Goal: Transaction & Acquisition: Purchase product/service

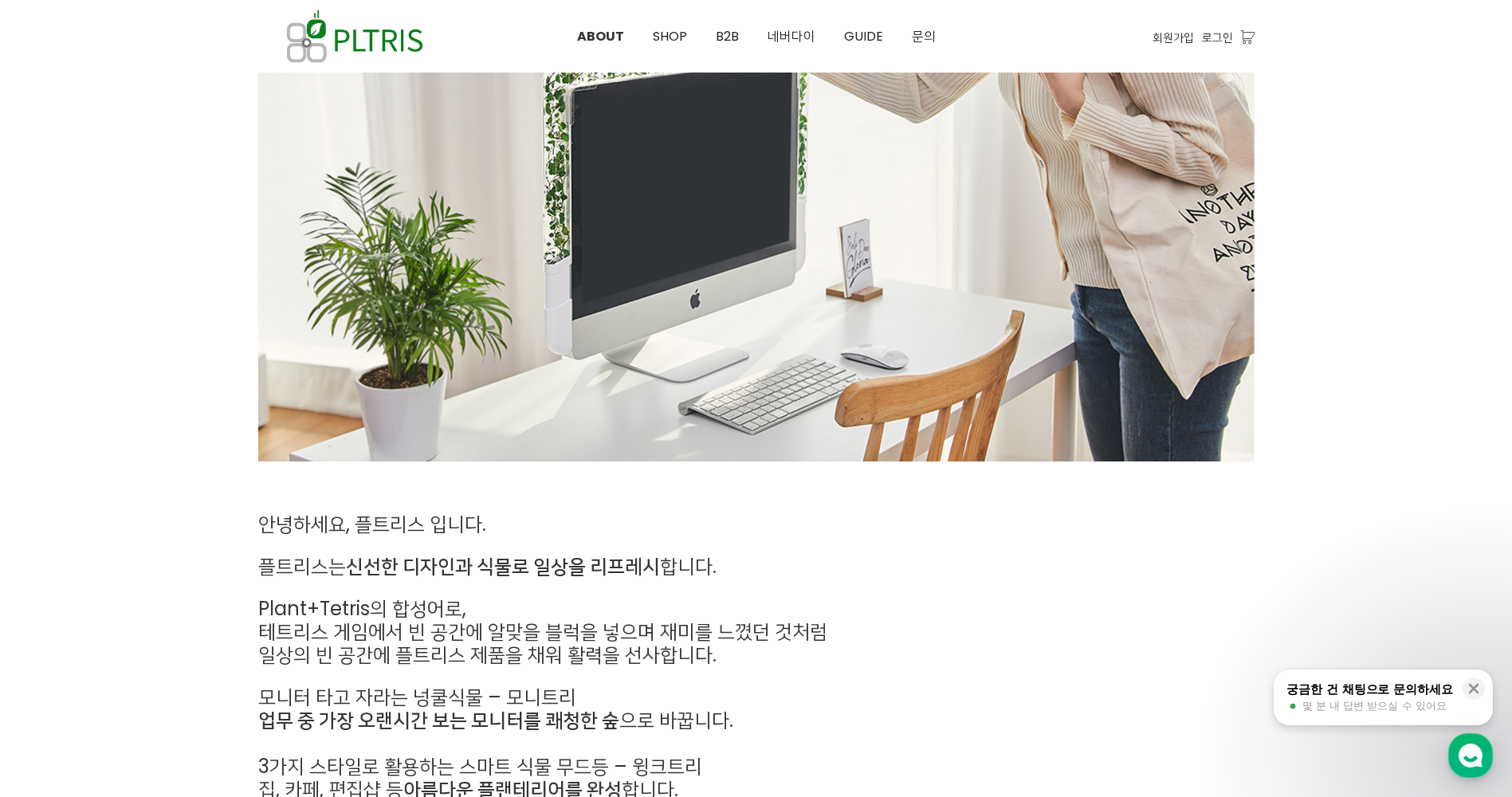
scroll to position [558, 0]
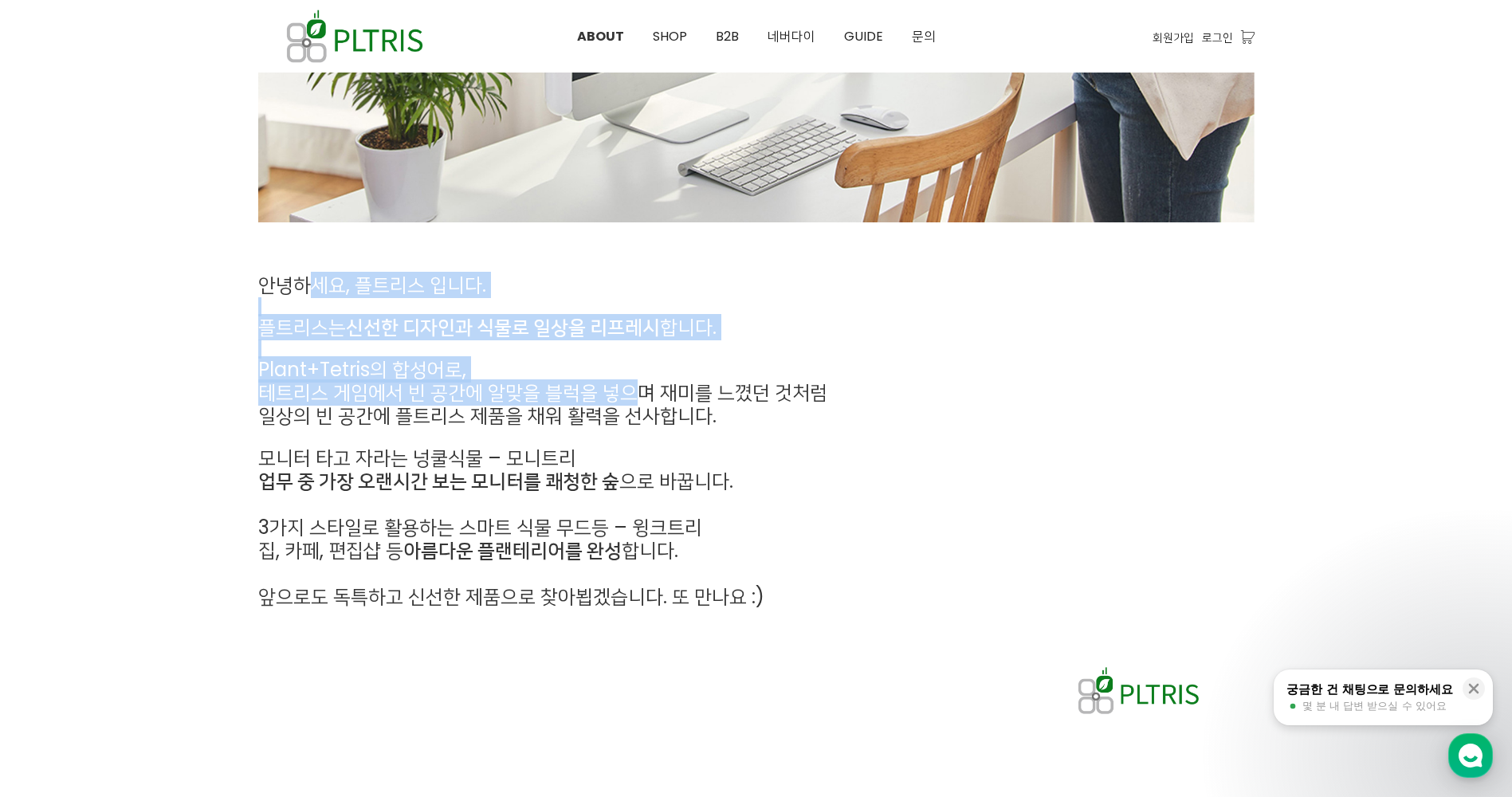
drag, startPoint x: 311, startPoint y: 278, endPoint x: 628, endPoint y: 394, distance: 337.6
click at [628, 394] on div "안녕하세요, 플트리스 입니다. 플트리스는 신선한 디자인과 식물로 일상을 리프레시 합니다. Plant+Tetris의 합성어로, 테트리스 게임에서…" at bounding box center [628, 441] width 742 height 335
click at [628, 394] on span "테트리스 게임에서 빈 공간에 알맞을 블럭을 넣으며 재미를 느꼈던 것처럼" at bounding box center [542, 392] width 569 height 26
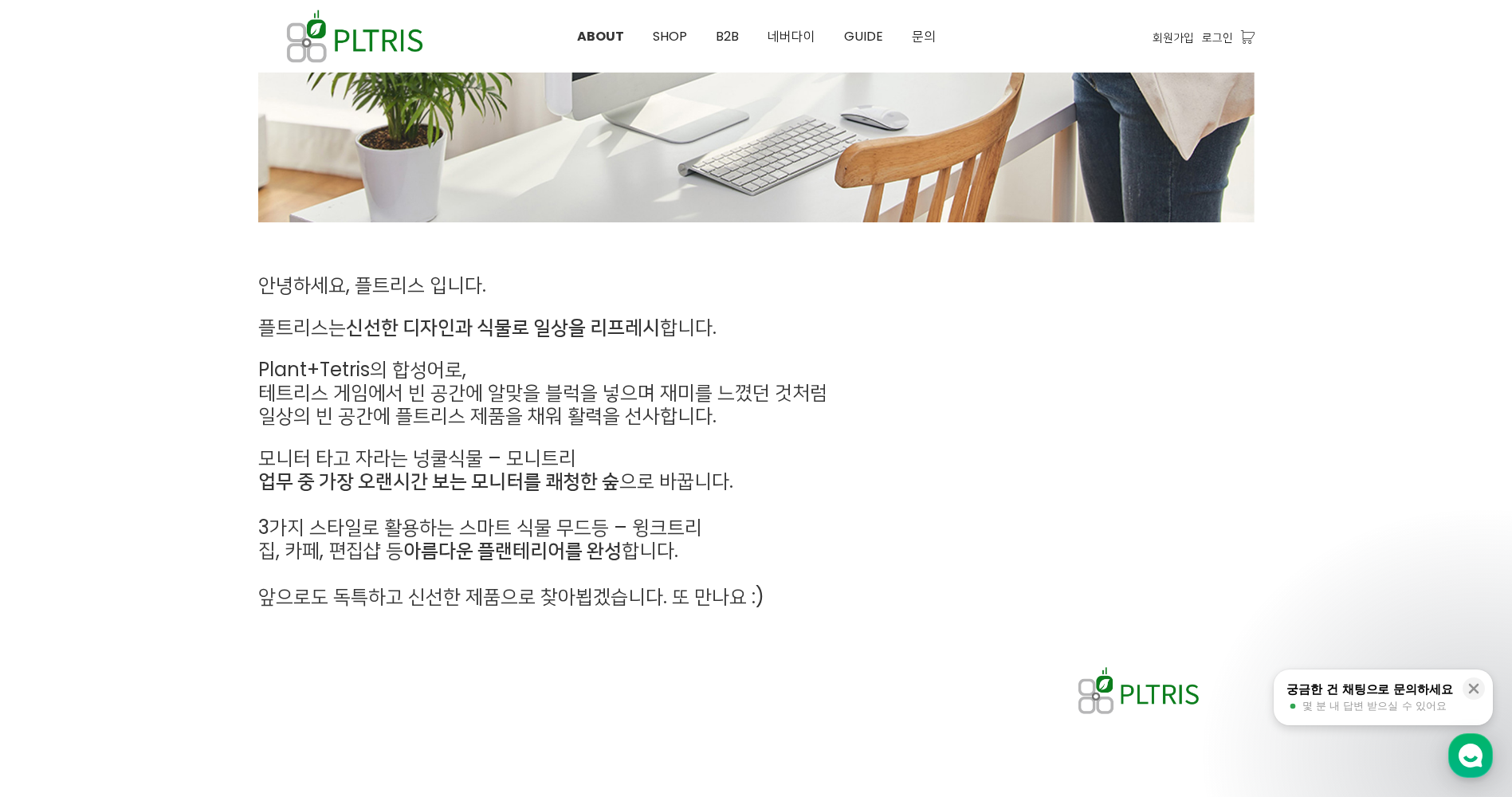
scroll to position [709, 0]
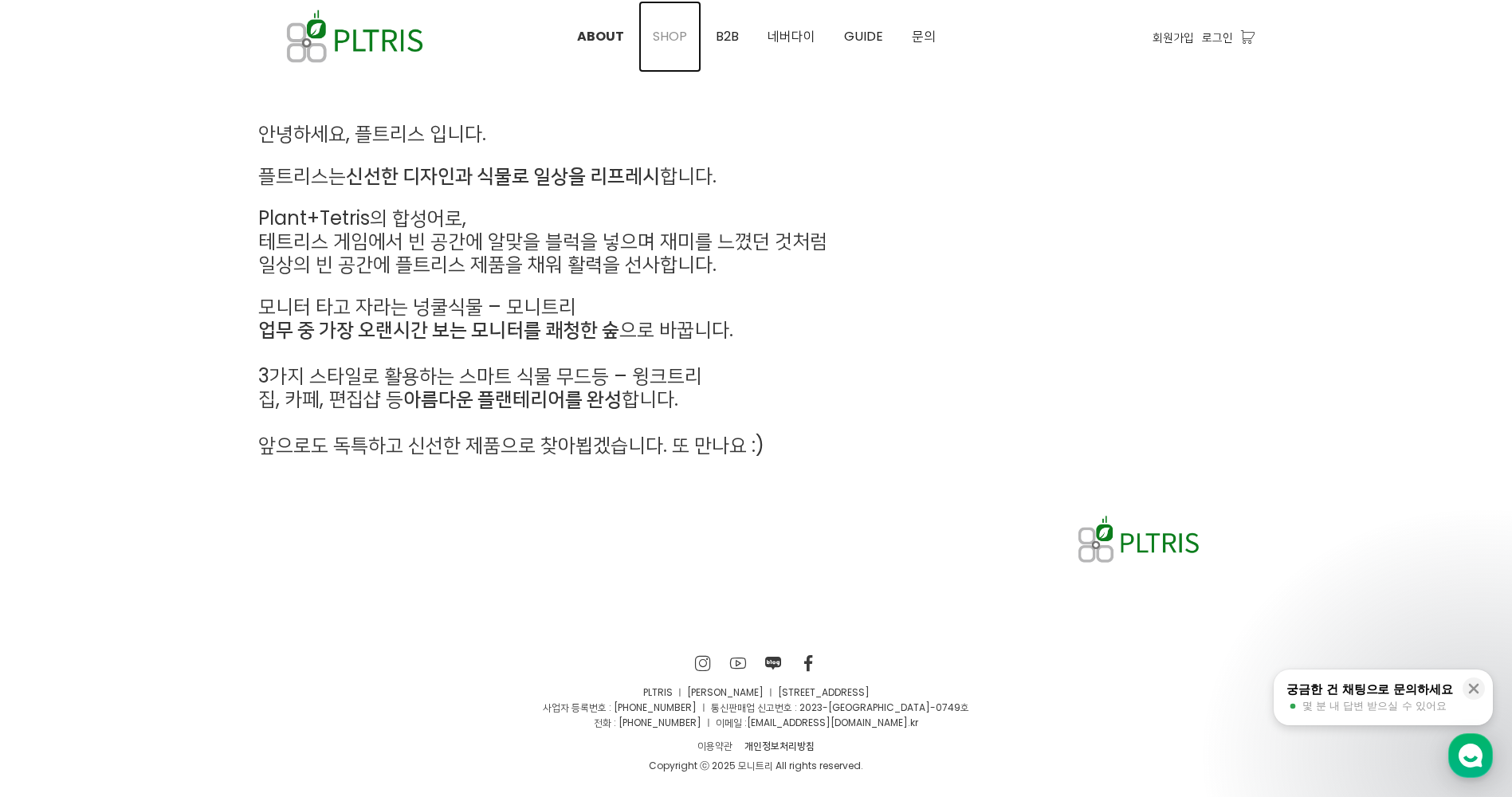
click at [668, 35] on span "SHOP" at bounding box center [670, 36] width 34 height 18
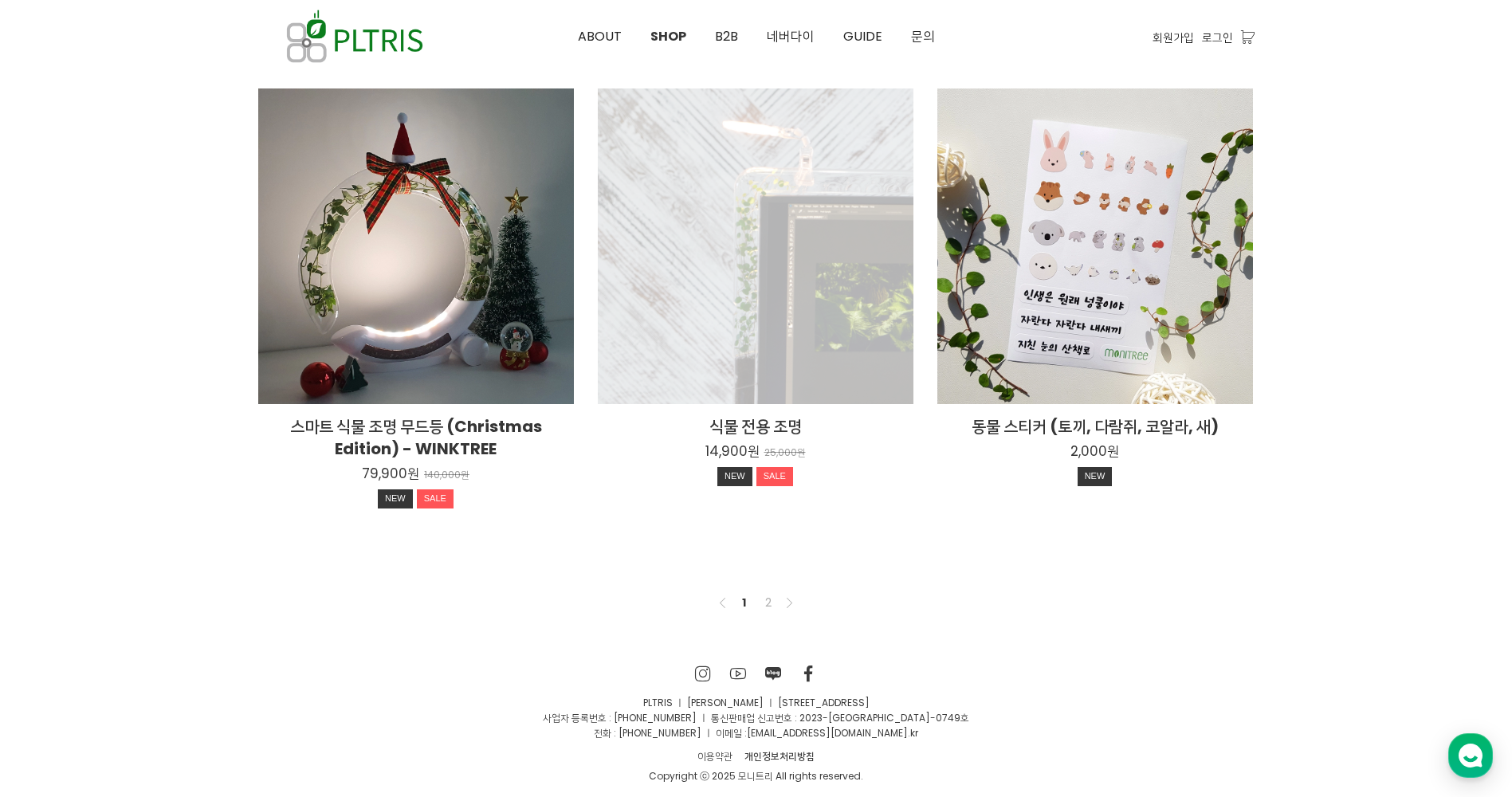
scroll to position [1127, 0]
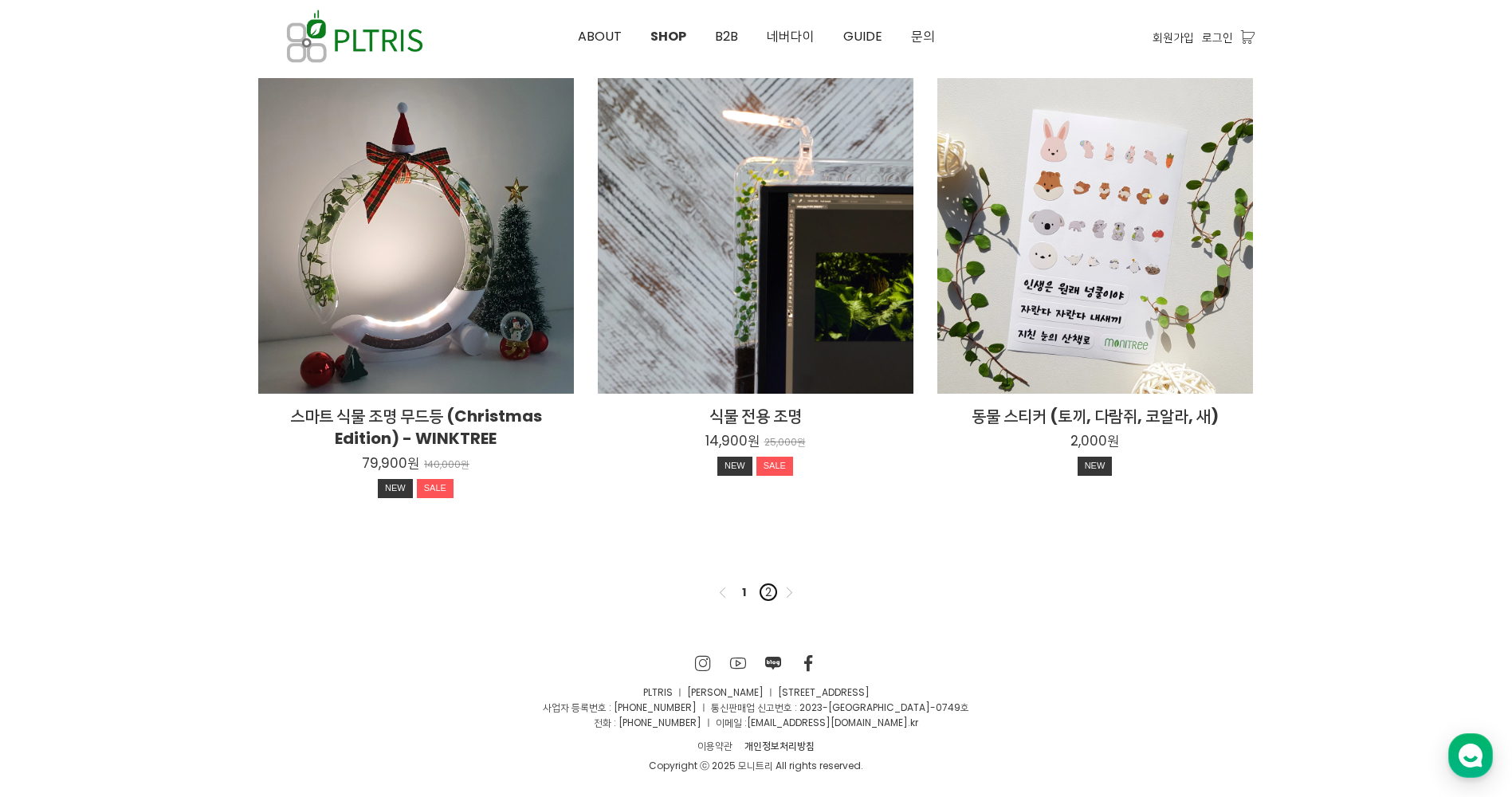
click at [770, 589] on link "2" at bounding box center [768, 591] width 19 height 19
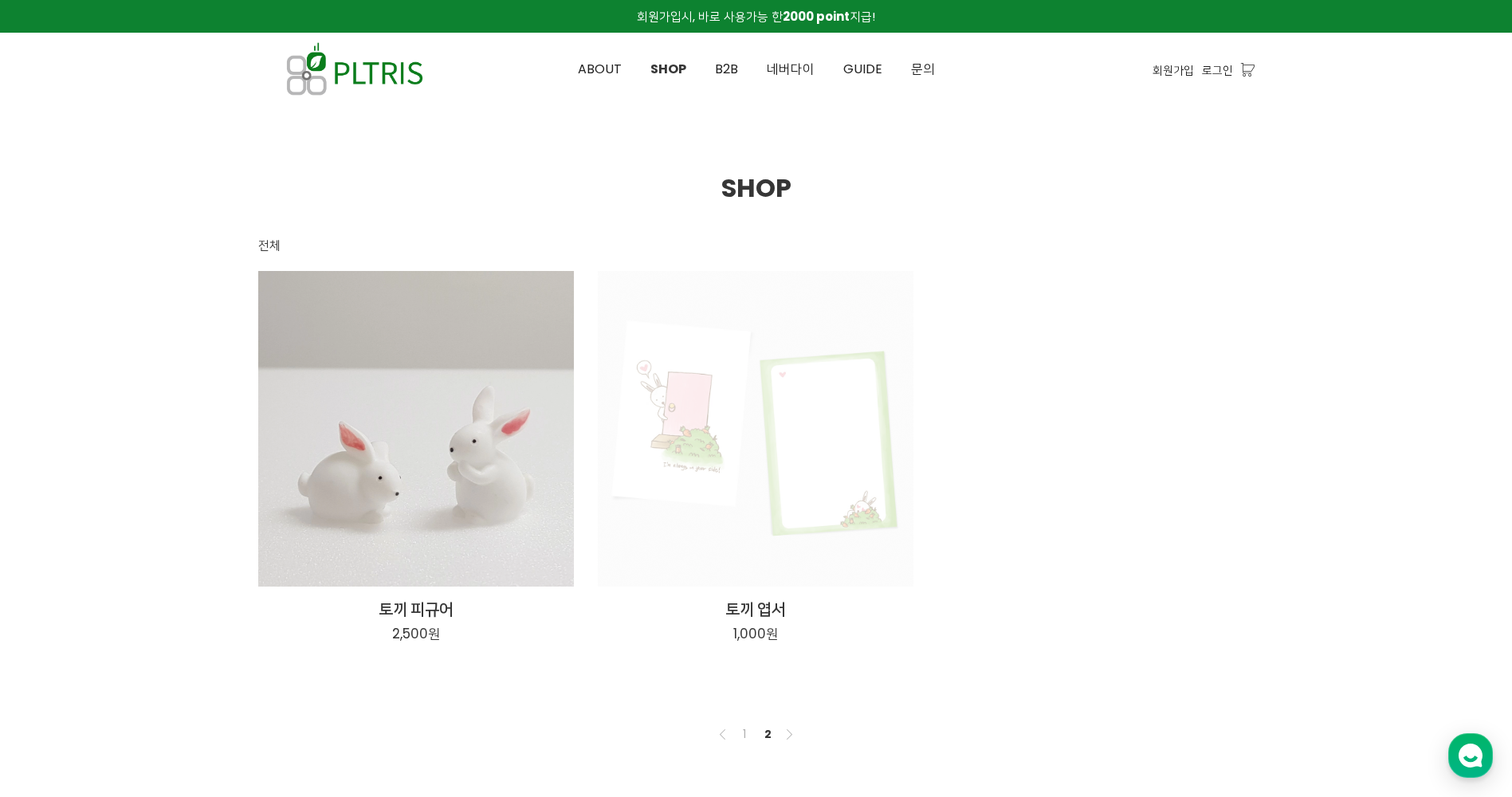
drag, startPoint x: 0, startPoint y: 0, endPoint x: 770, endPoint y: 585, distance: 967.0
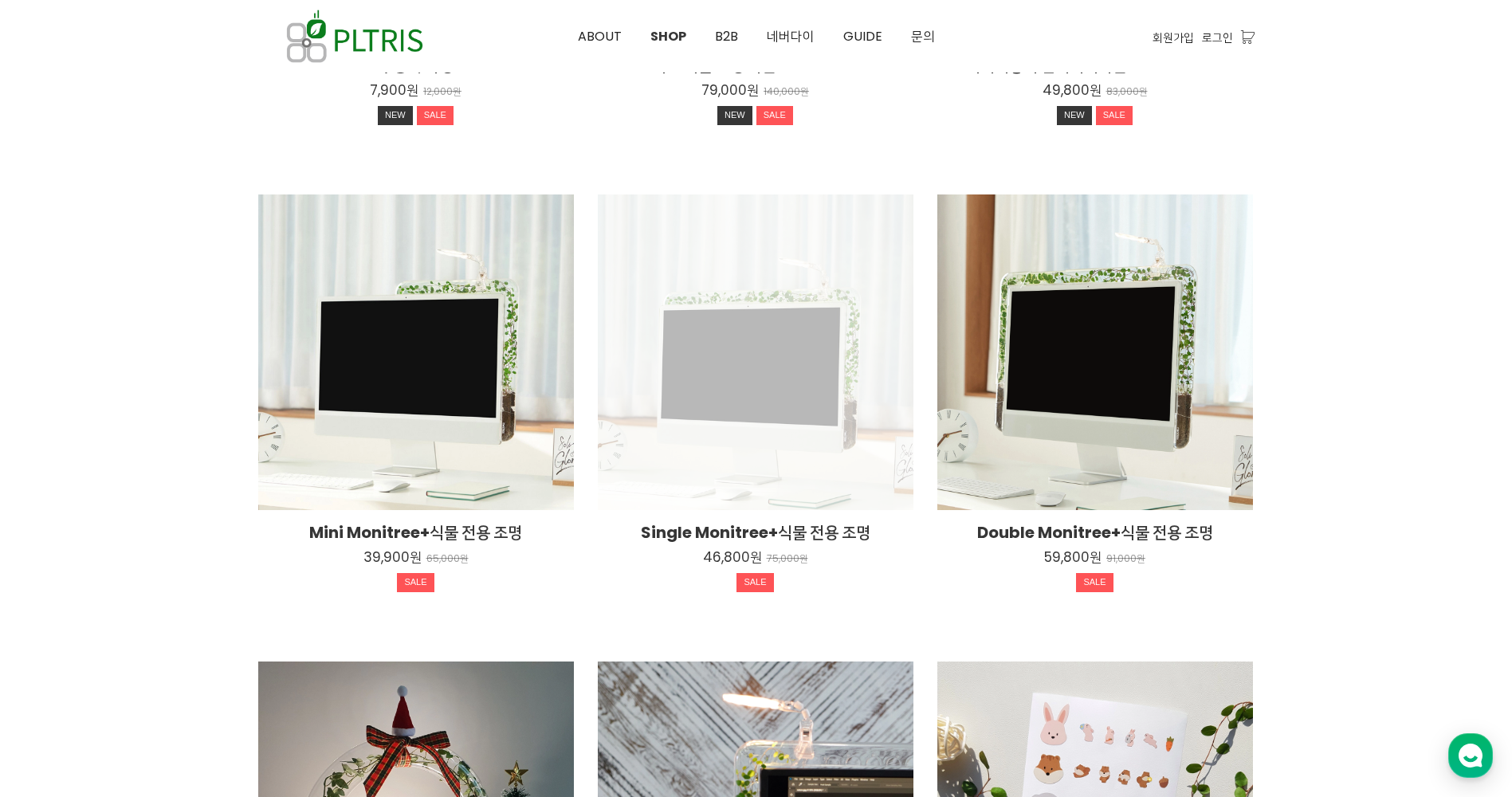
scroll to position [414, 0]
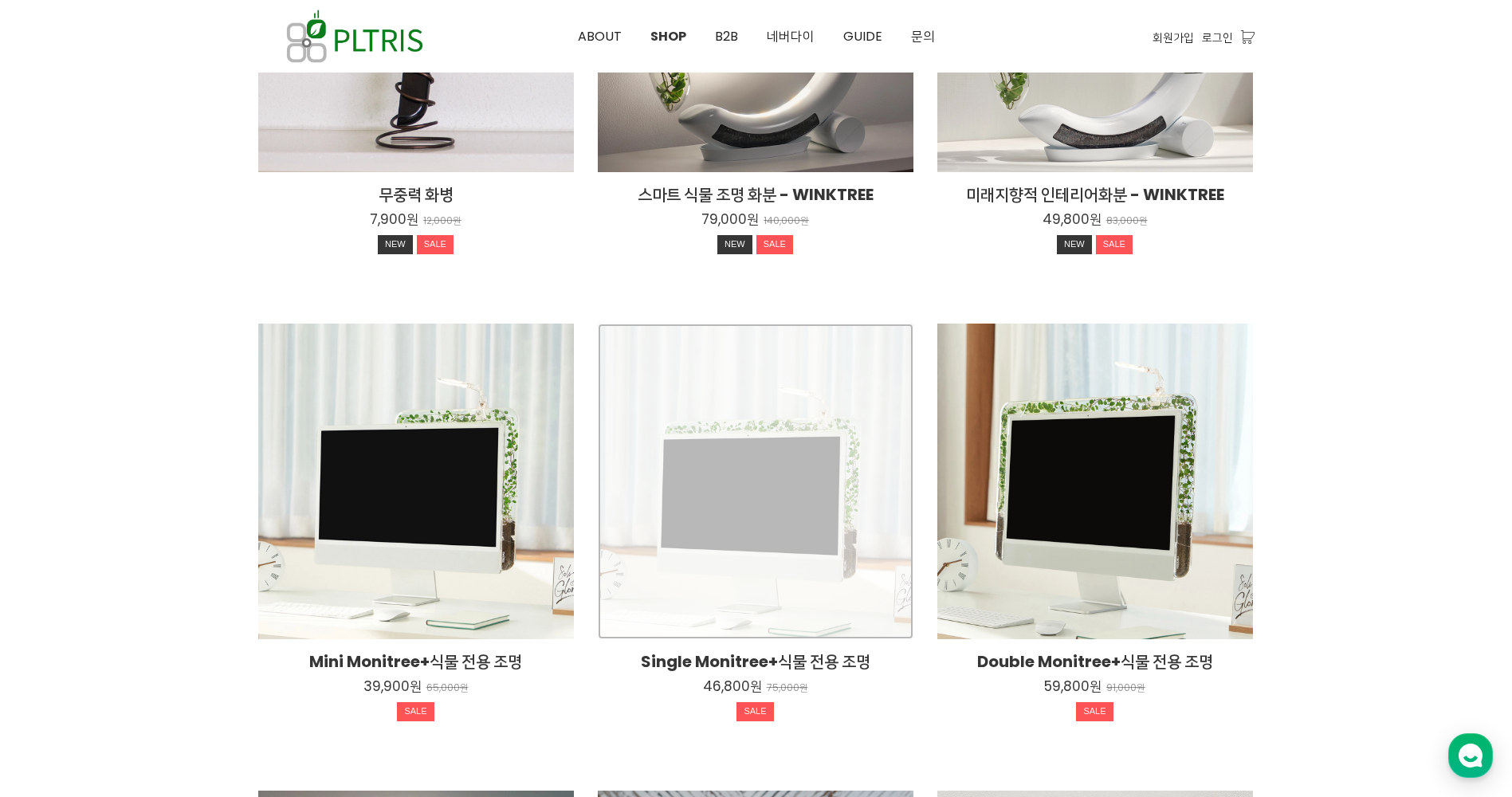
click at [779, 501] on div "Single Monitree+식물 전용 조명 46,800원 75,000원 SALE" at bounding box center [755, 481] width 316 height 315
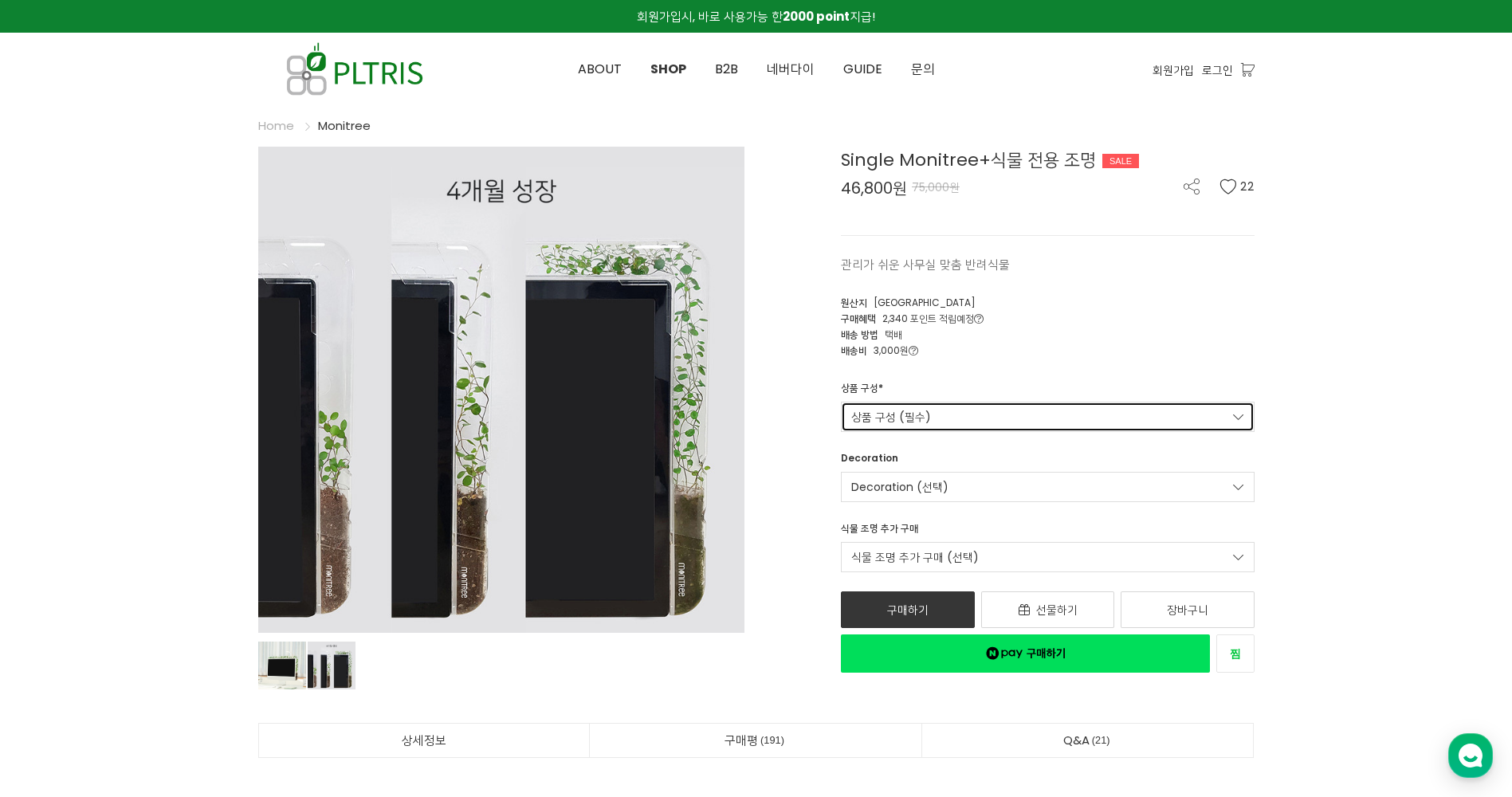
click at [903, 426] on link "상품 구성 (필수)" at bounding box center [1048, 417] width 414 height 31
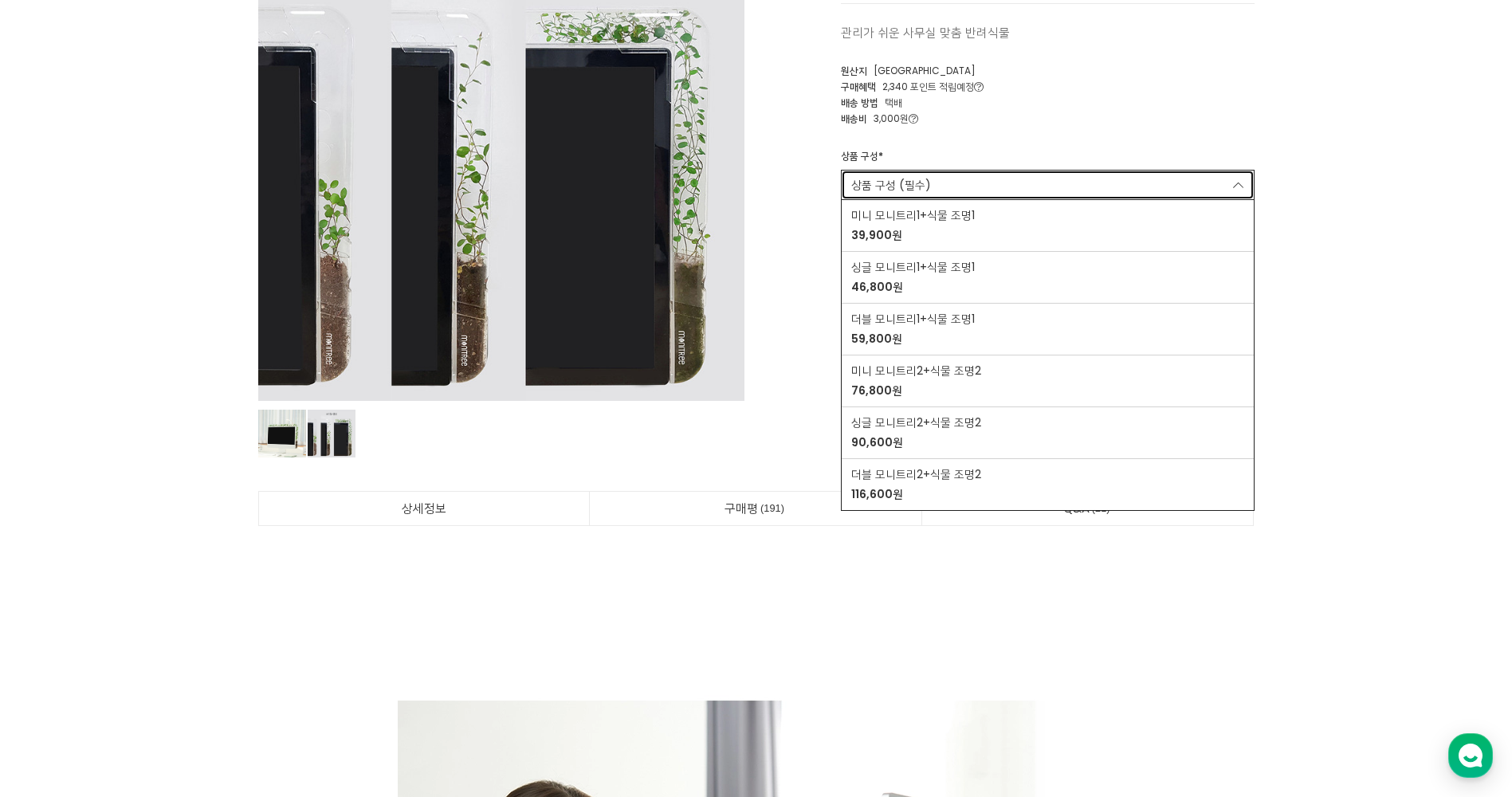
scroll to position [239, 0]
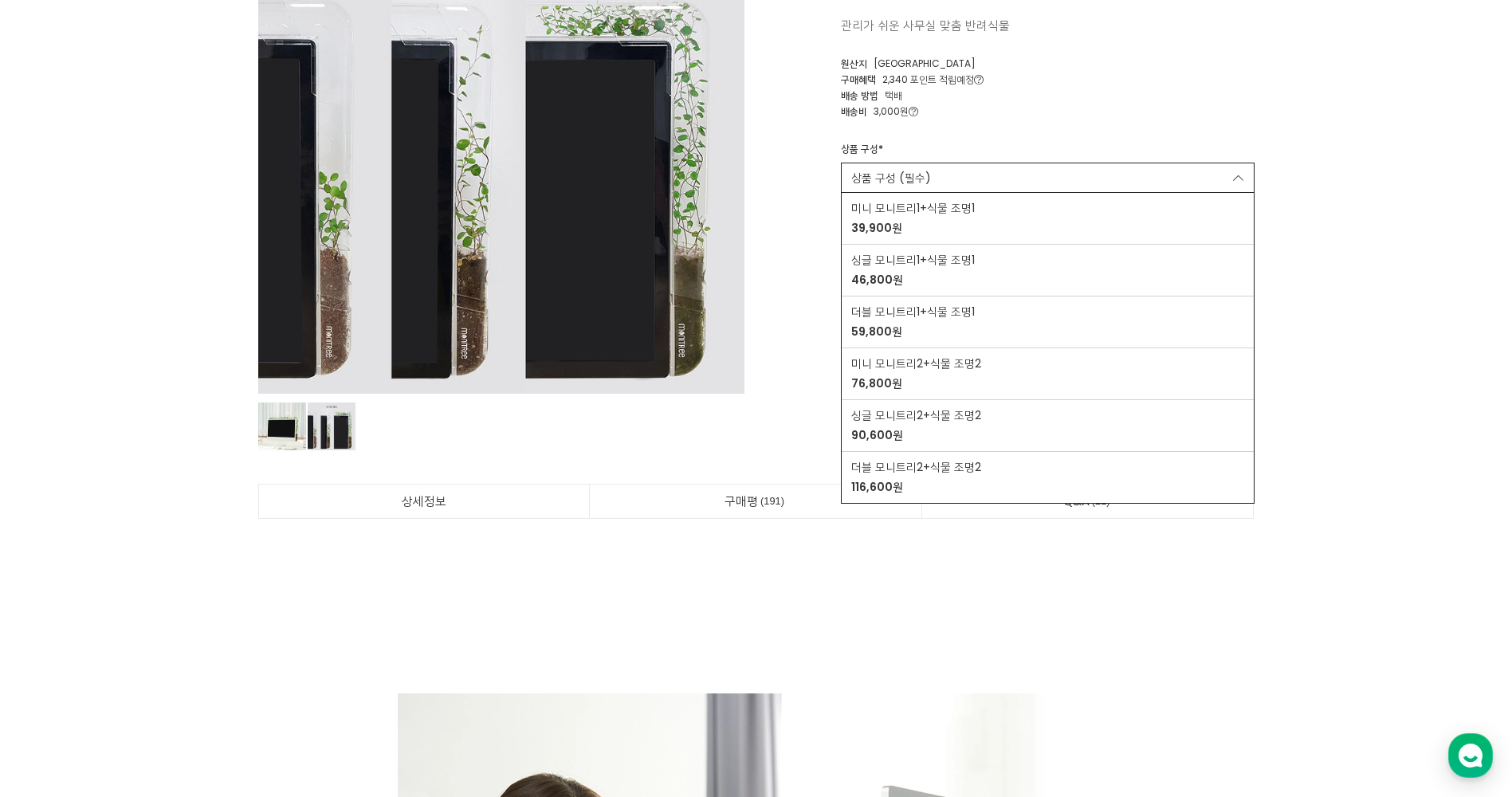
click at [658, 442] on ul "상품 이미지 상품 이미지" at bounding box center [501, 425] width 486 height 61
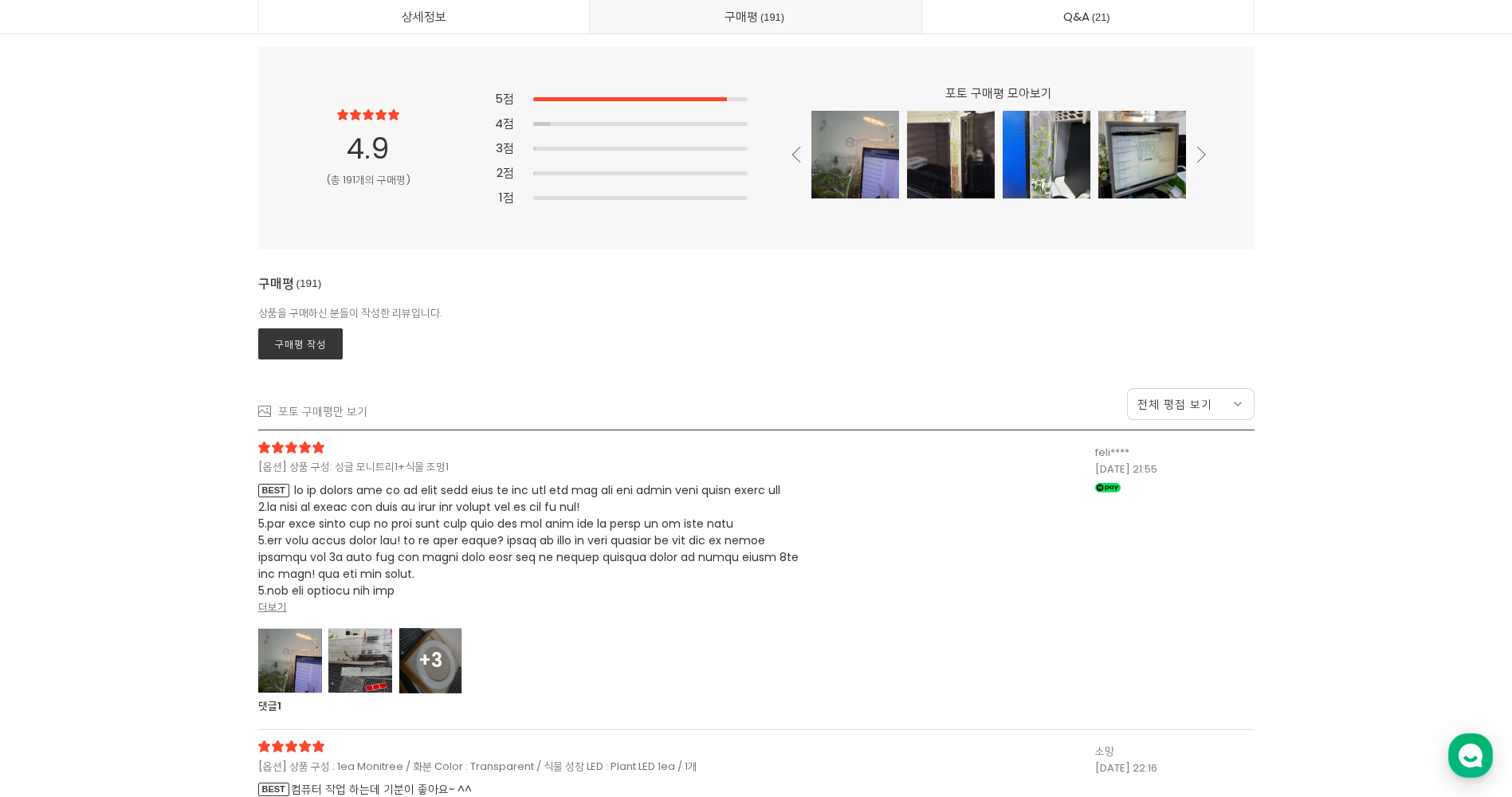
scroll to position [41599, 0]
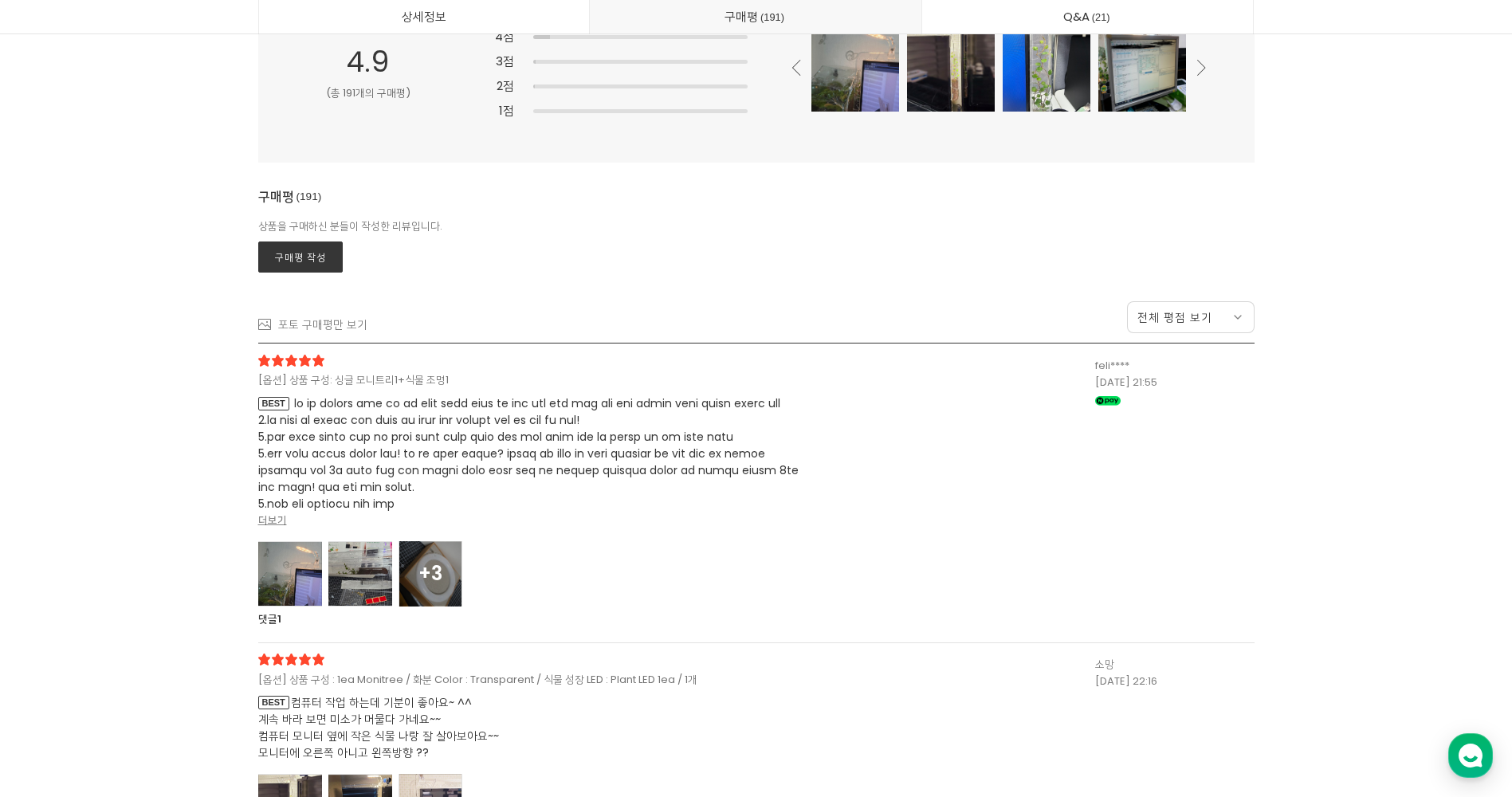
click at [290, 557] on div at bounding box center [289, 573] width 64 height 66
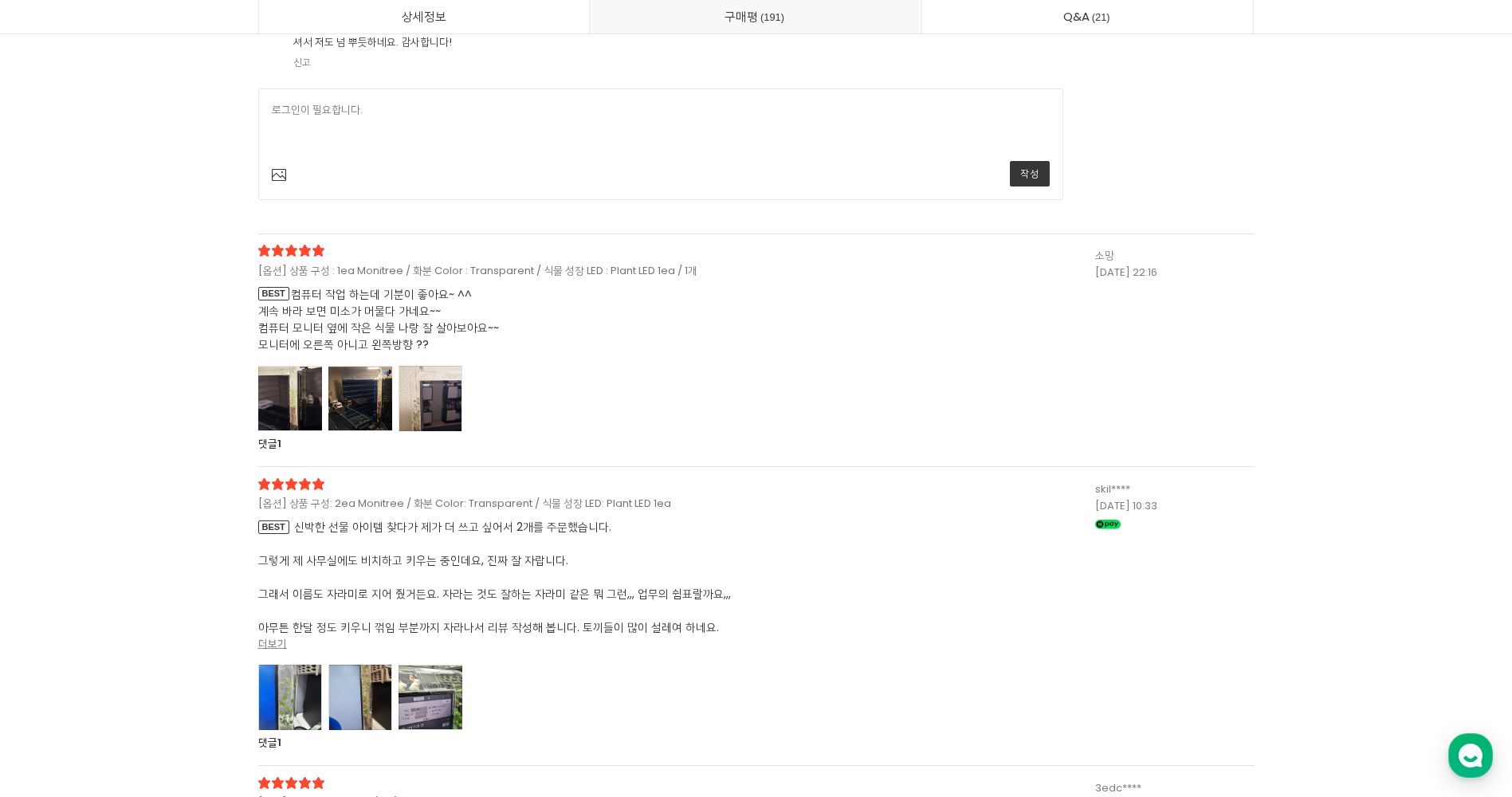
scroll to position [45345, 0]
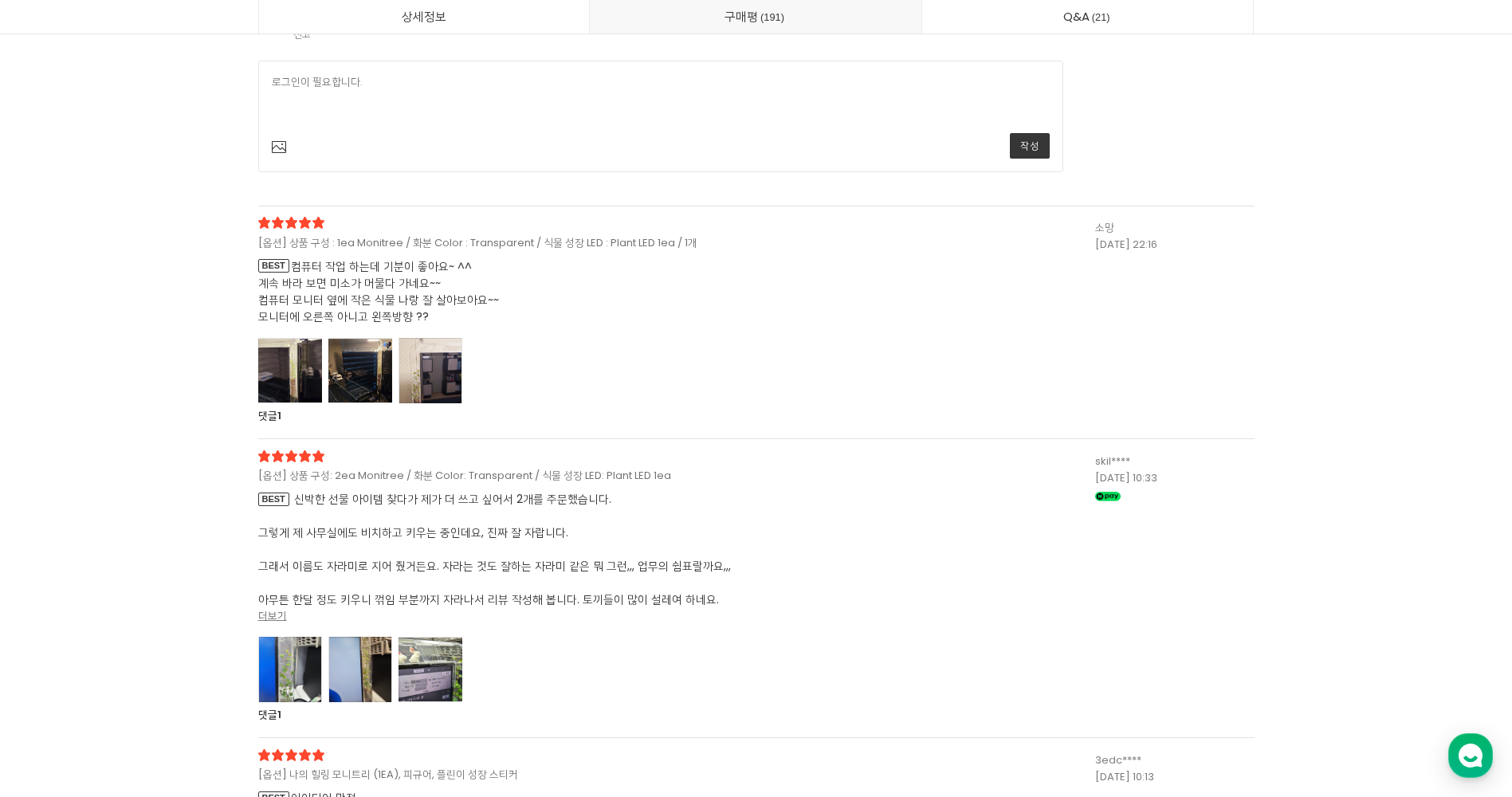
click at [275, 403] on div at bounding box center [289, 370] width 64 height 66
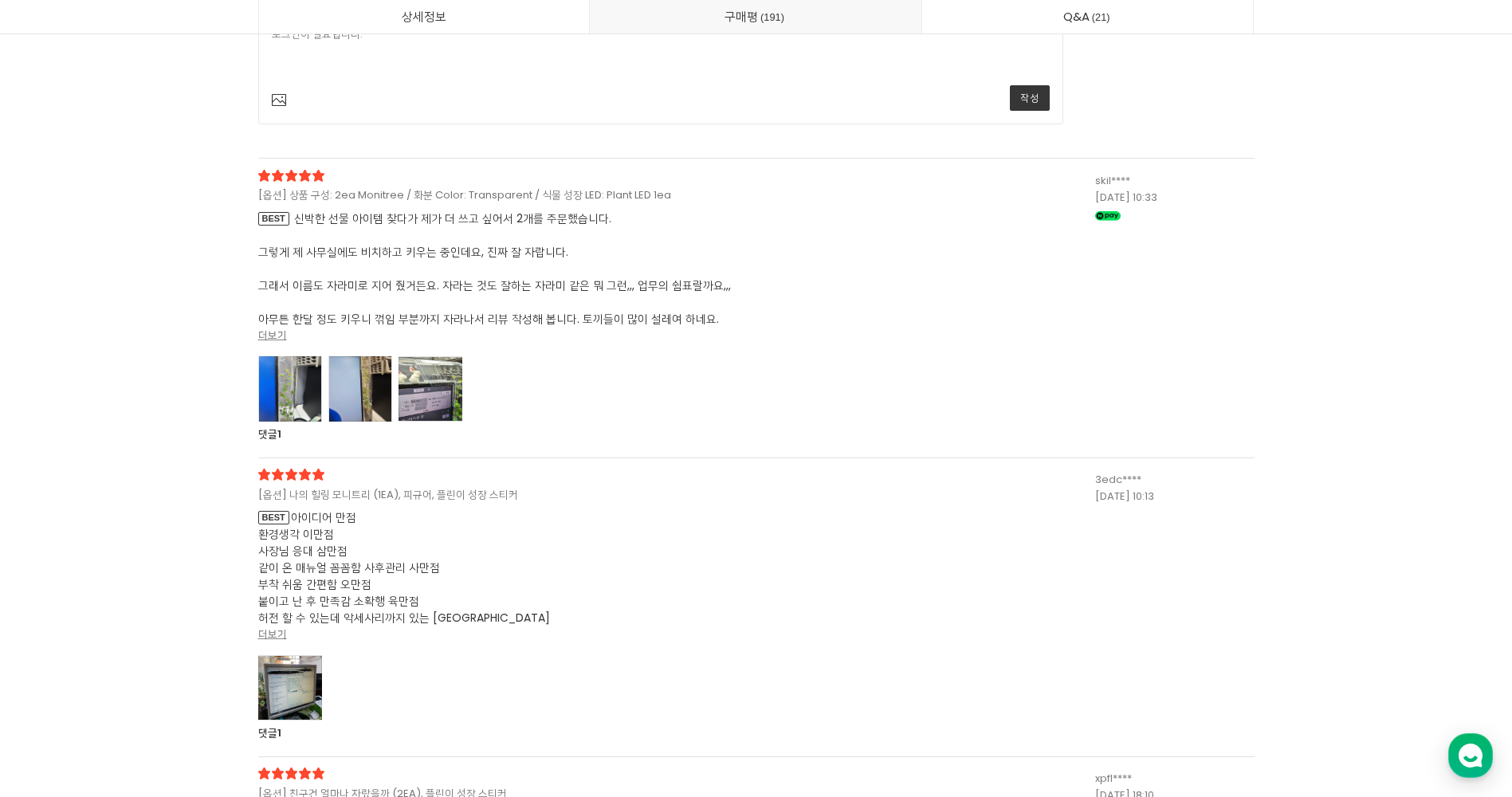
scroll to position [47975, 0]
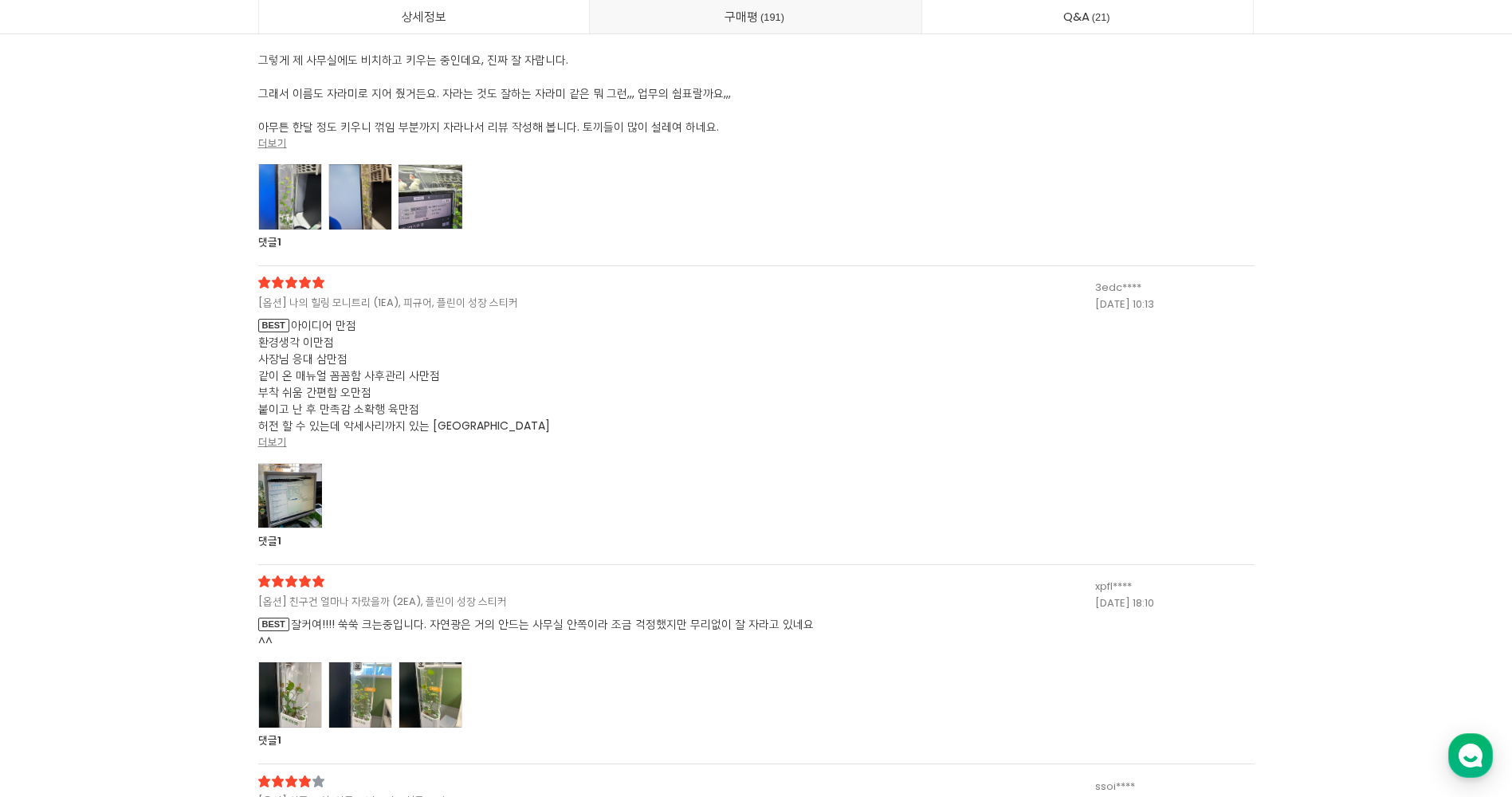
click at [274, 229] on div at bounding box center [289, 197] width 64 height 66
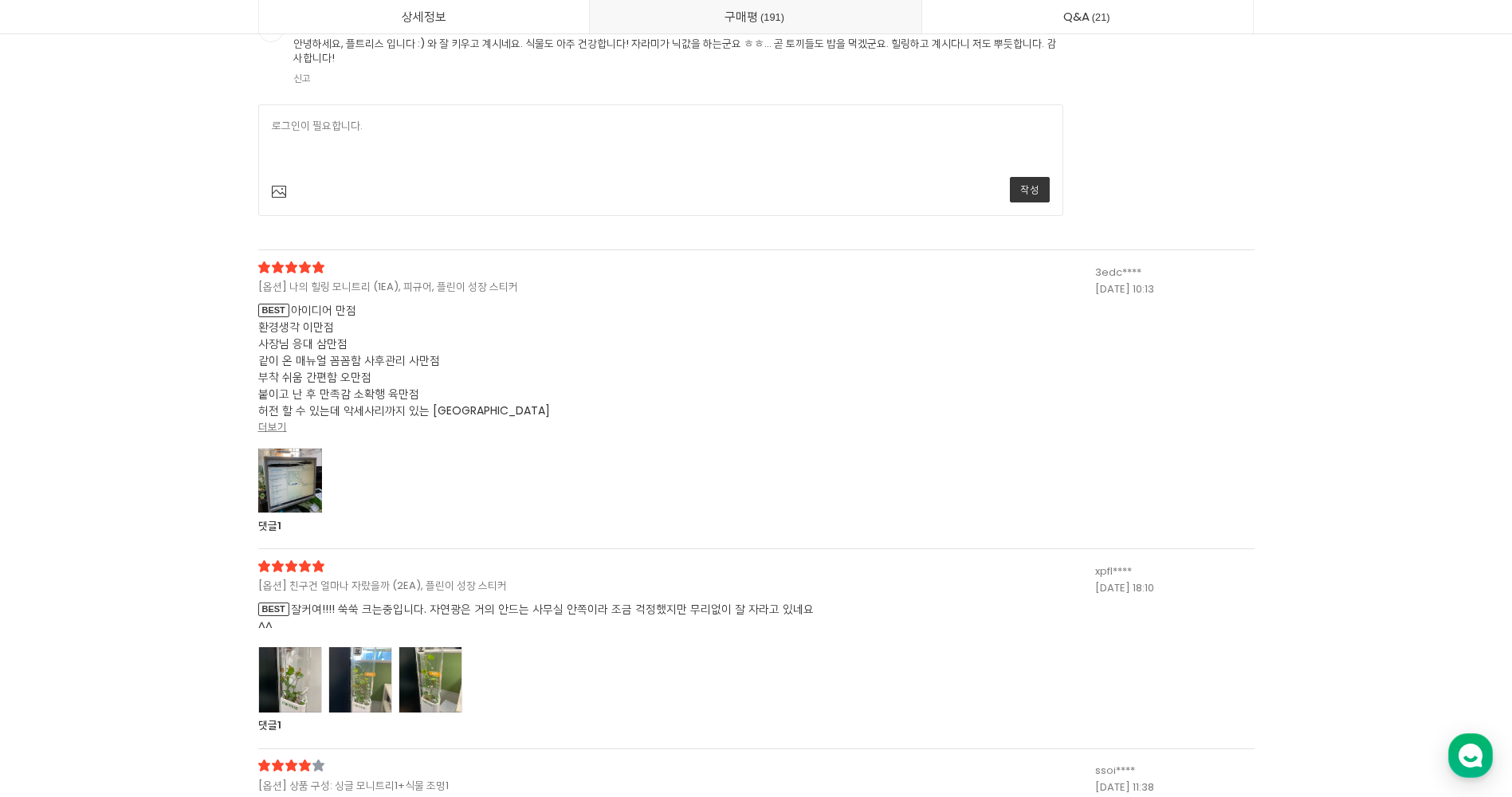
scroll to position [50047, 0]
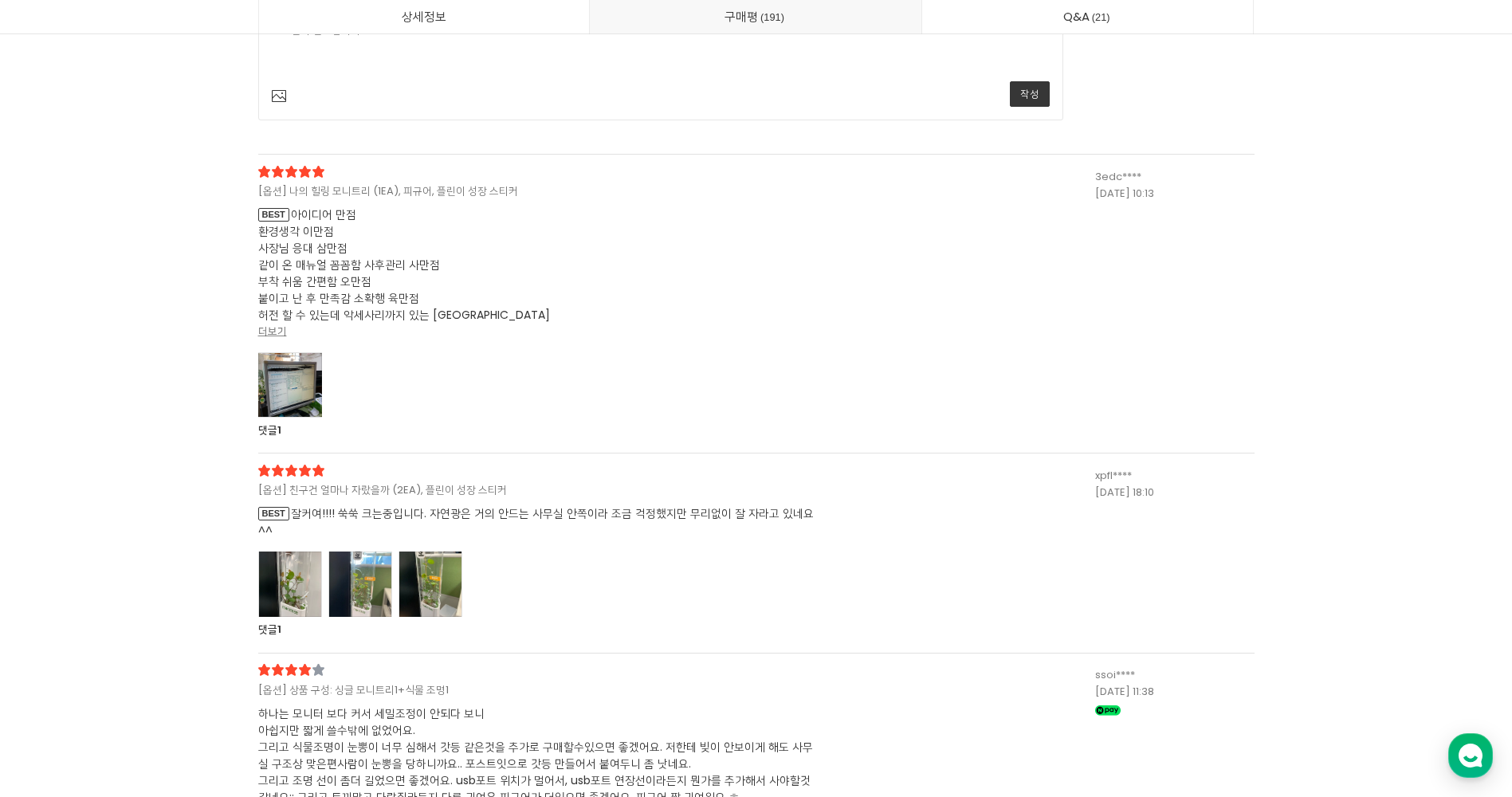
click at [304, 418] on div at bounding box center [289, 385] width 64 height 66
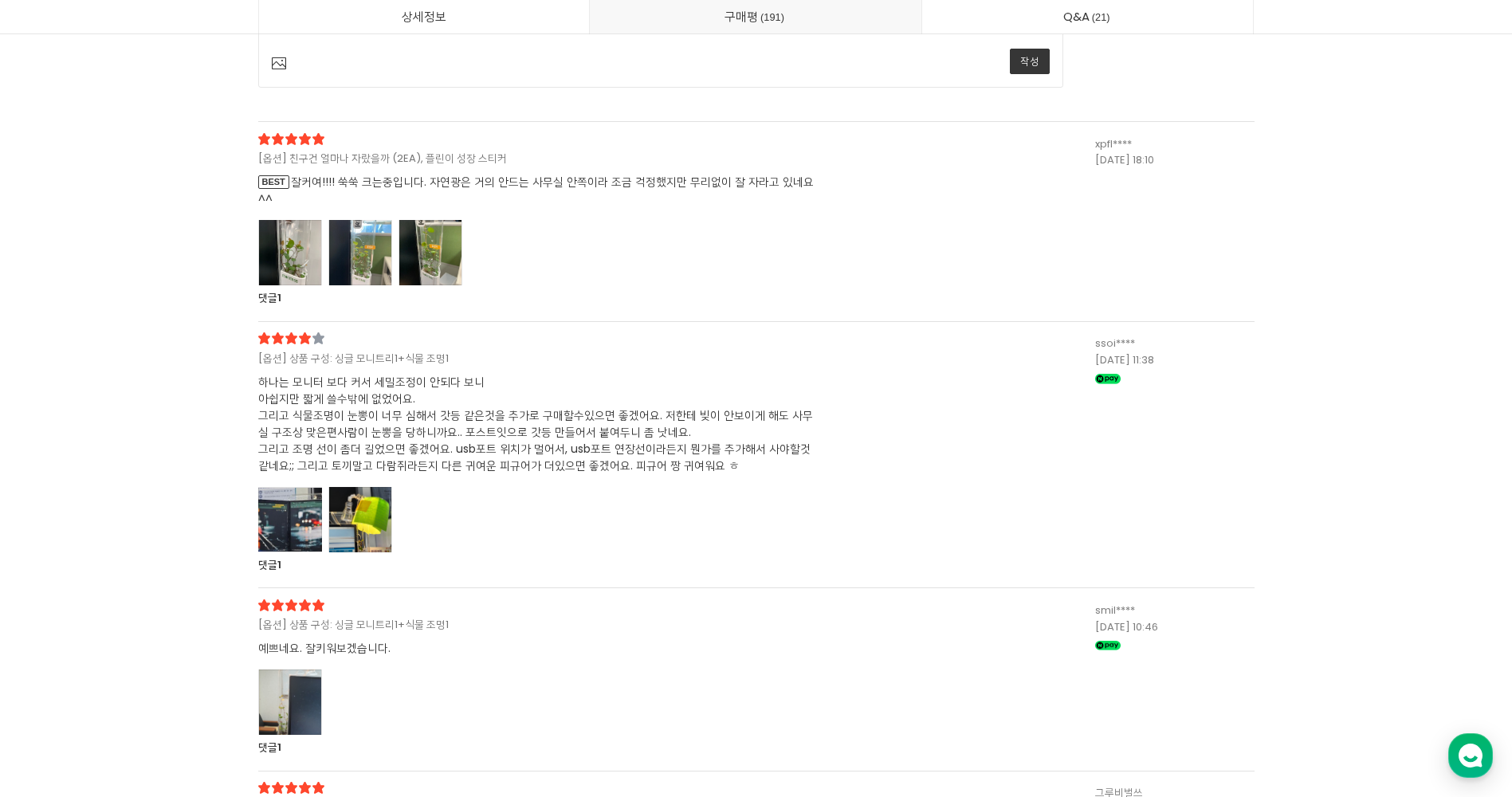
scroll to position [51004, 0]
click at [310, 284] on div at bounding box center [289, 251] width 64 height 66
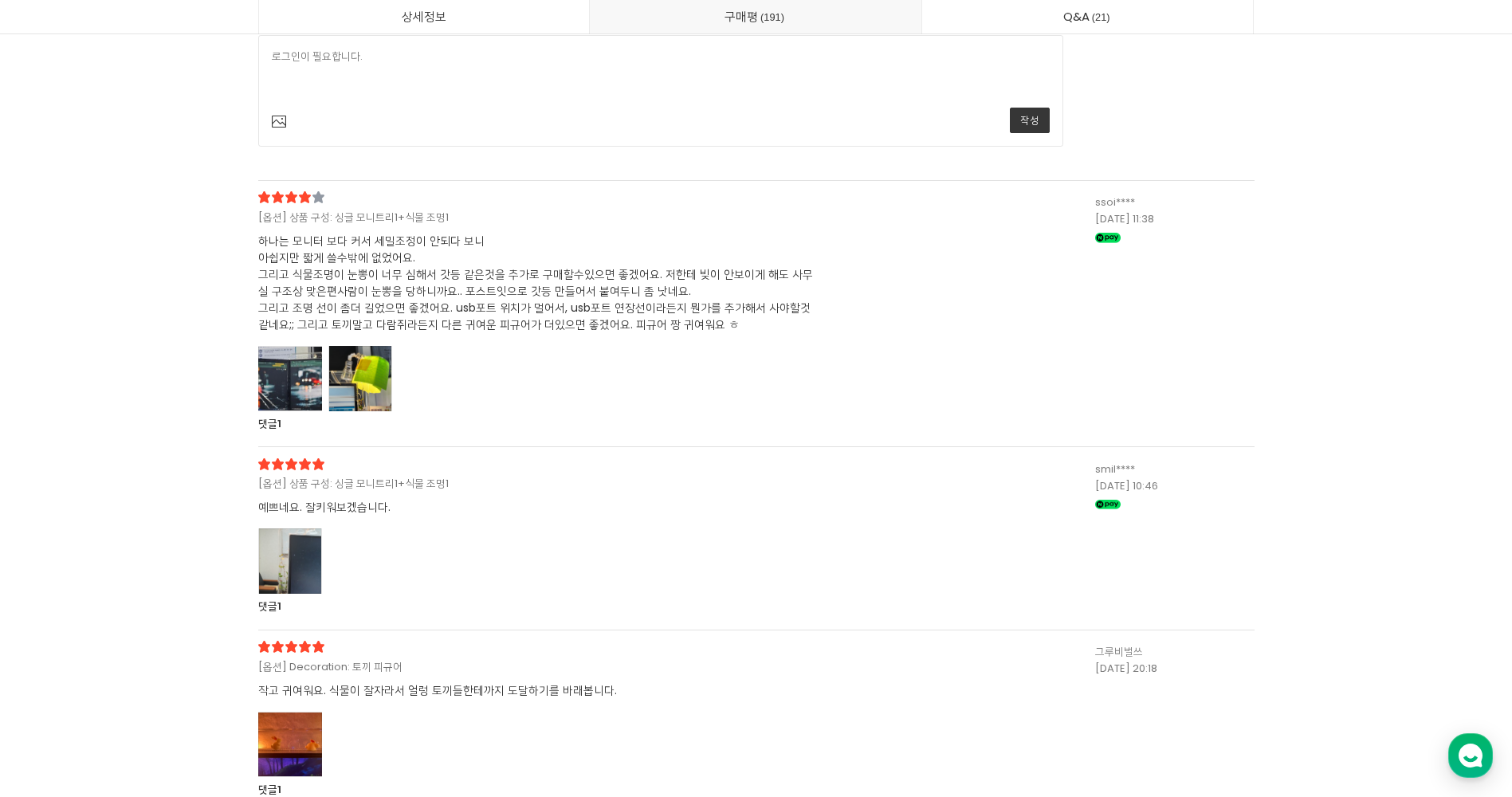
scroll to position [52837, 0]
click at [306, 409] on div at bounding box center [289, 376] width 64 height 66
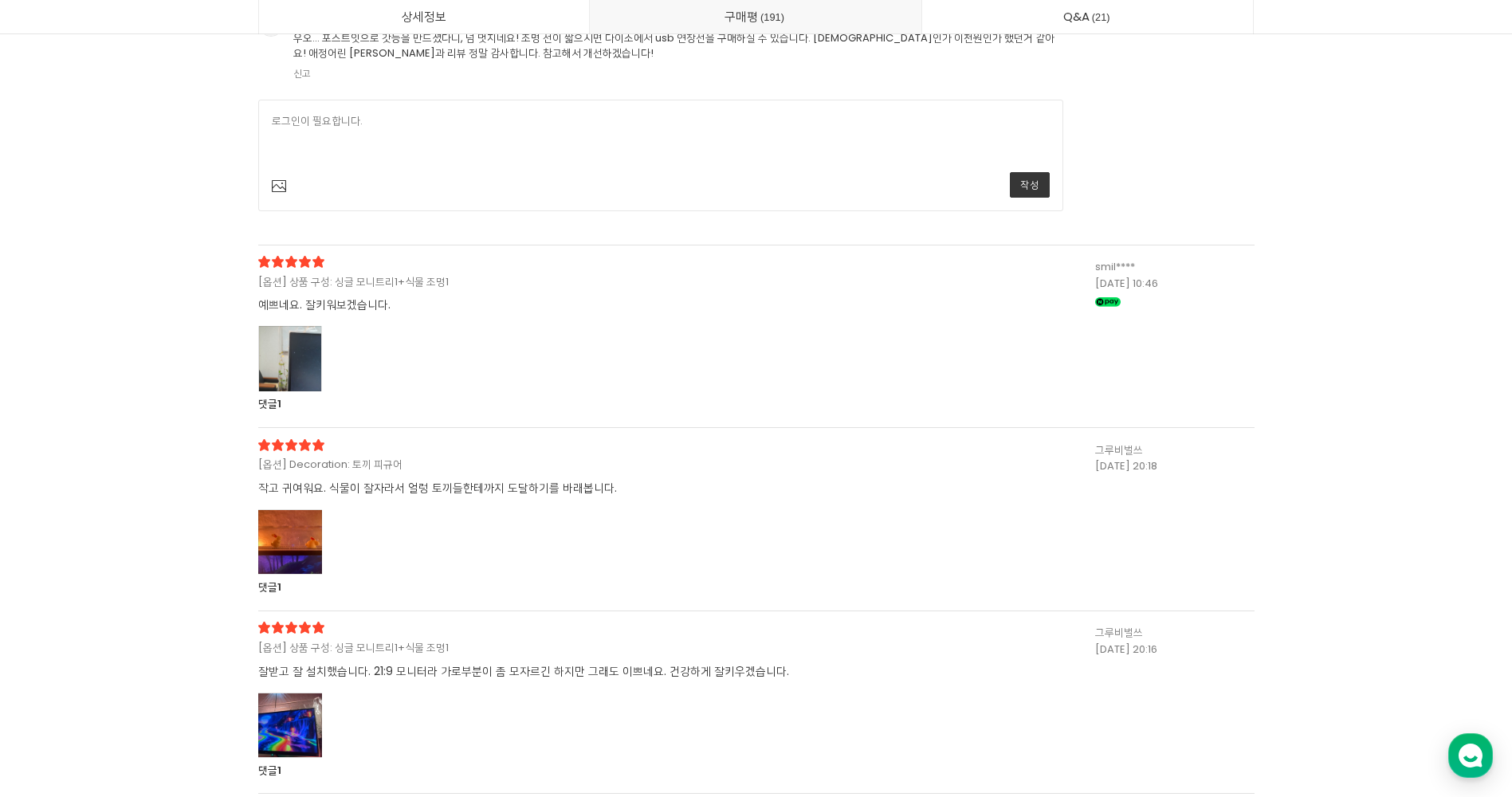
scroll to position [54590, 0]
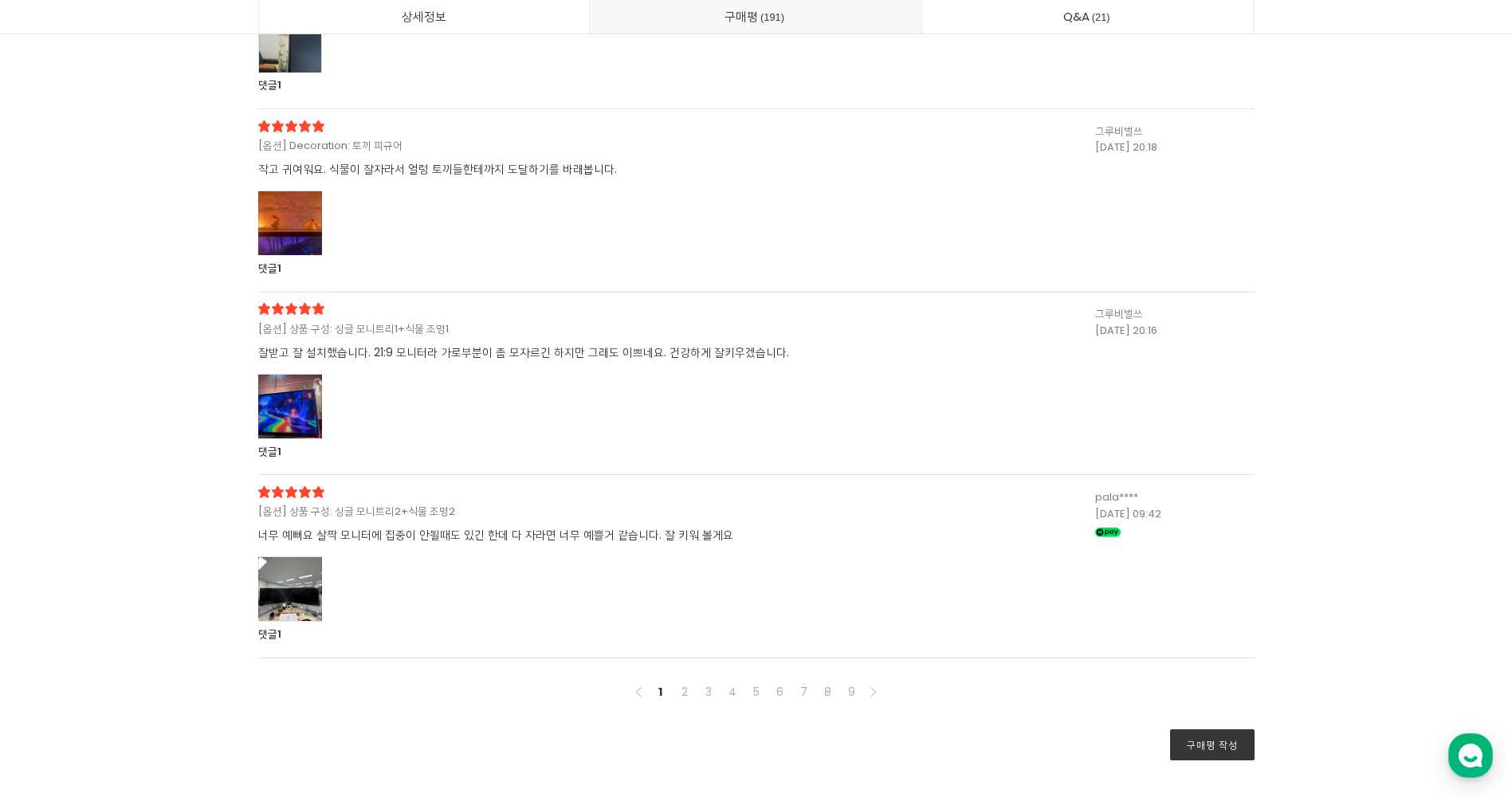
click at [326, 71] on div at bounding box center [537, 39] width 558 height 64
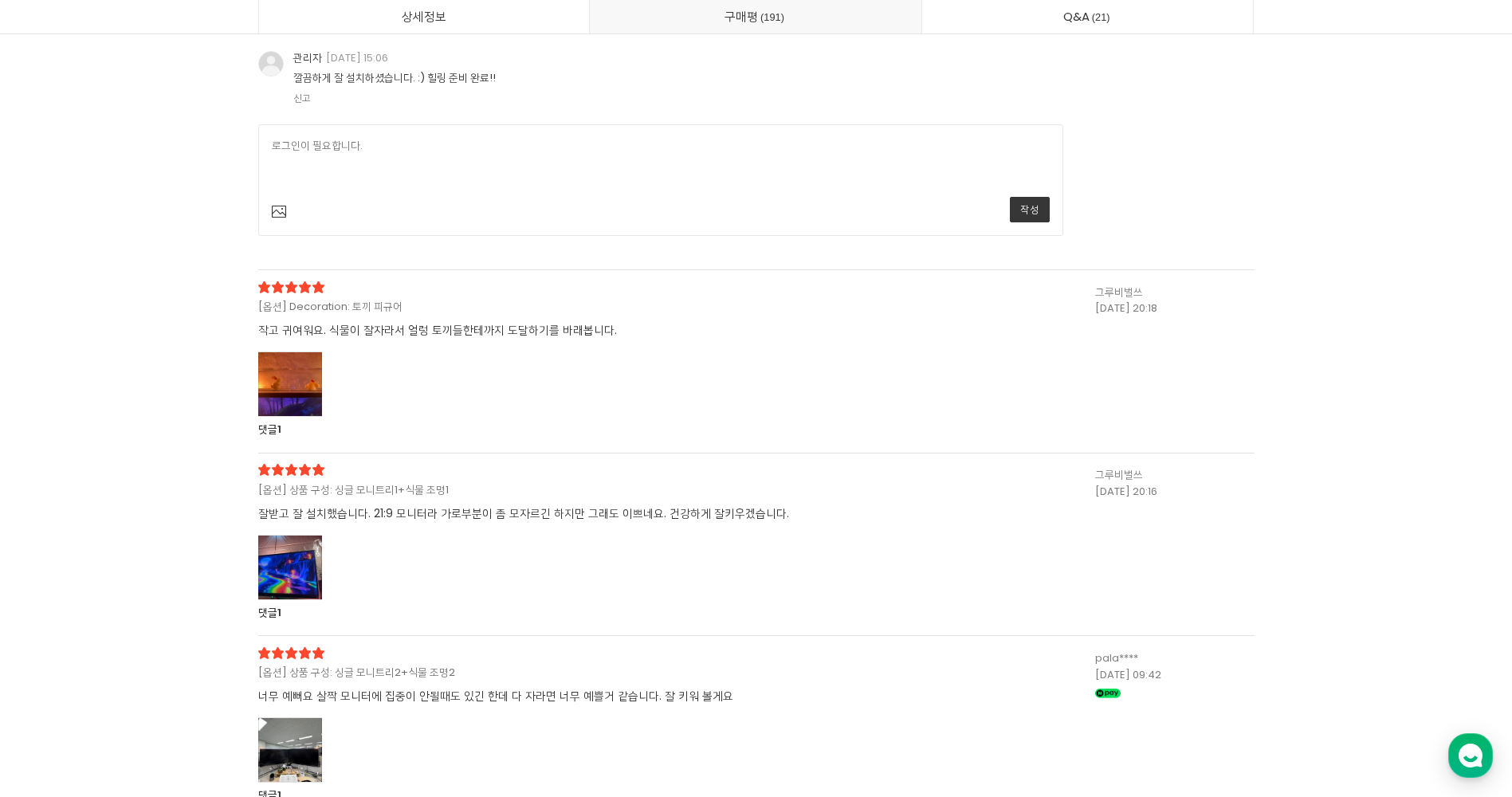
scroll to position [55706, 0]
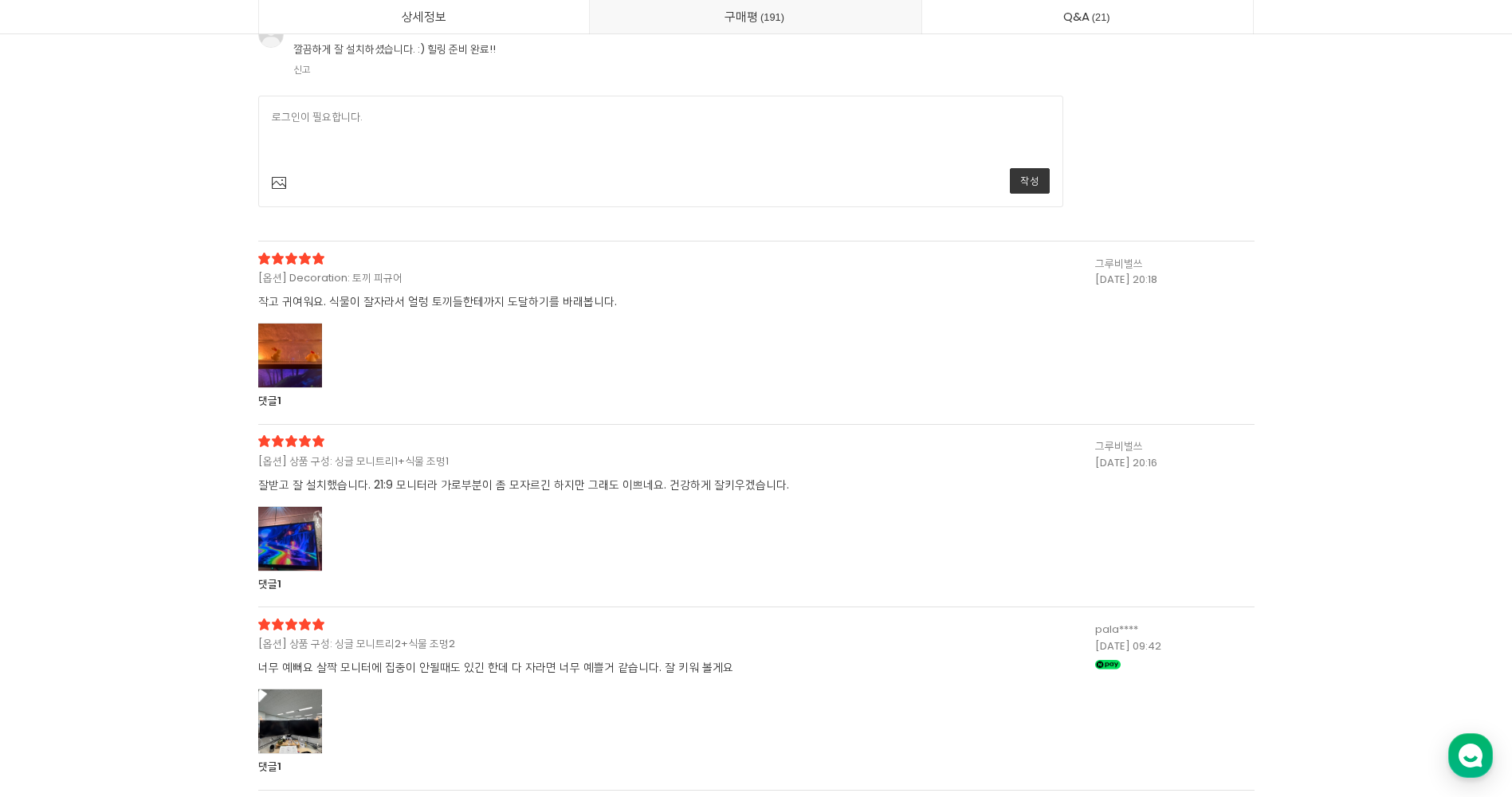
click at [286, 388] on div at bounding box center [289, 355] width 64 height 66
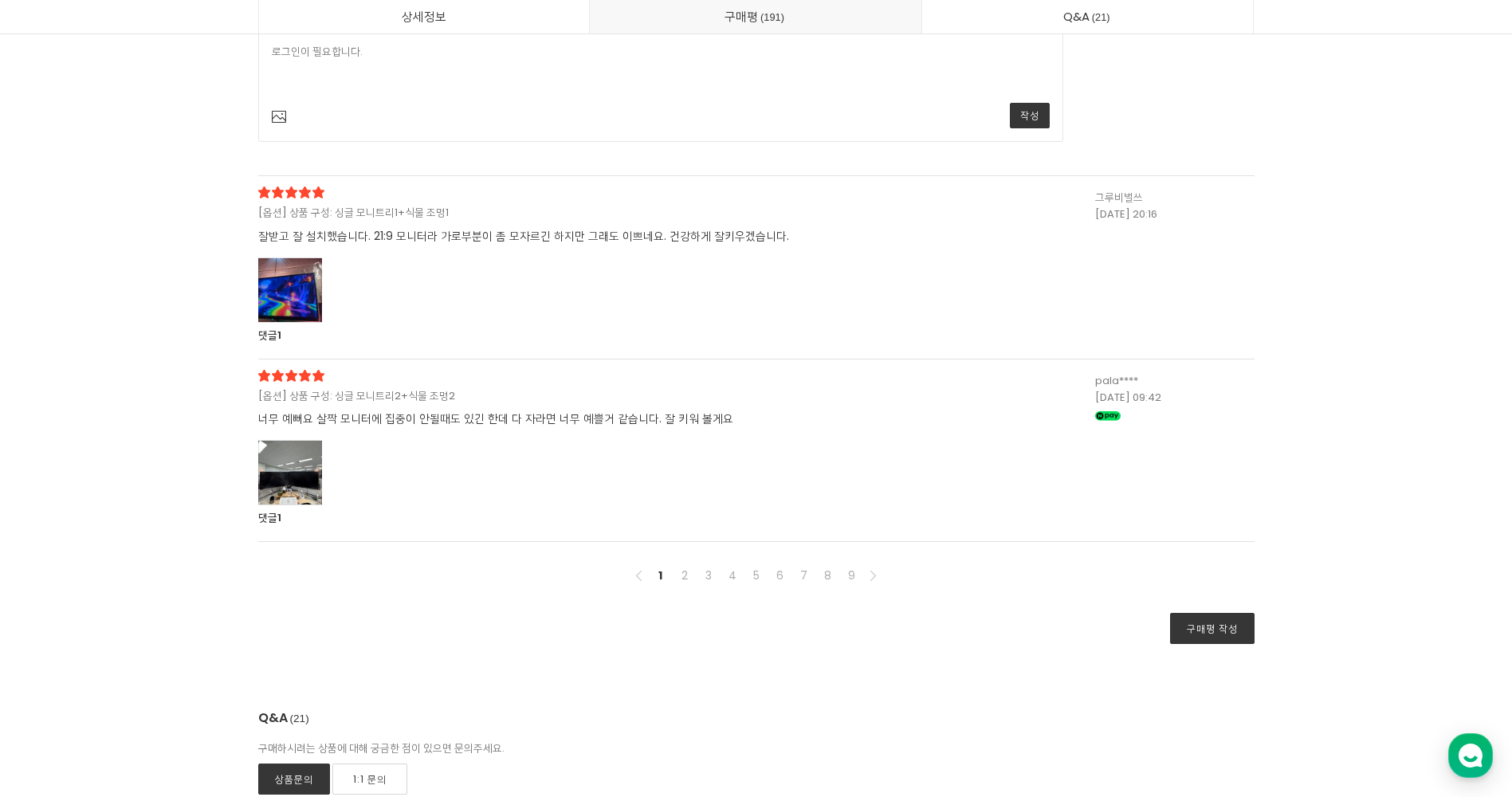
scroll to position [56503, 0]
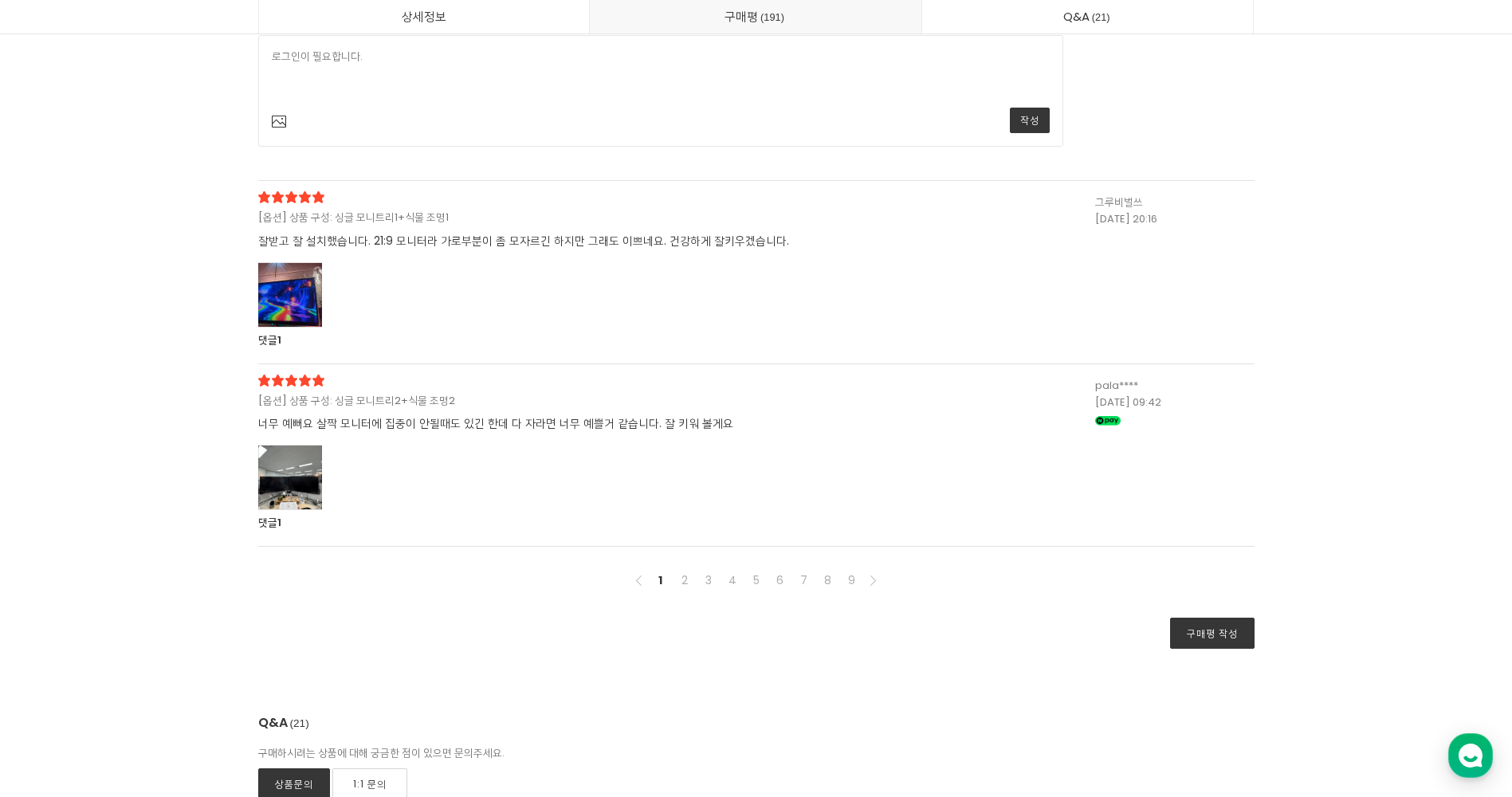
click at [308, 328] on div at bounding box center [289, 295] width 64 height 66
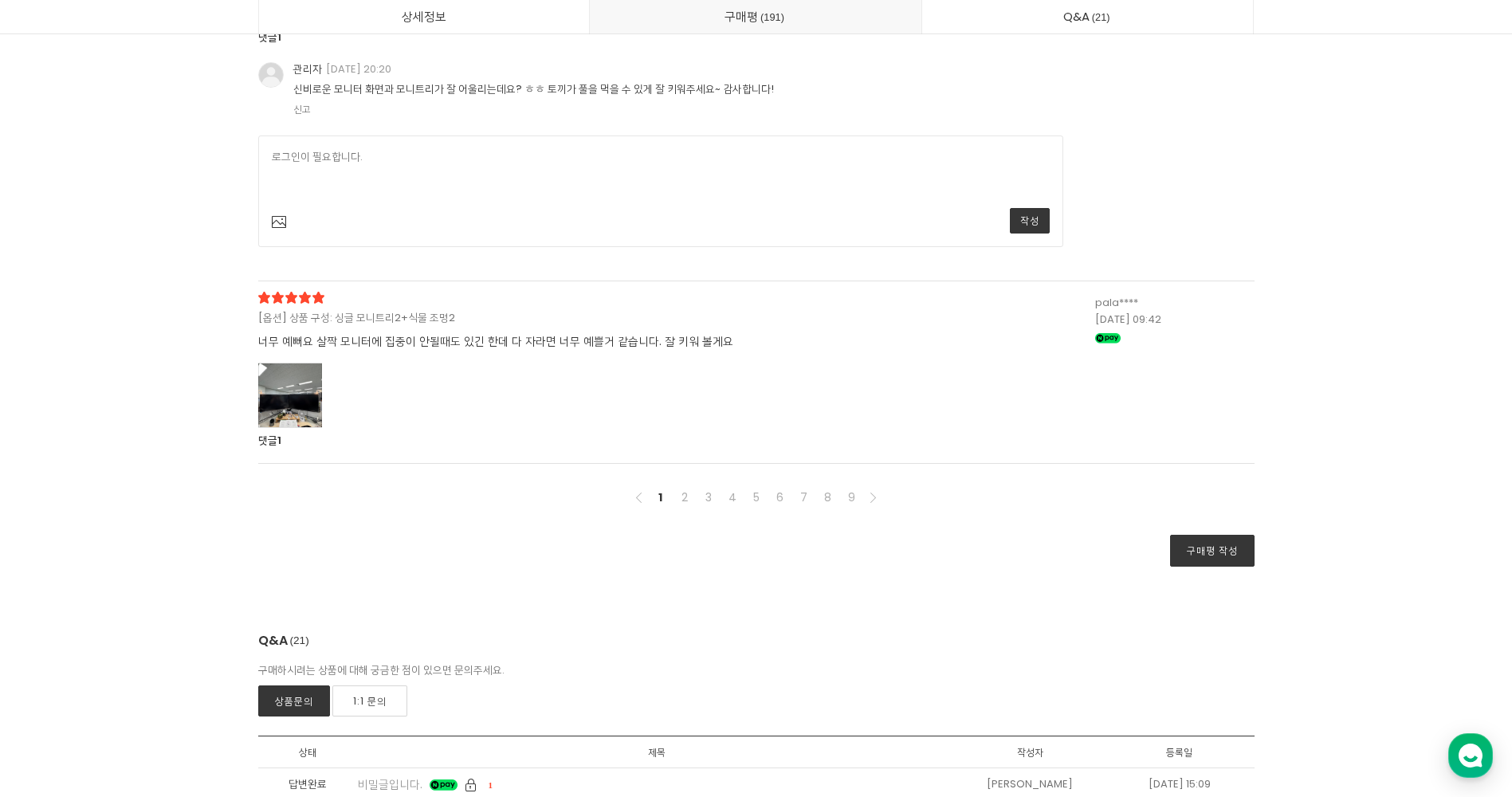
scroll to position [57140, 0]
click at [307, 427] on div at bounding box center [289, 394] width 64 height 66
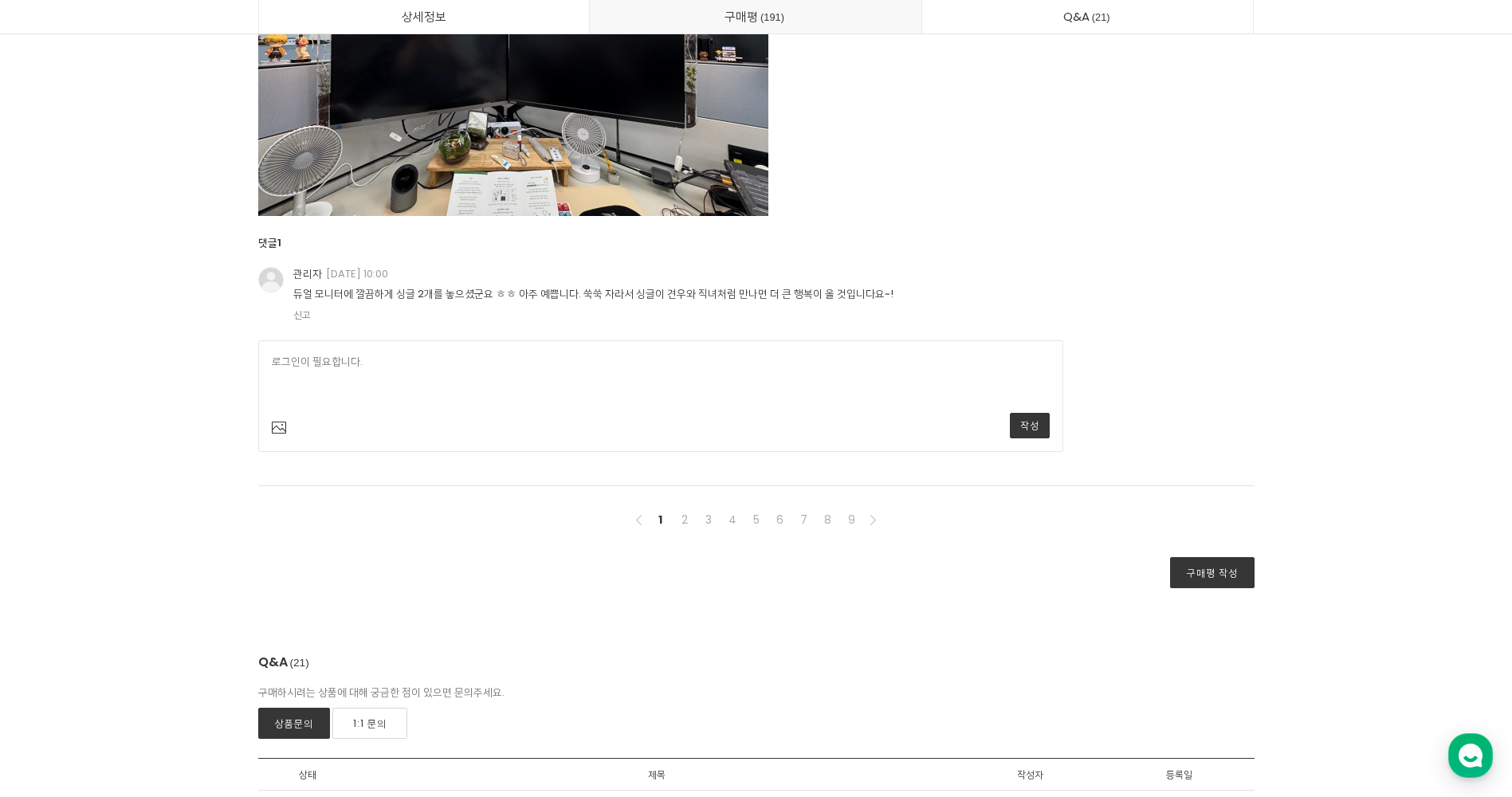
scroll to position [57698, 0]
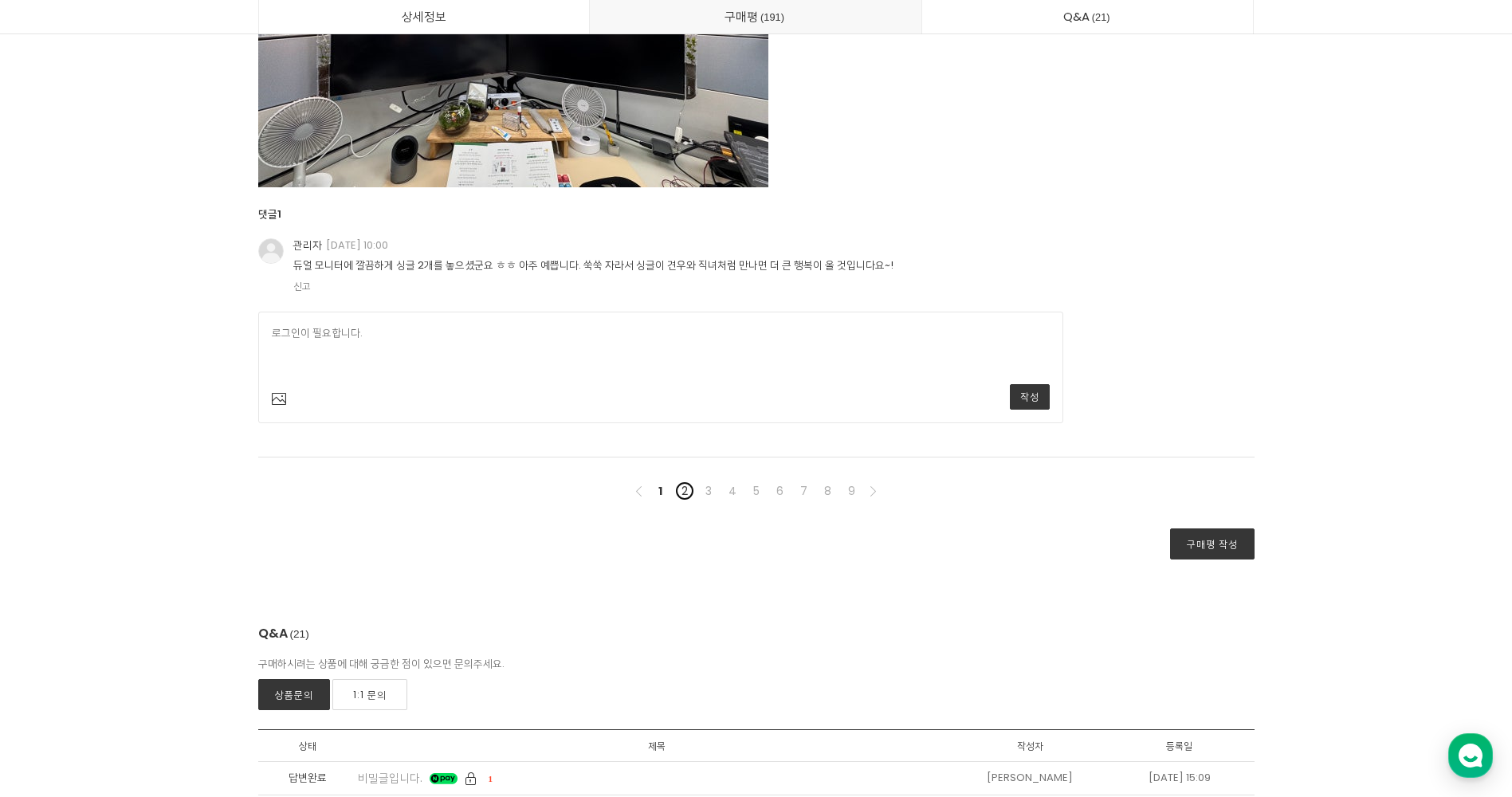
click at [678, 500] on link "2" at bounding box center [684, 491] width 19 height 19
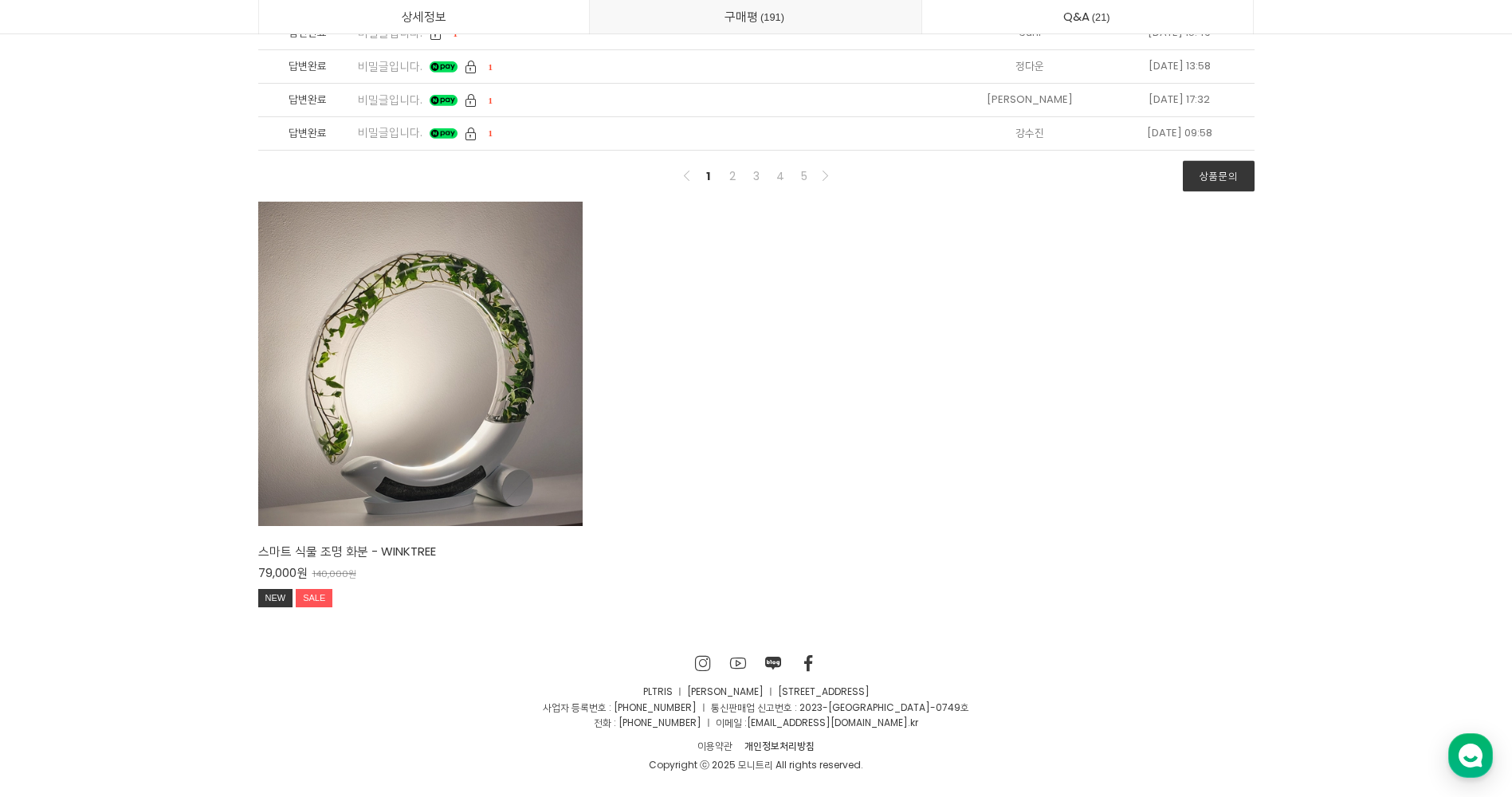
scroll to position [41785, 0]
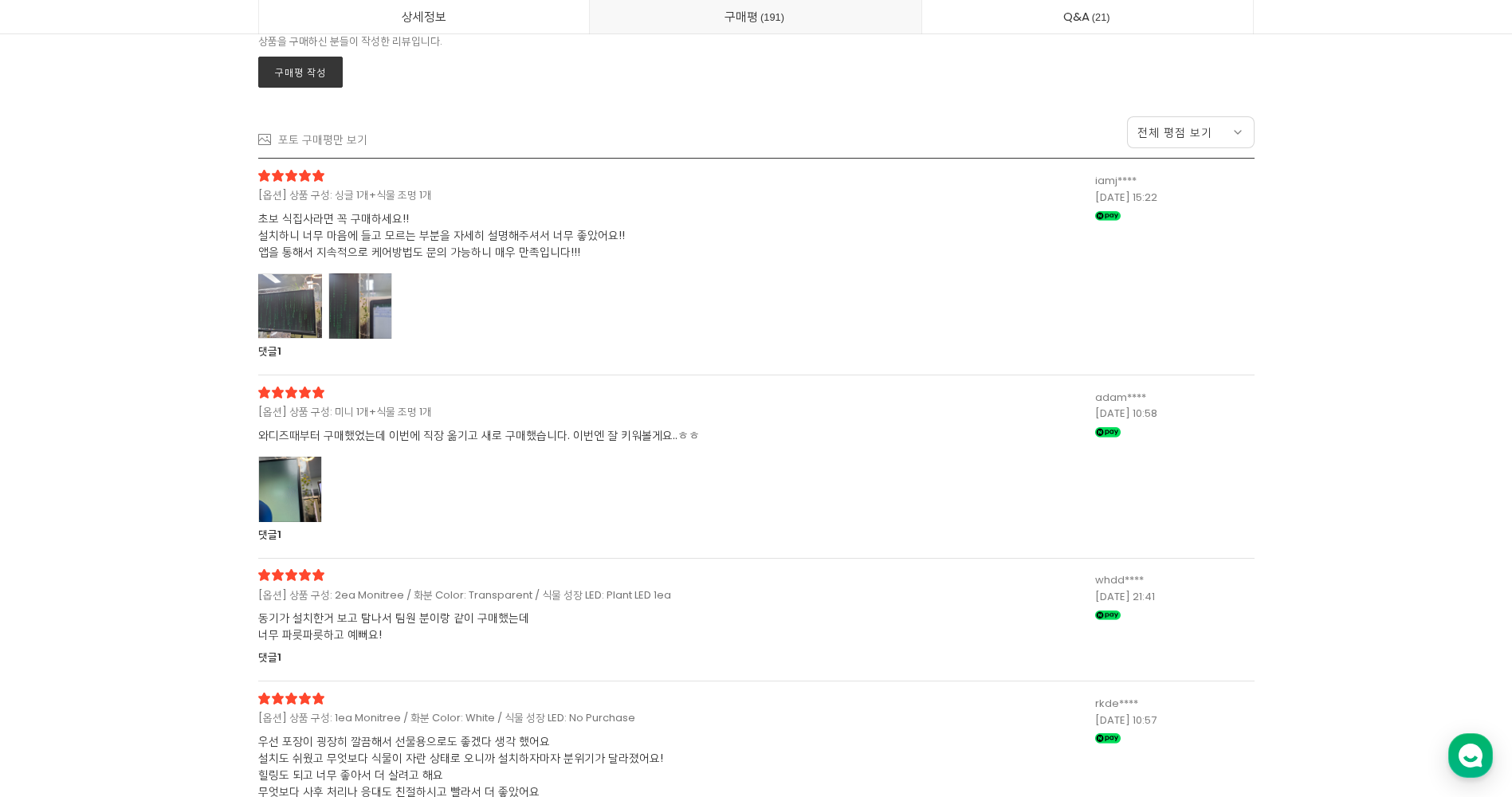
drag, startPoint x: 288, startPoint y: 334, endPoint x: 299, endPoint y: 368, distance: 35.7
click at [288, 333] on div at bounding box center [289, 306] width 64 height 66
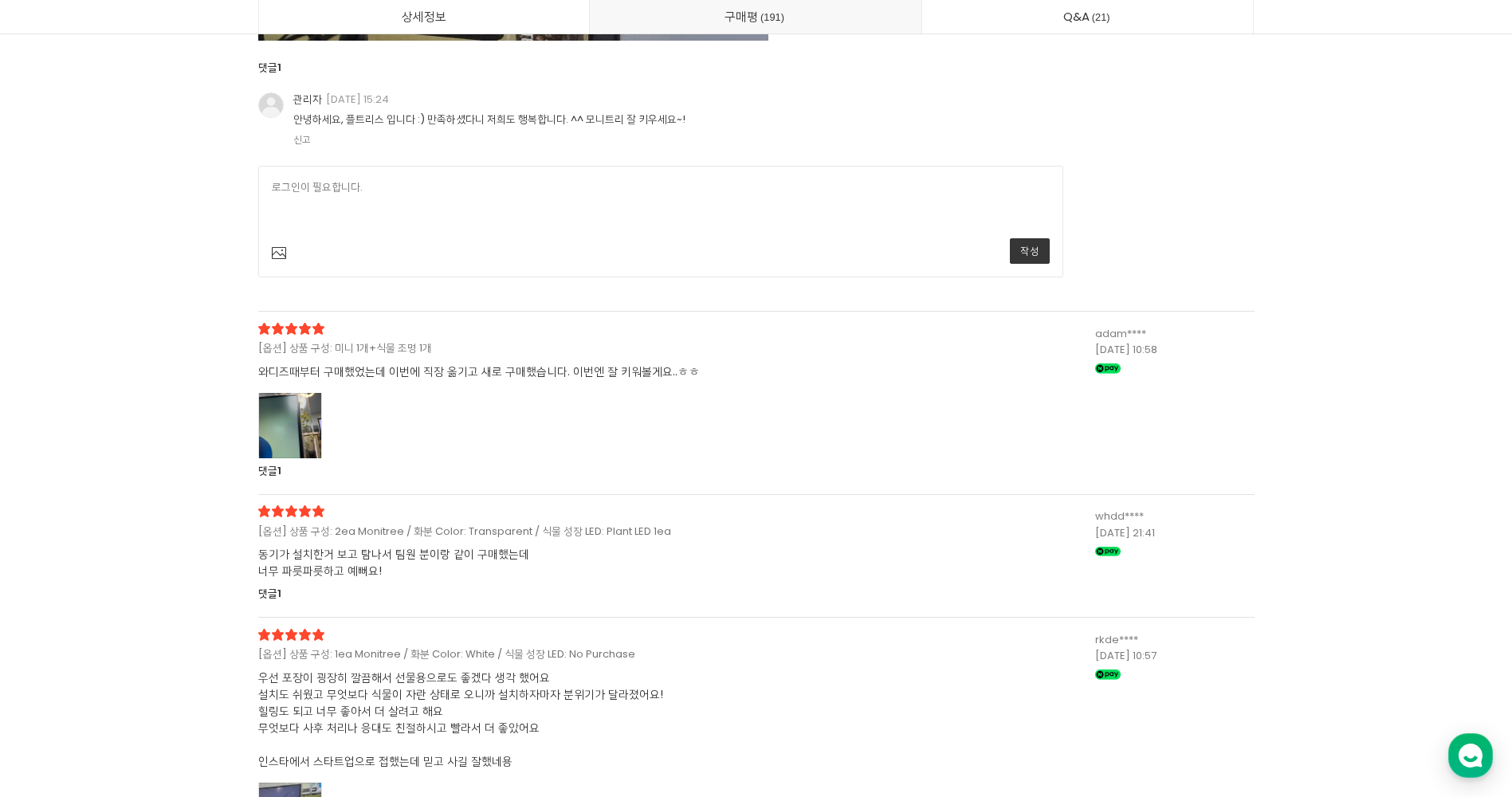
scroll to position [43140, 0]
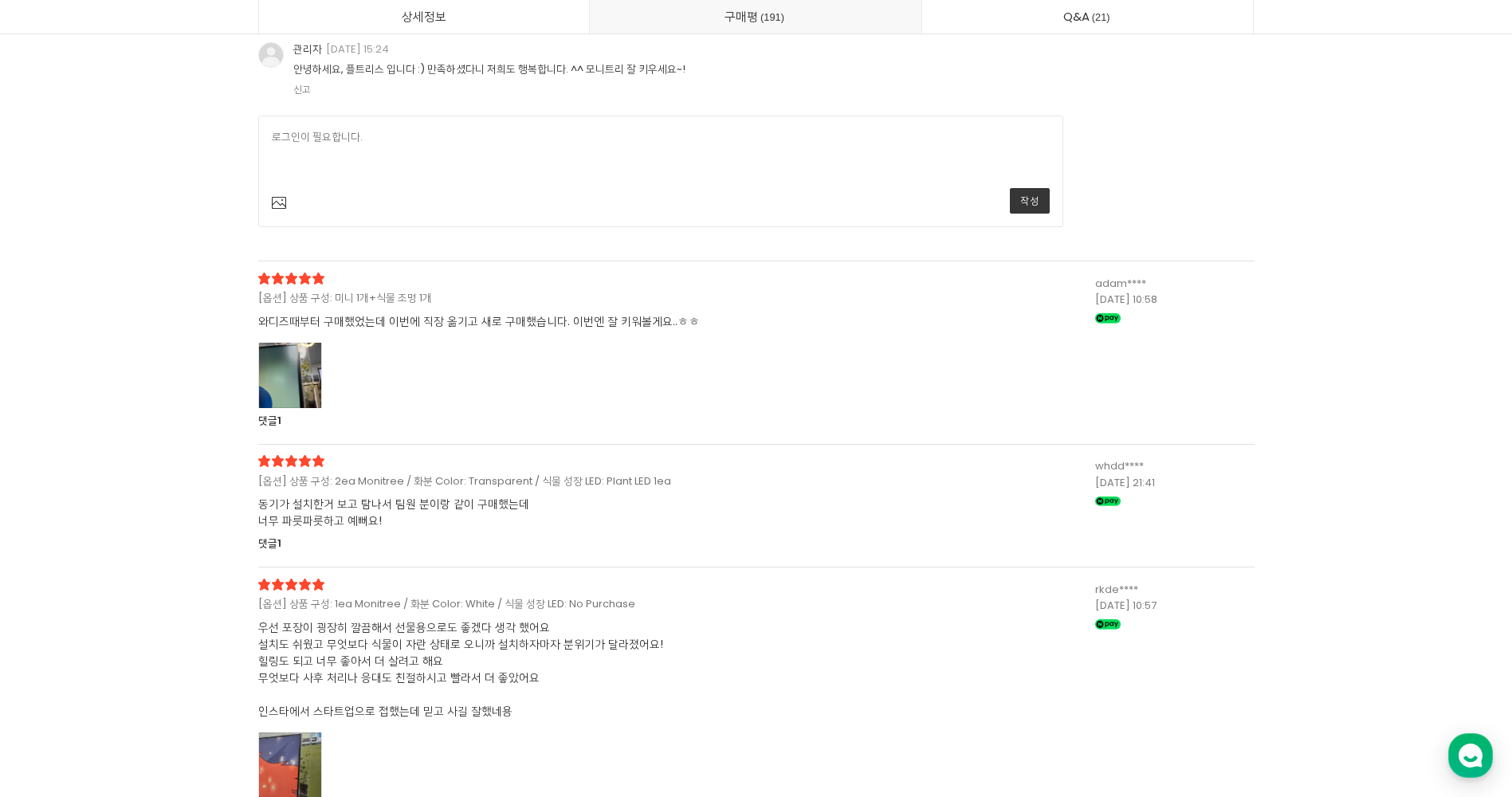
click at [304, 365] on div at bounding box center [289, 375] width 64 height 66
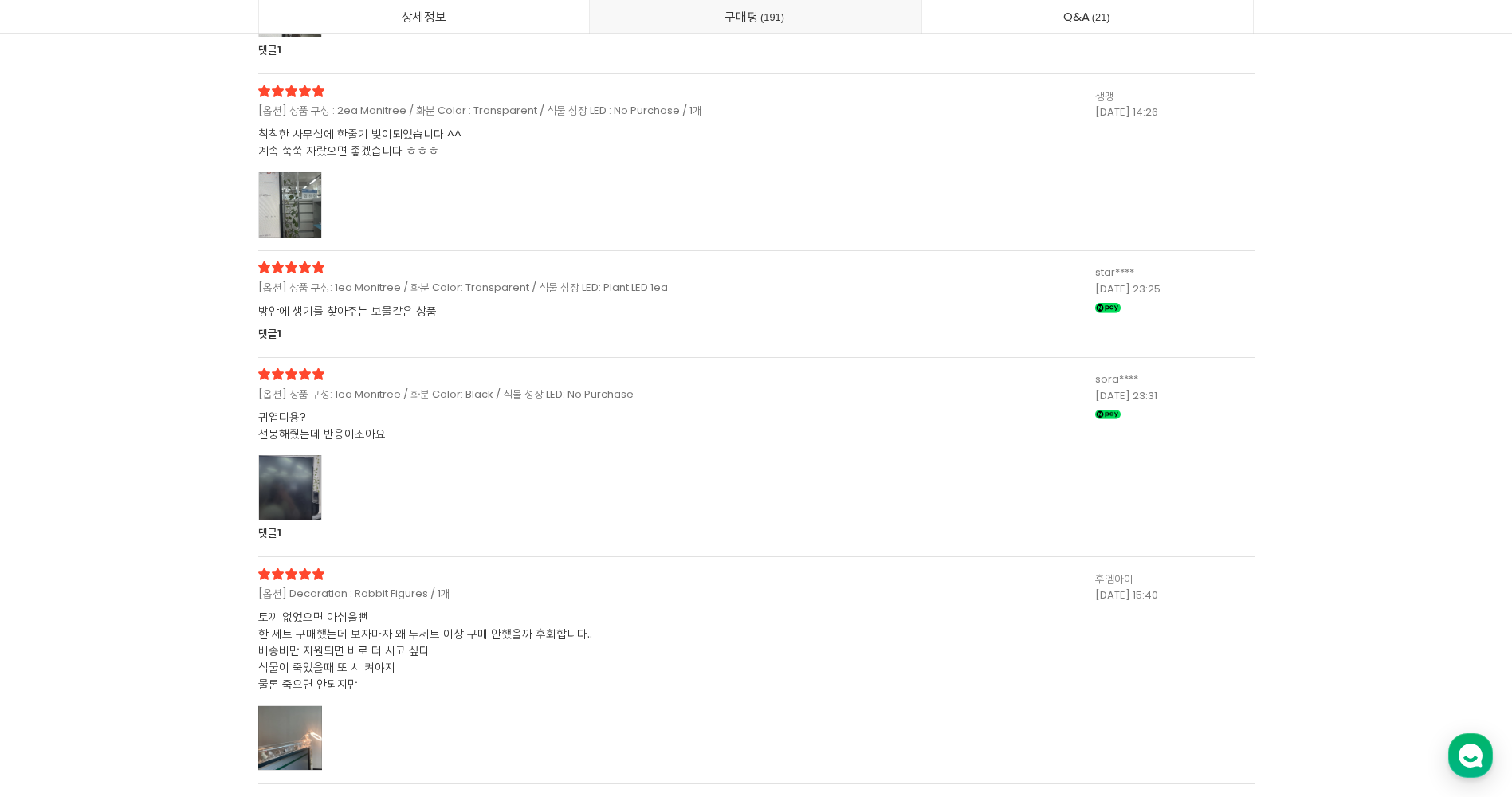
scroll to position [45371, 0]
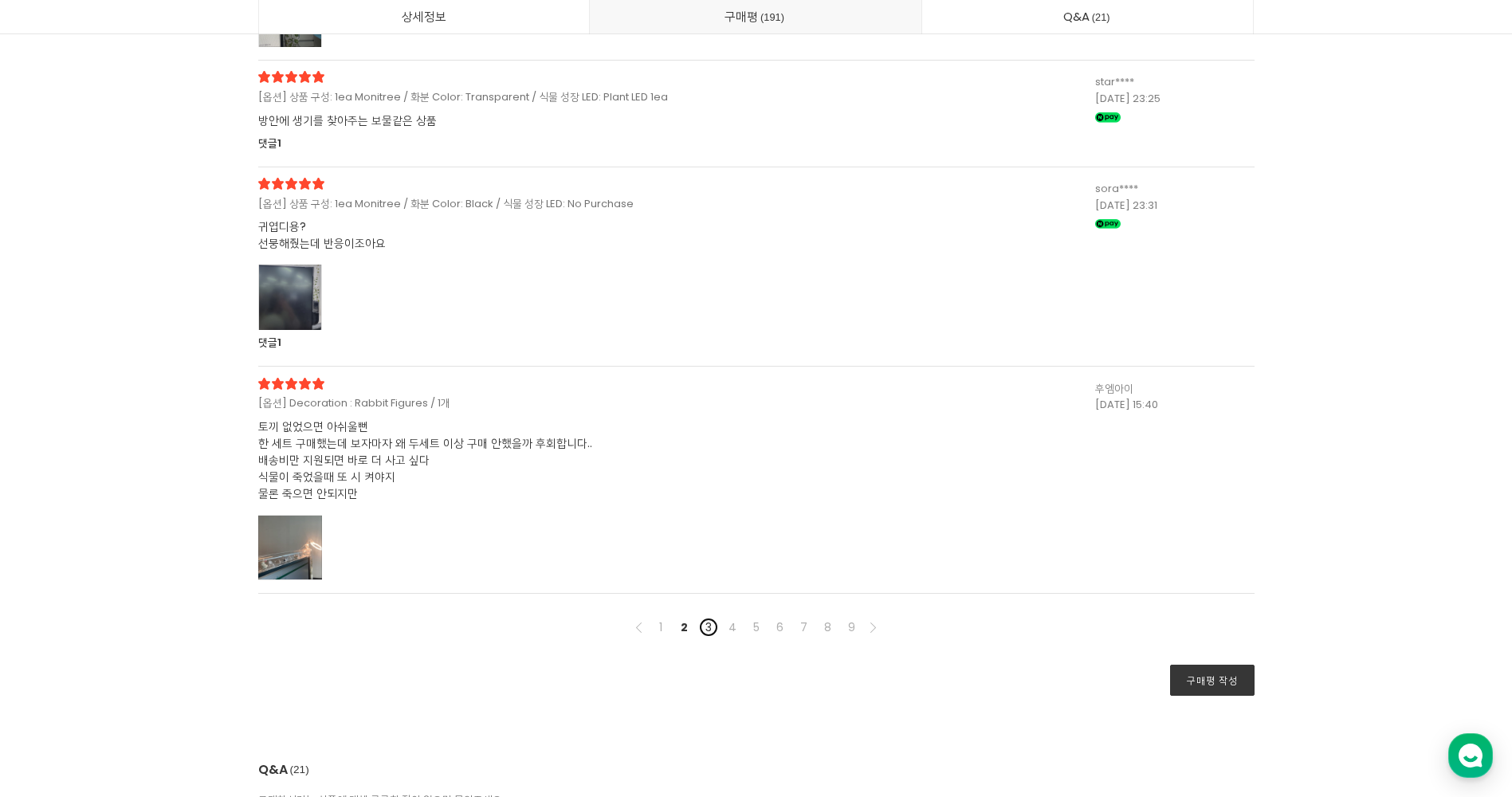
click at [709, 623] on link "3" at bounding box center [708, 626] width 19 height 19
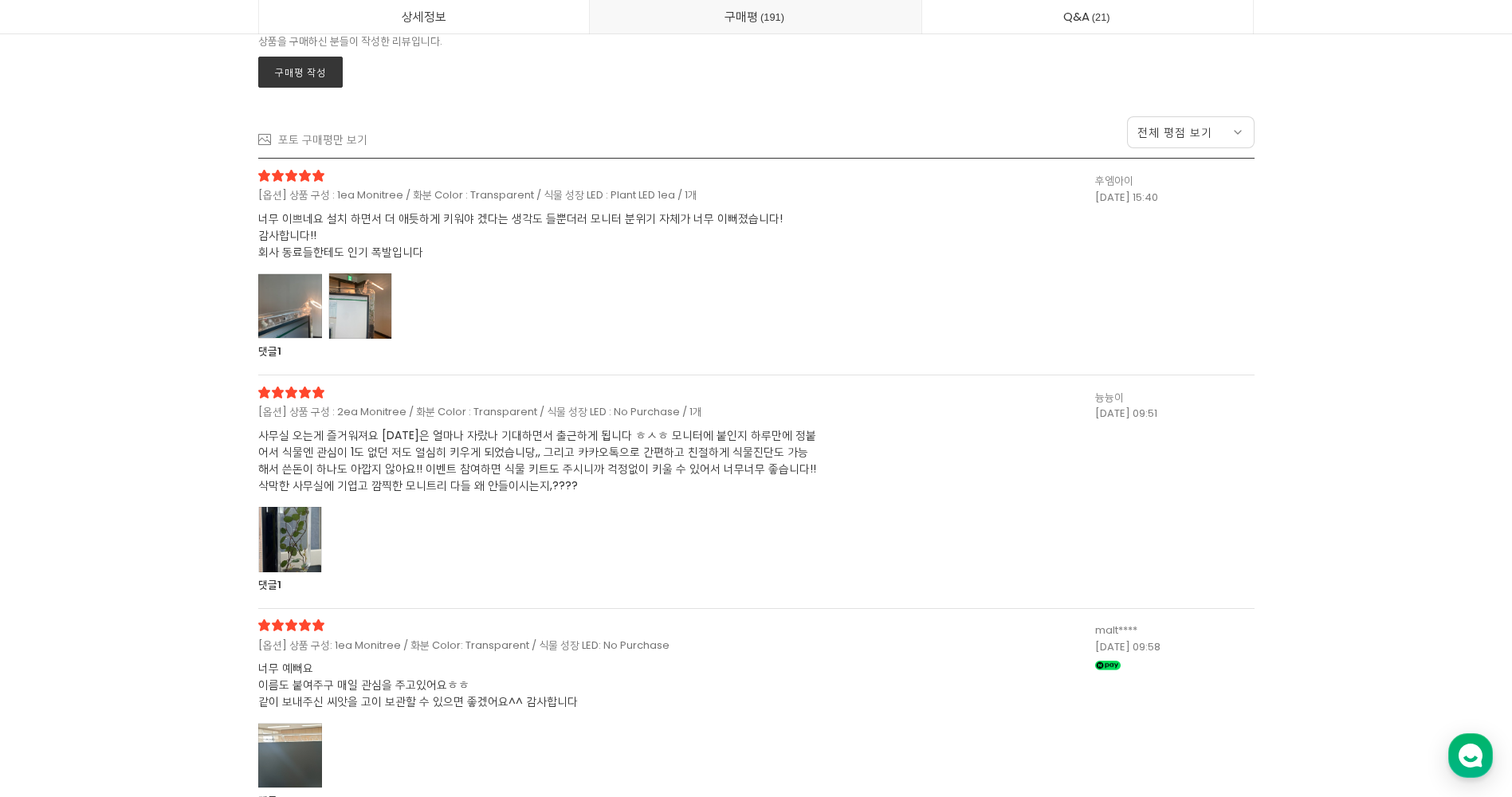
click at [291, 306] on div at bounding box center [289, 306] width 64 height 66
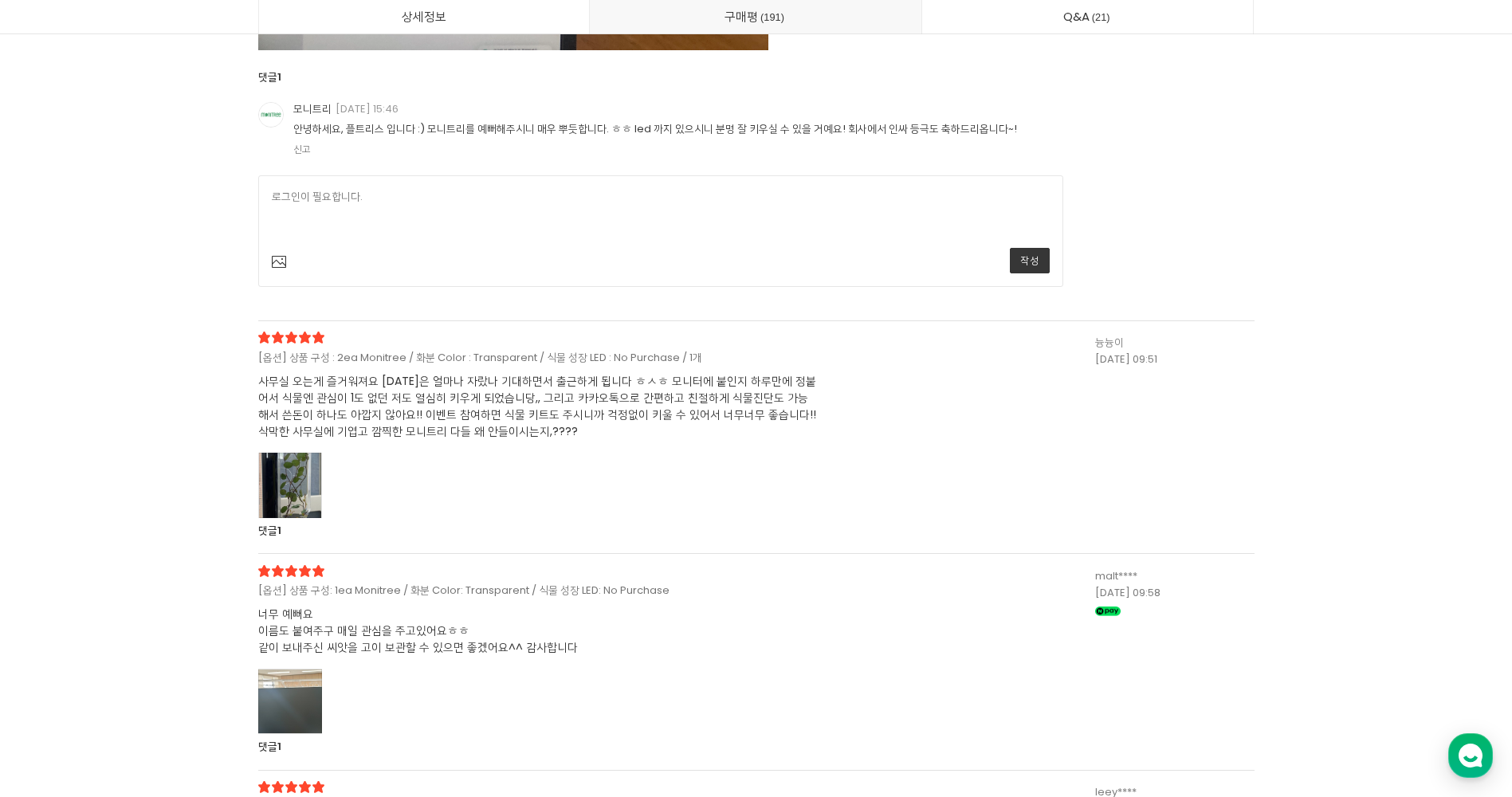
scroll to position [43220, 0]
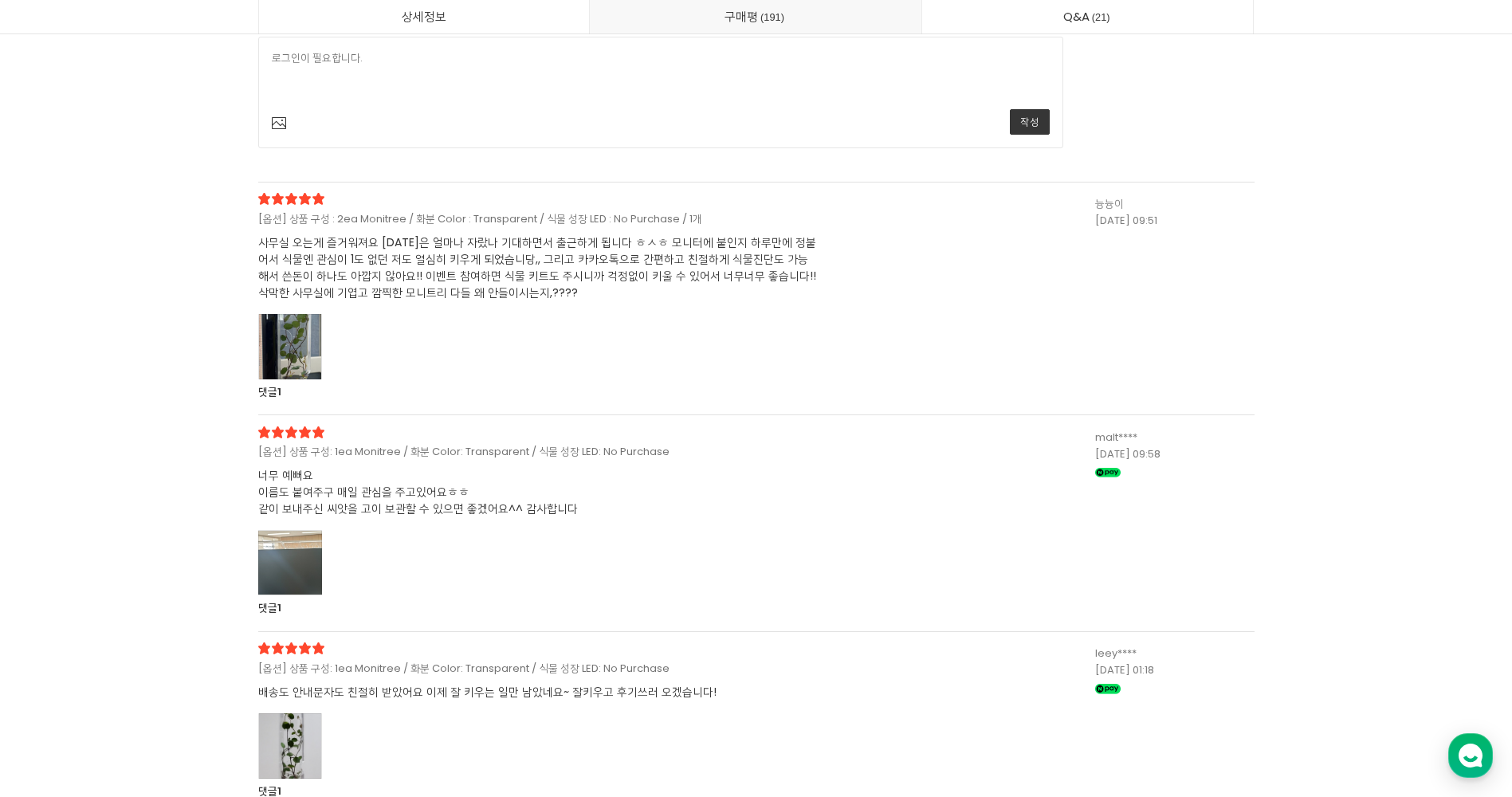
click at [315, 355] on div at bounding box center [289, 346] width 64 height 66
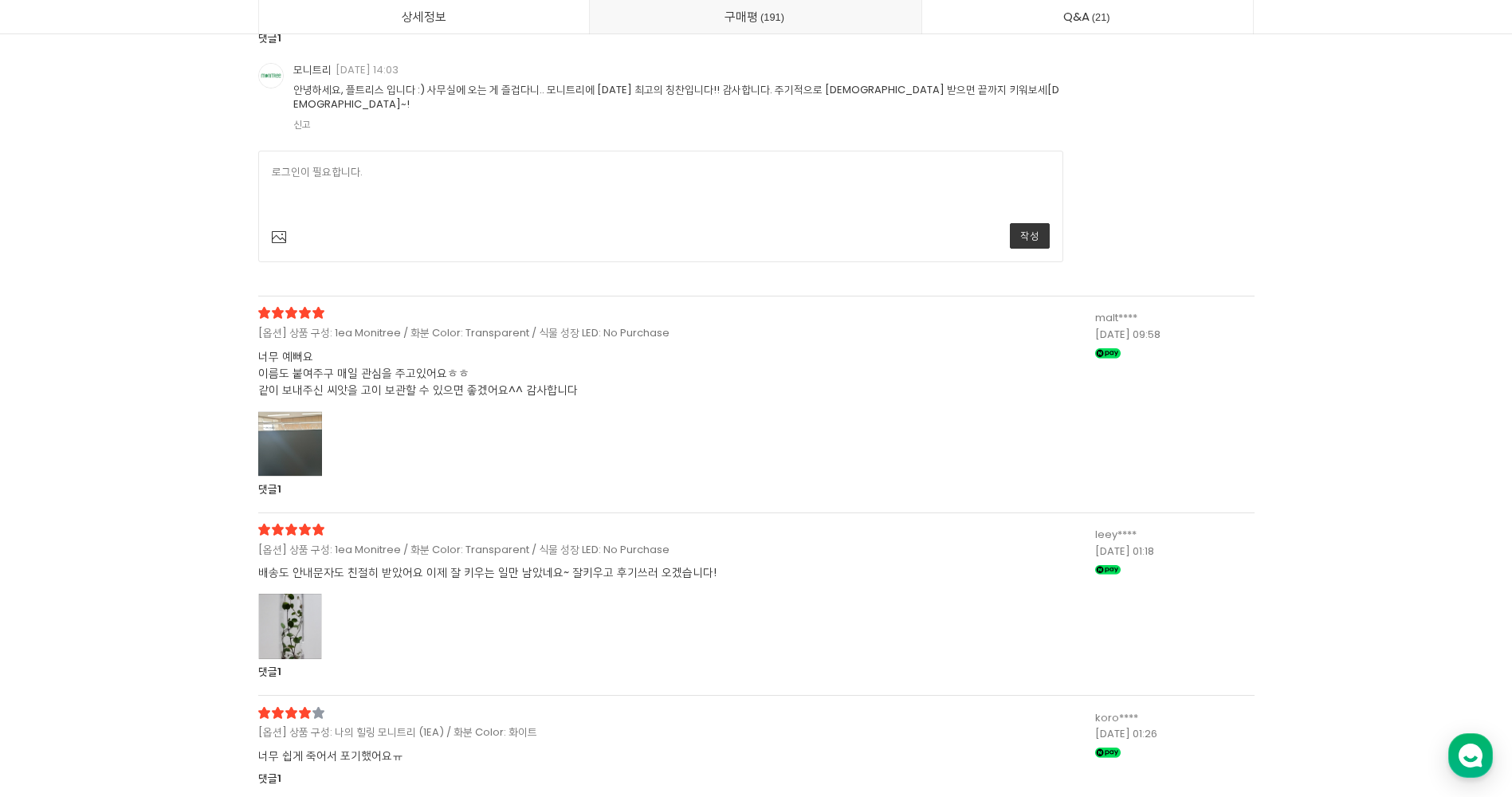
click at [298, 412] on div at bounding box center [289, 444] width 64 height 66
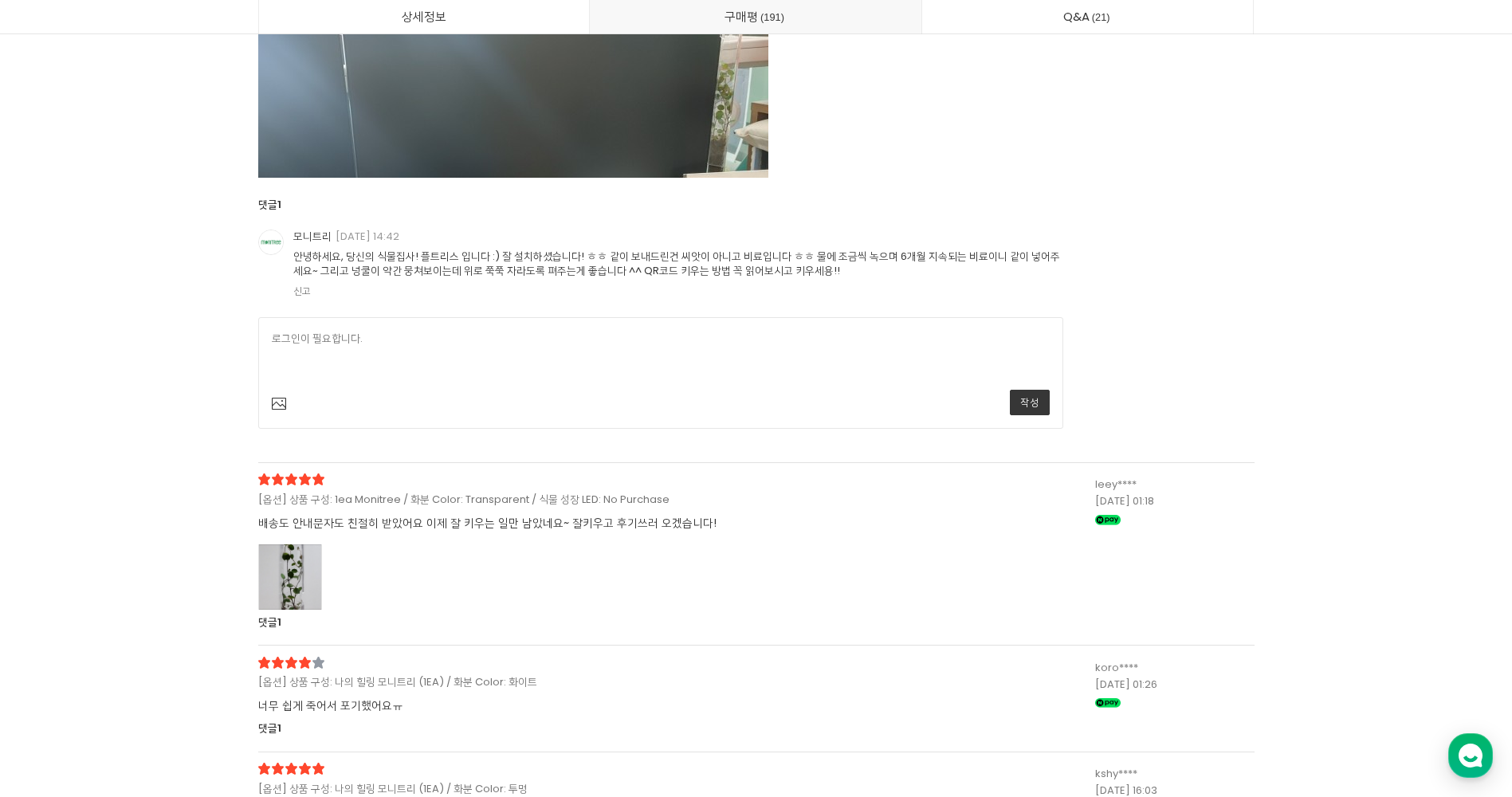
scroll to position [45610, 0]
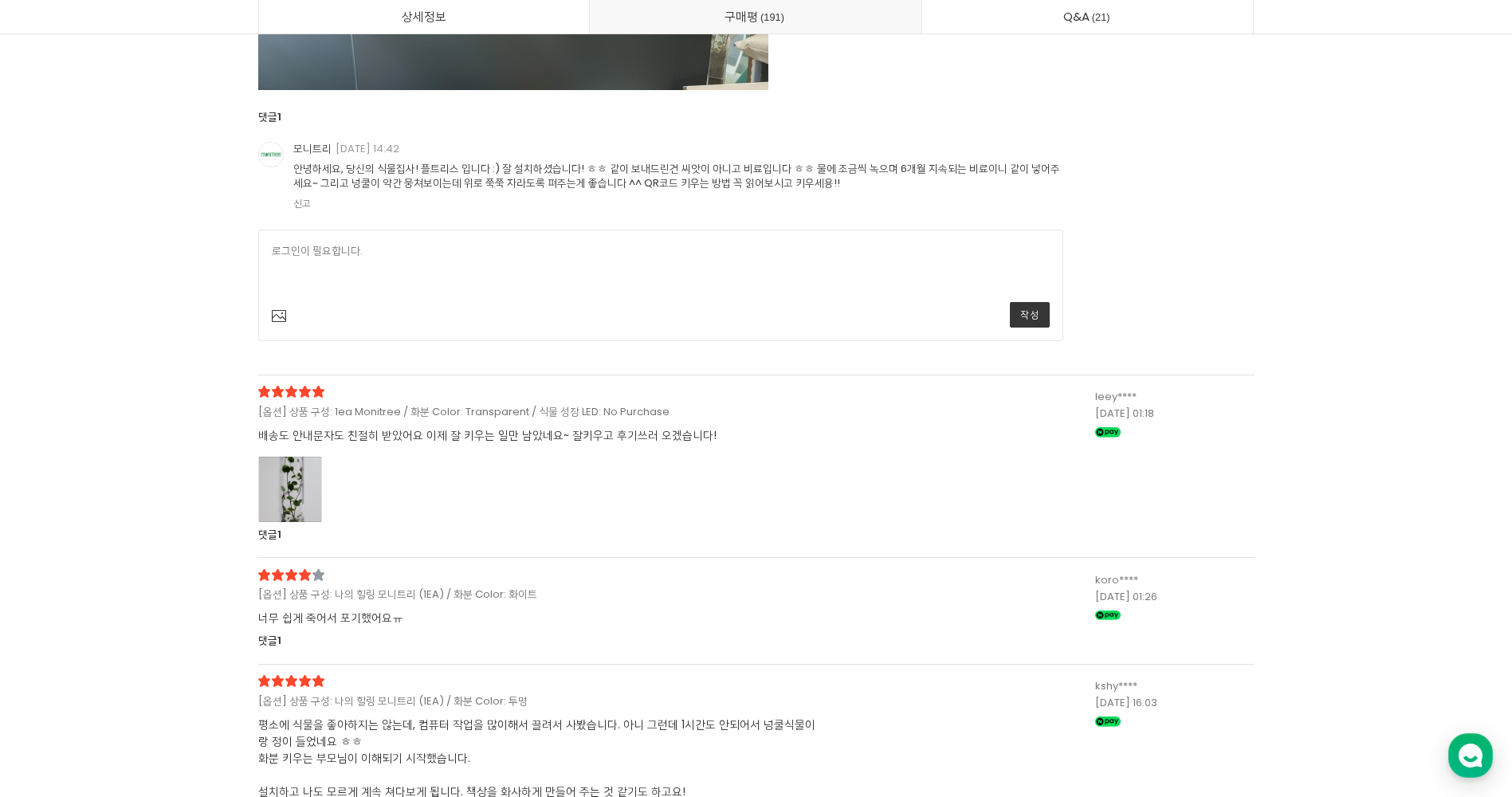
click at [293, 462] on div at bounding box center [289, 489] width 64 height 66
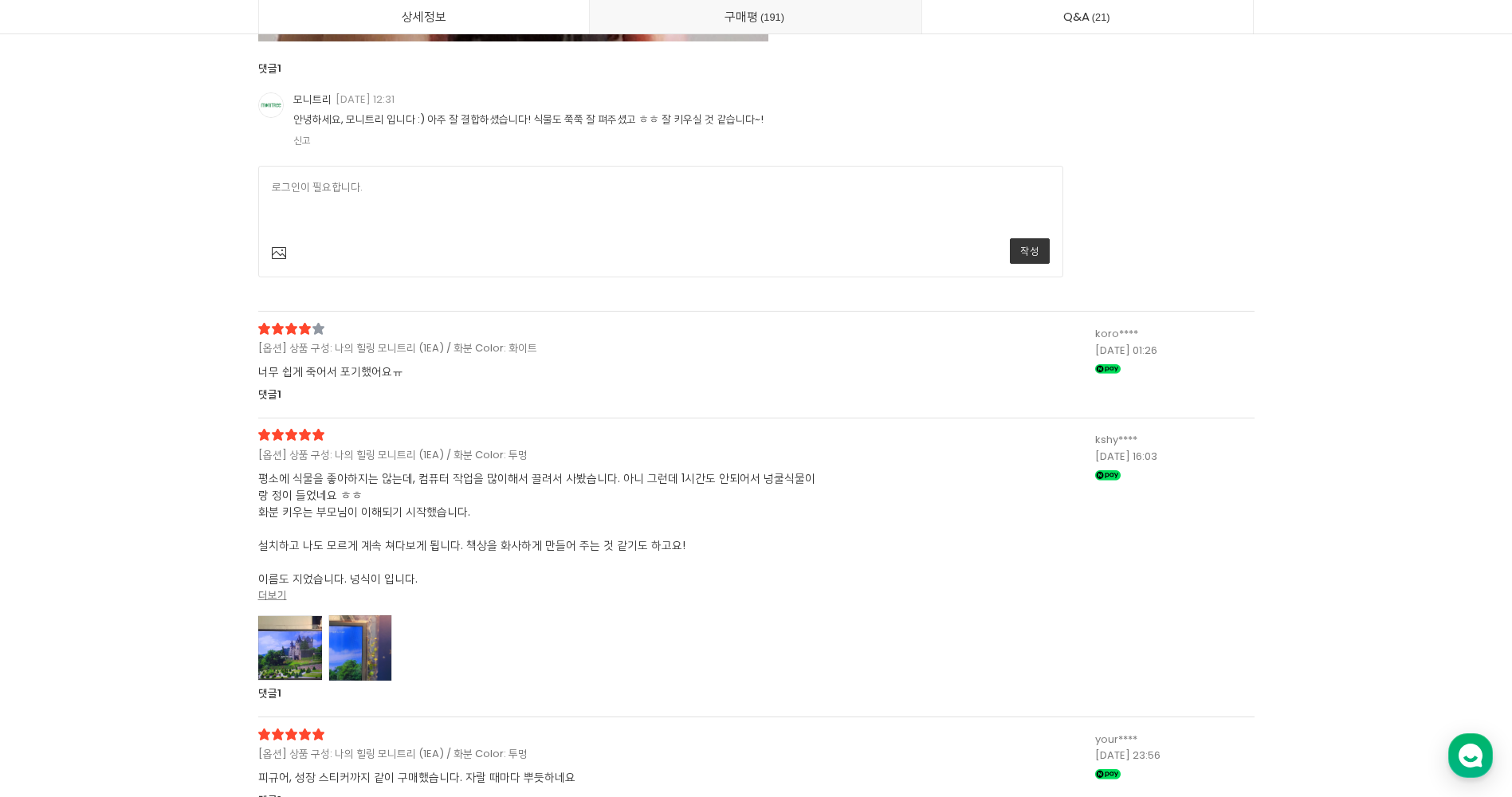
scroll to position [47523, 0]
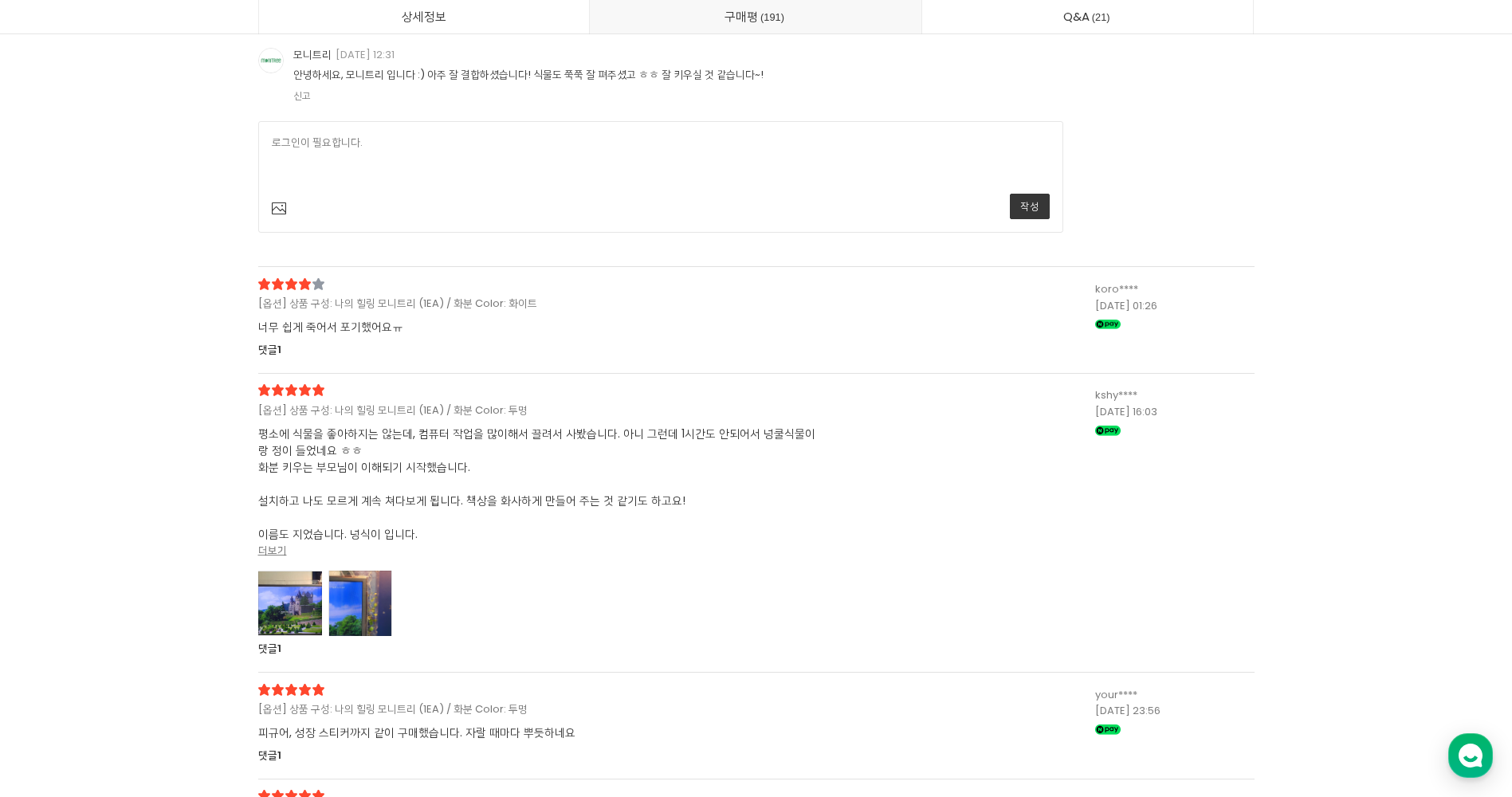
click at [300, 583] on div at bounding box center [289, 603] width 64 height 66
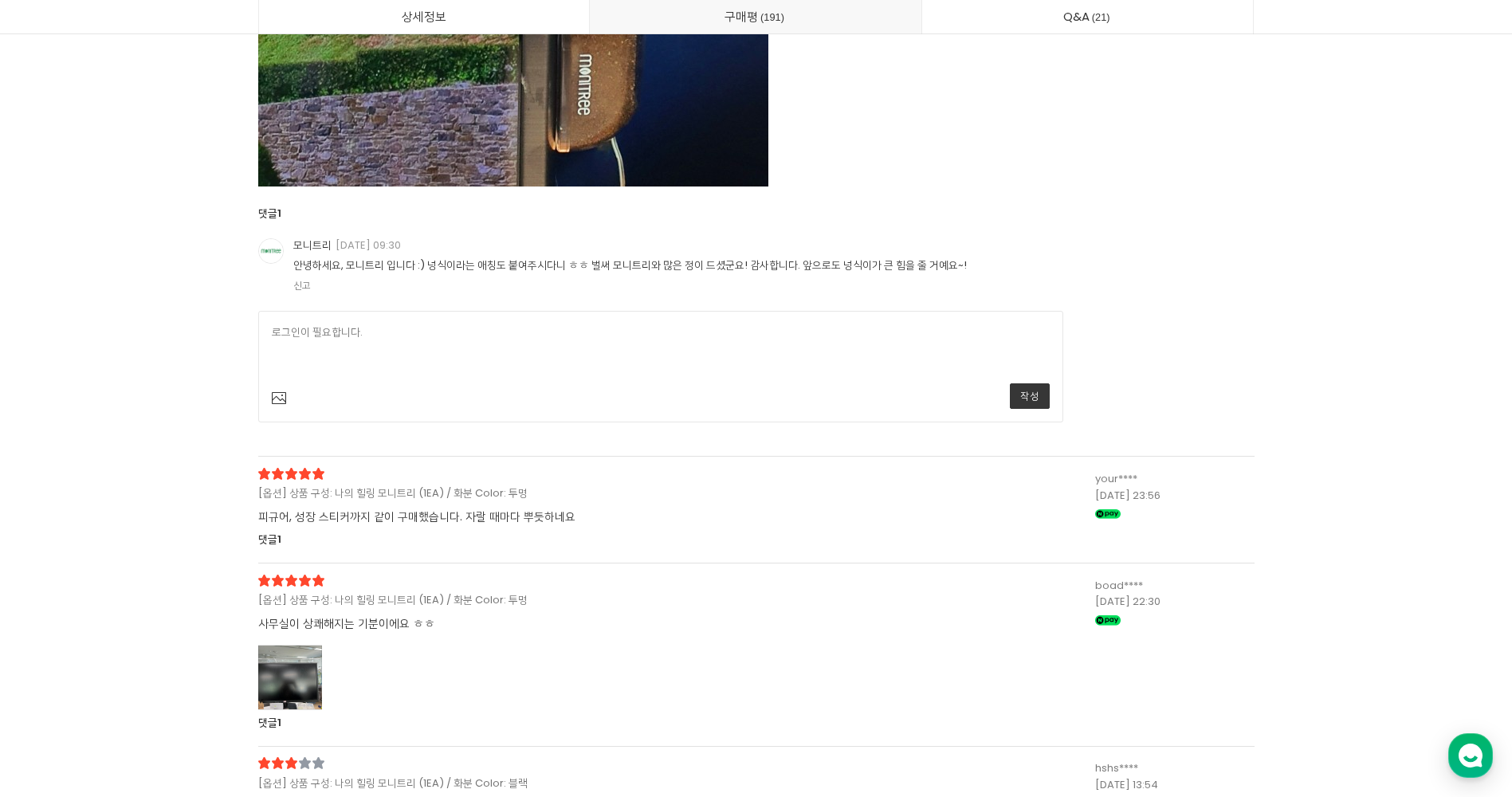
scroll to position [49515, 0]
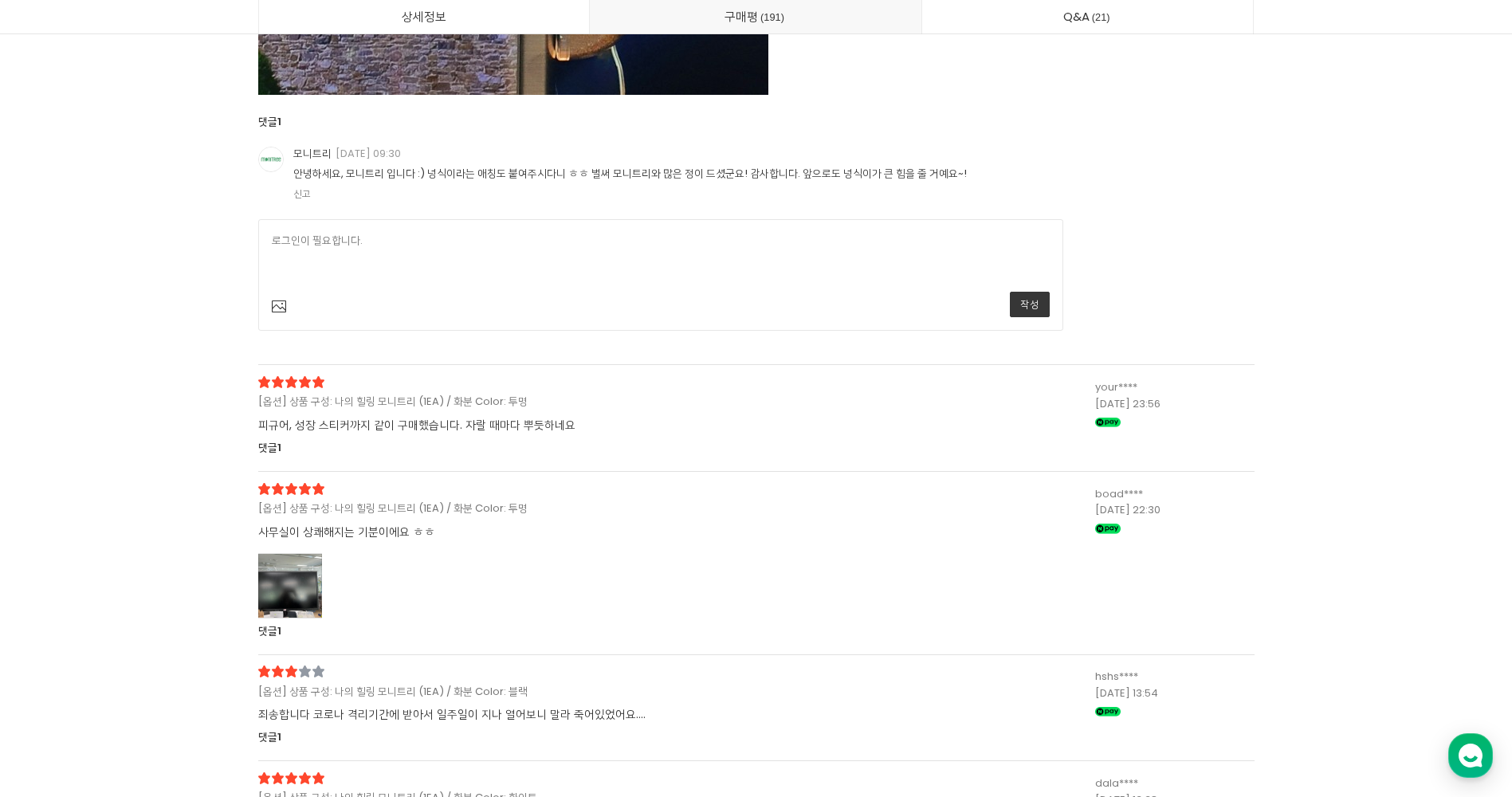
click at [287, 574] on div at bounding box center [289, 586] width 64 height 66
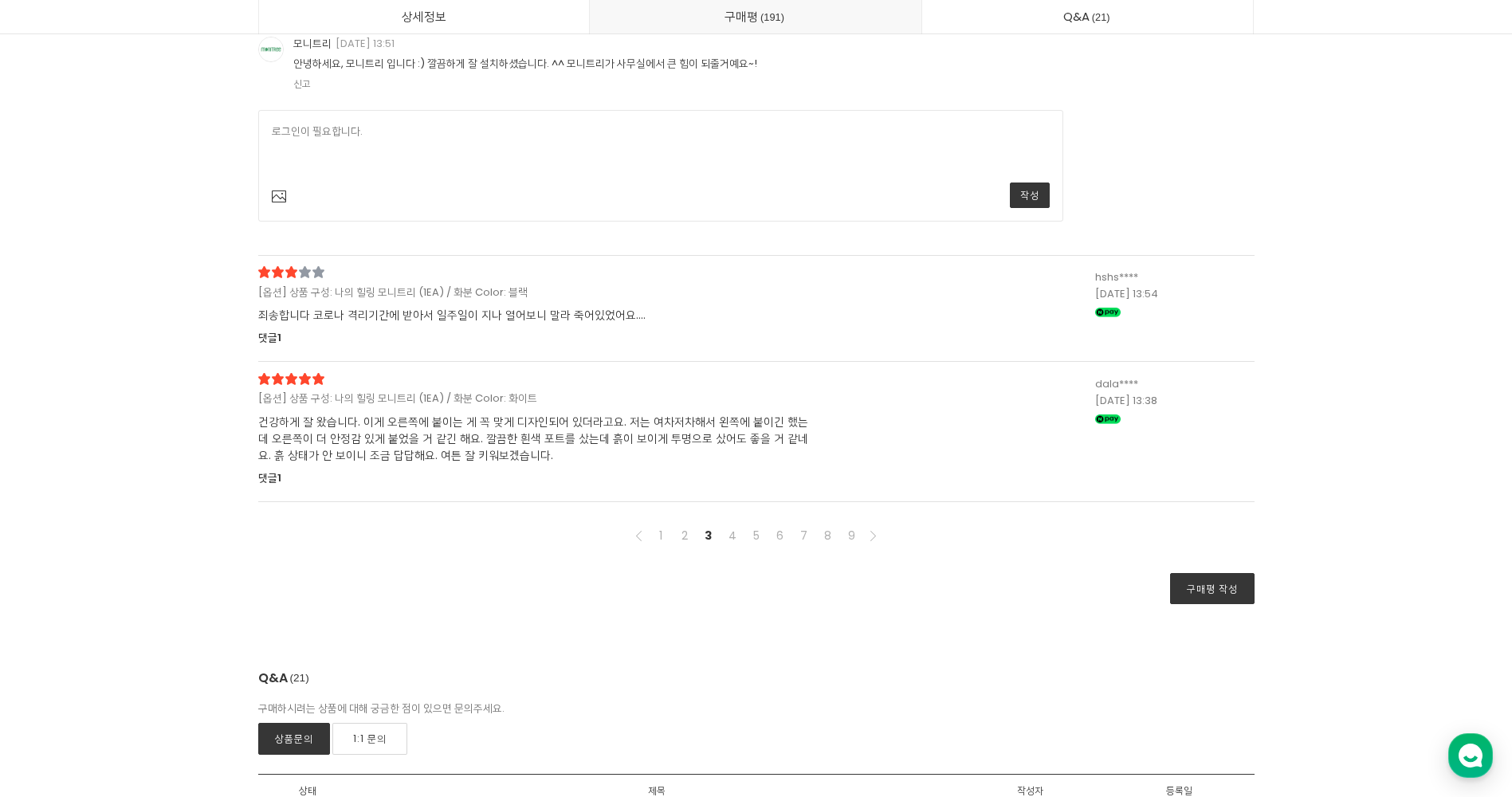
scroll to position [50472, 0]
click at [730, 522] on link "4" at bounding box center [732, 531] width 19 height 19
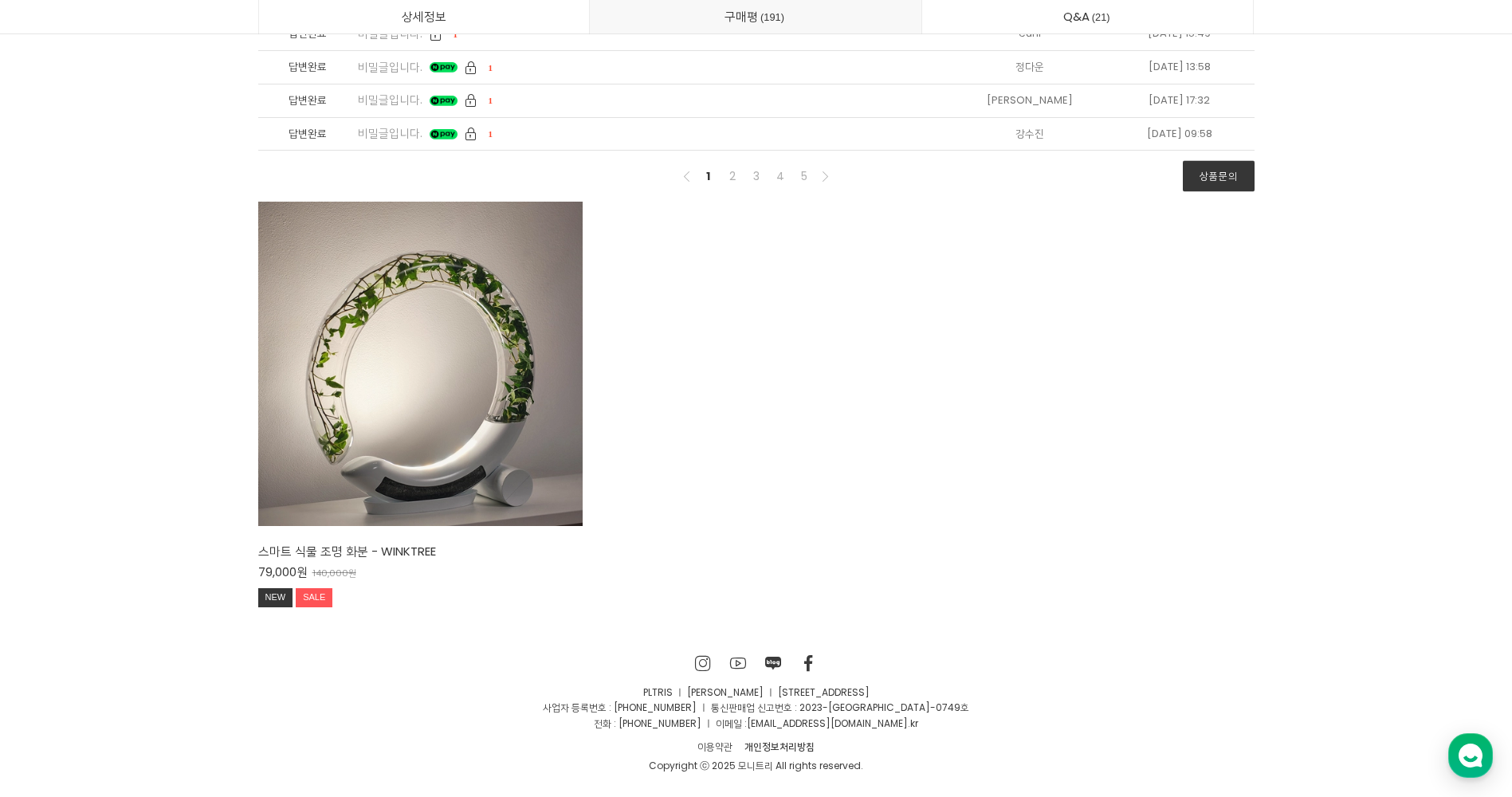
scroll to position [41785, 0]
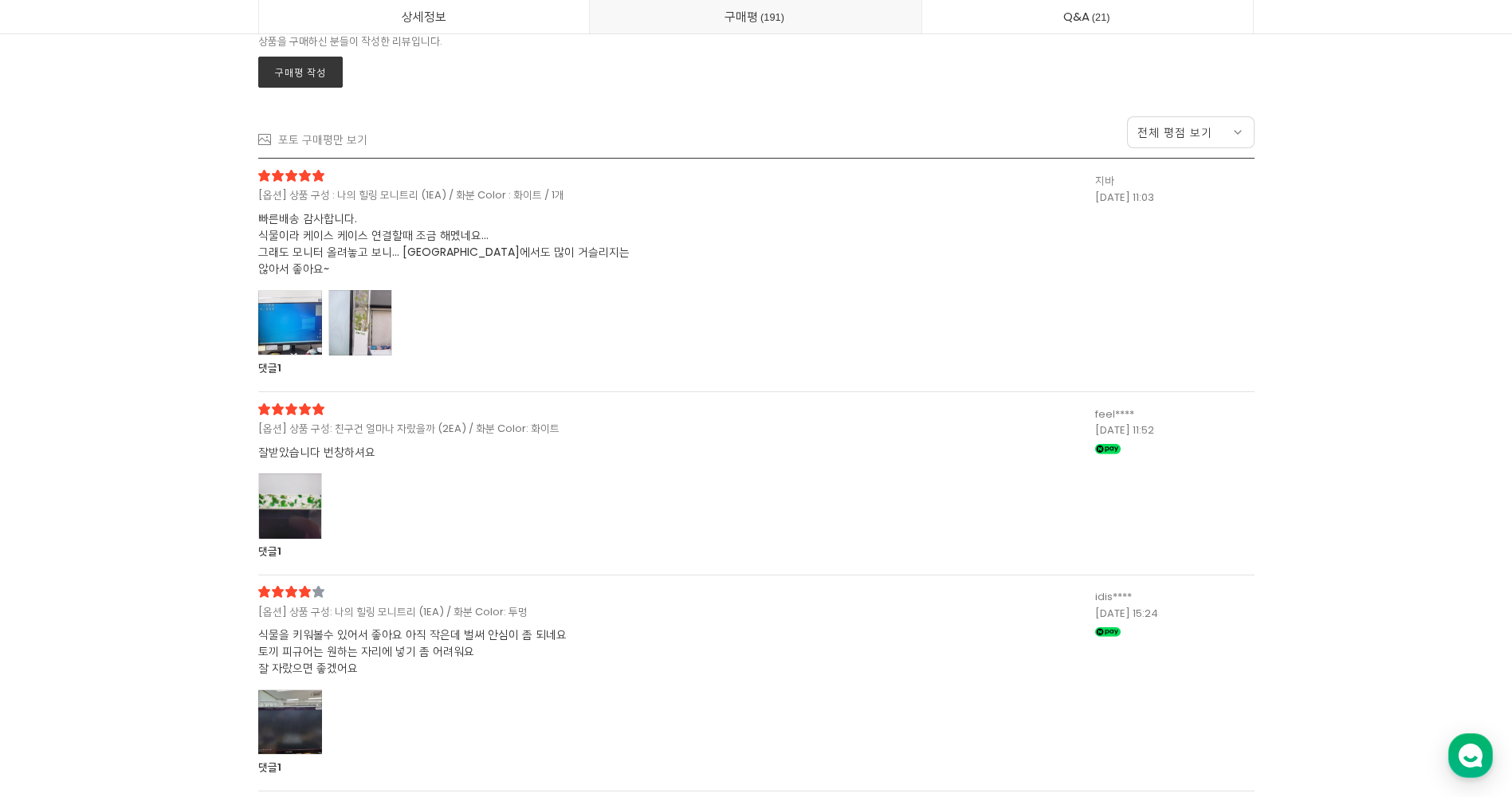
click at [291, 327] on div at bounding box center [289, 323] width 64 height 66
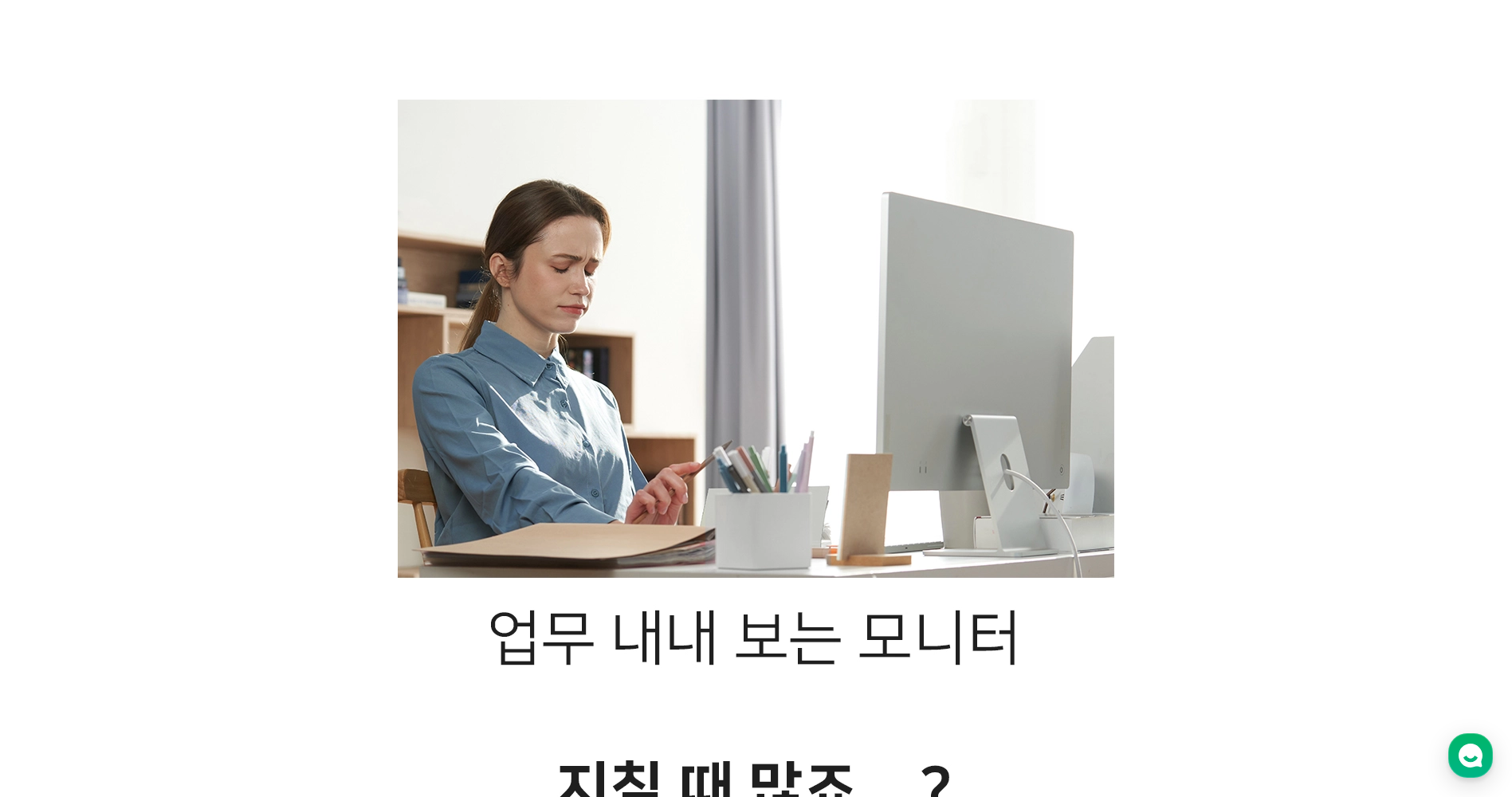
scroll to position [0, 0]
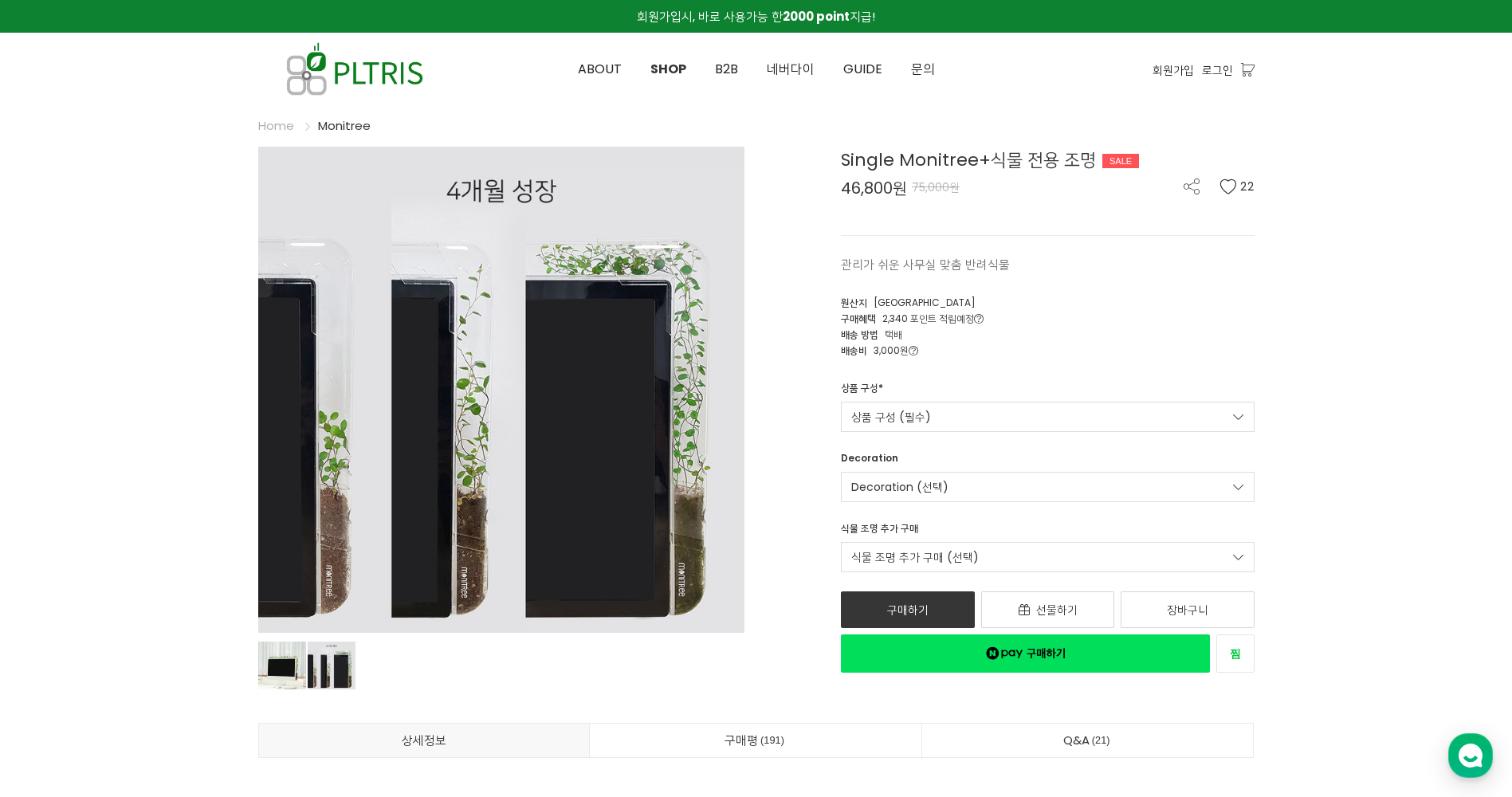
drag, startPoint x: 929, startPoint y: 511, endPoint x: 924, endPoint y: 191, distance: 320.0
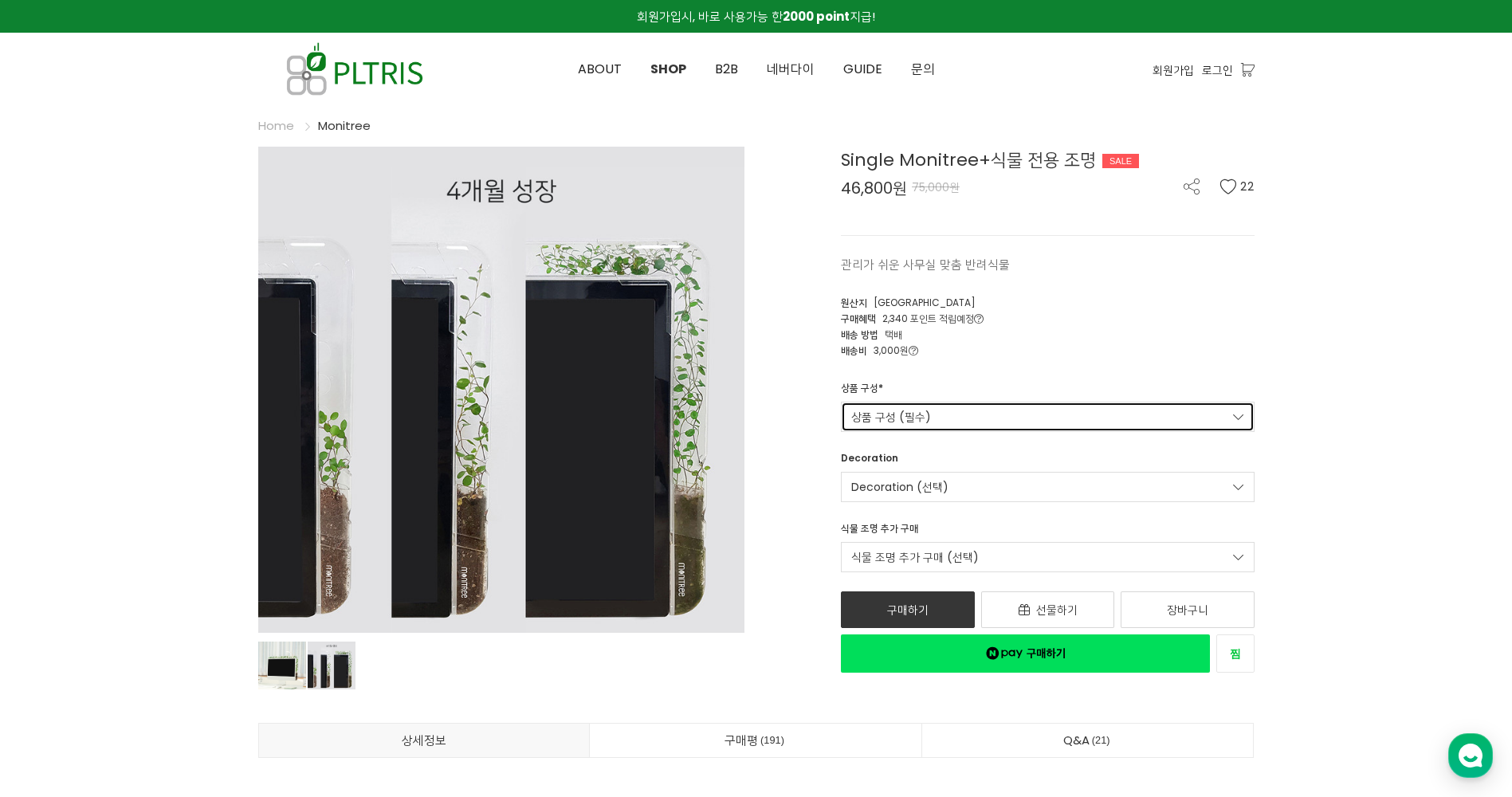
click at [921, 426] on link "상품 구성 (필수)" at bounding box center [1048, 417] width 414 height 31
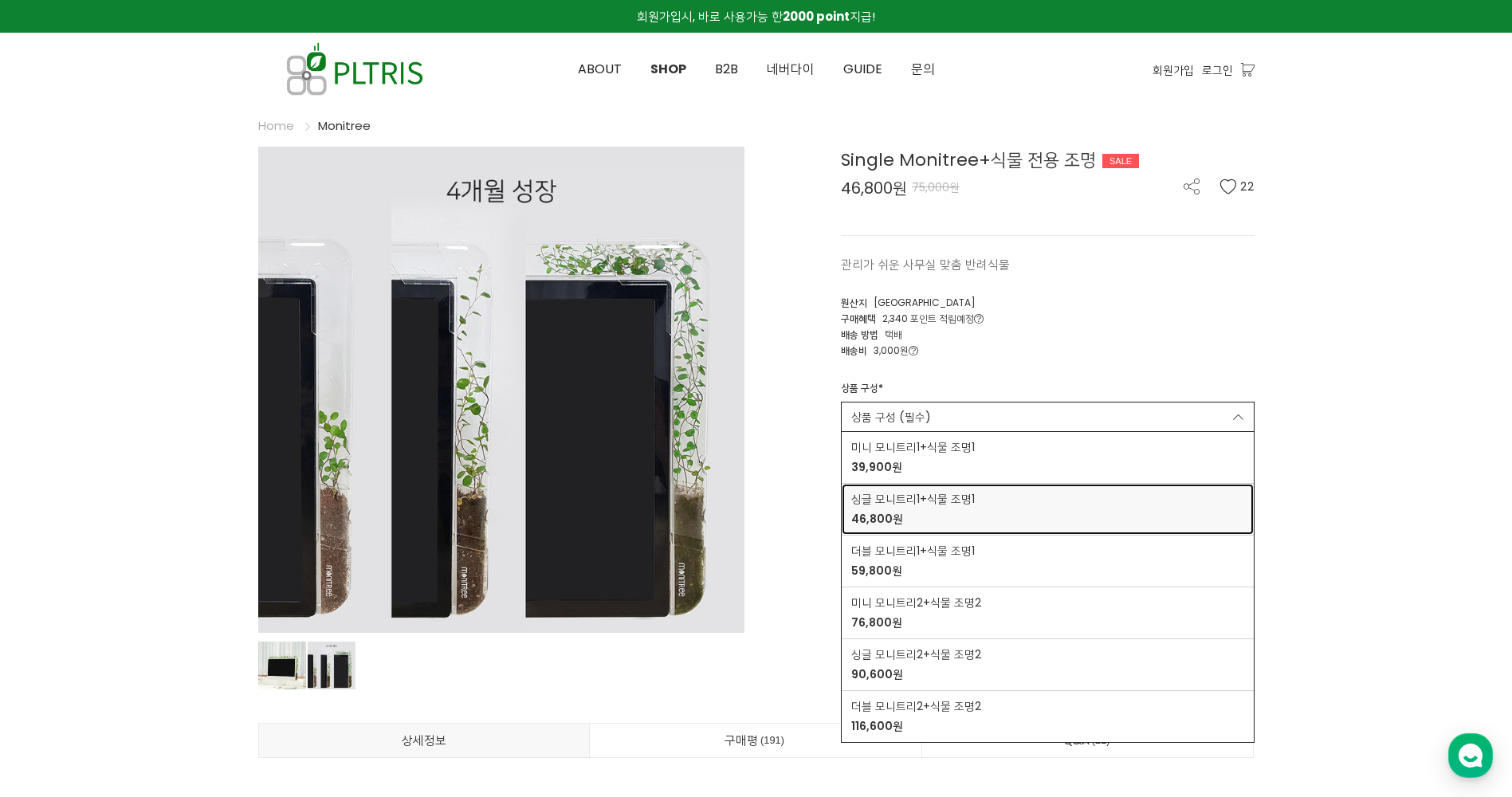
click at [1052, 508] on div "싱글 모니트리1+식물 조명1 46,800원" at bounding box center [1047, 509] width 393 height 37
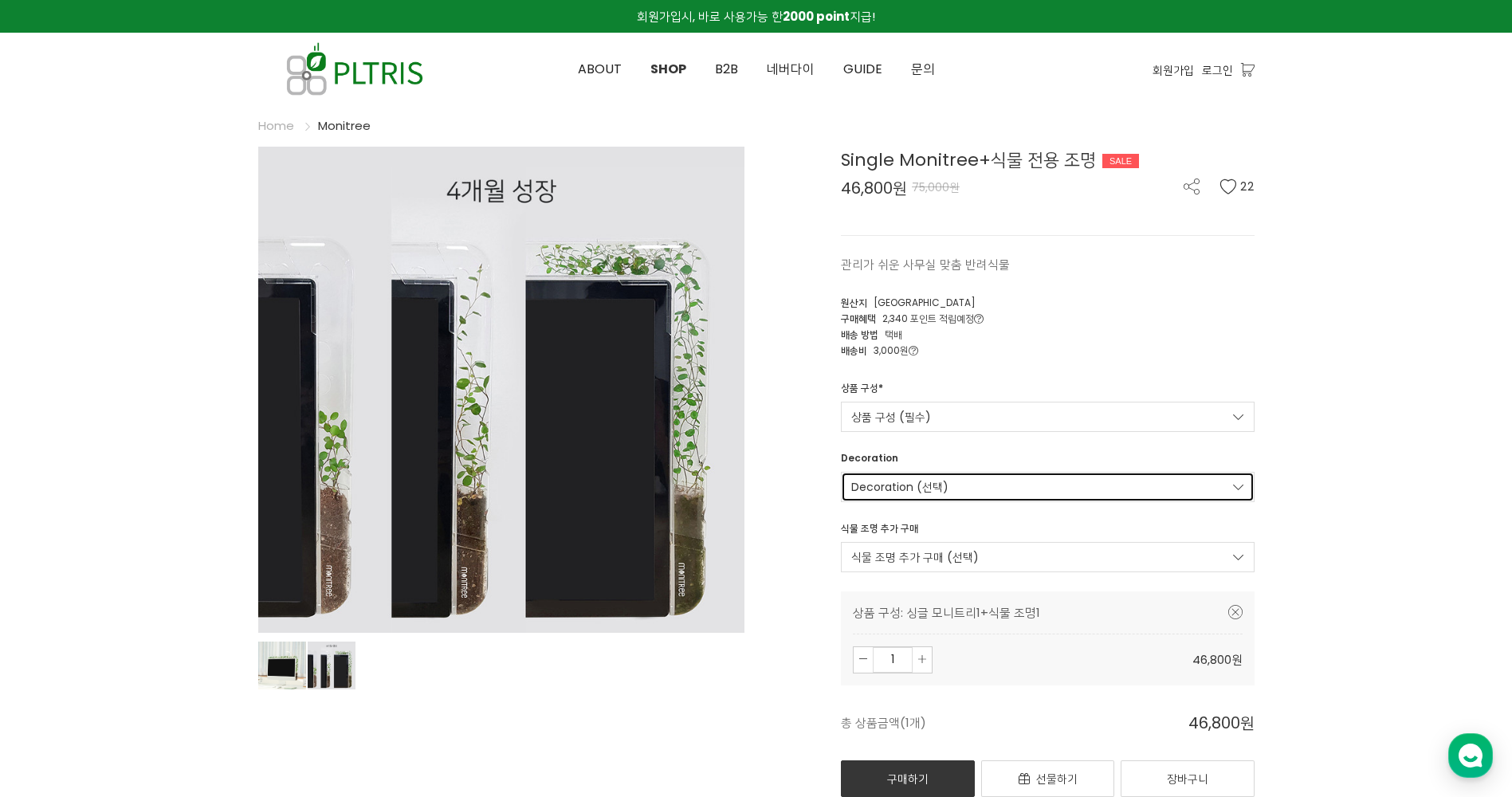
click at [964, 499] on link "Decoration (선택)" at bounding box center [1048, 487] width 414 height 31
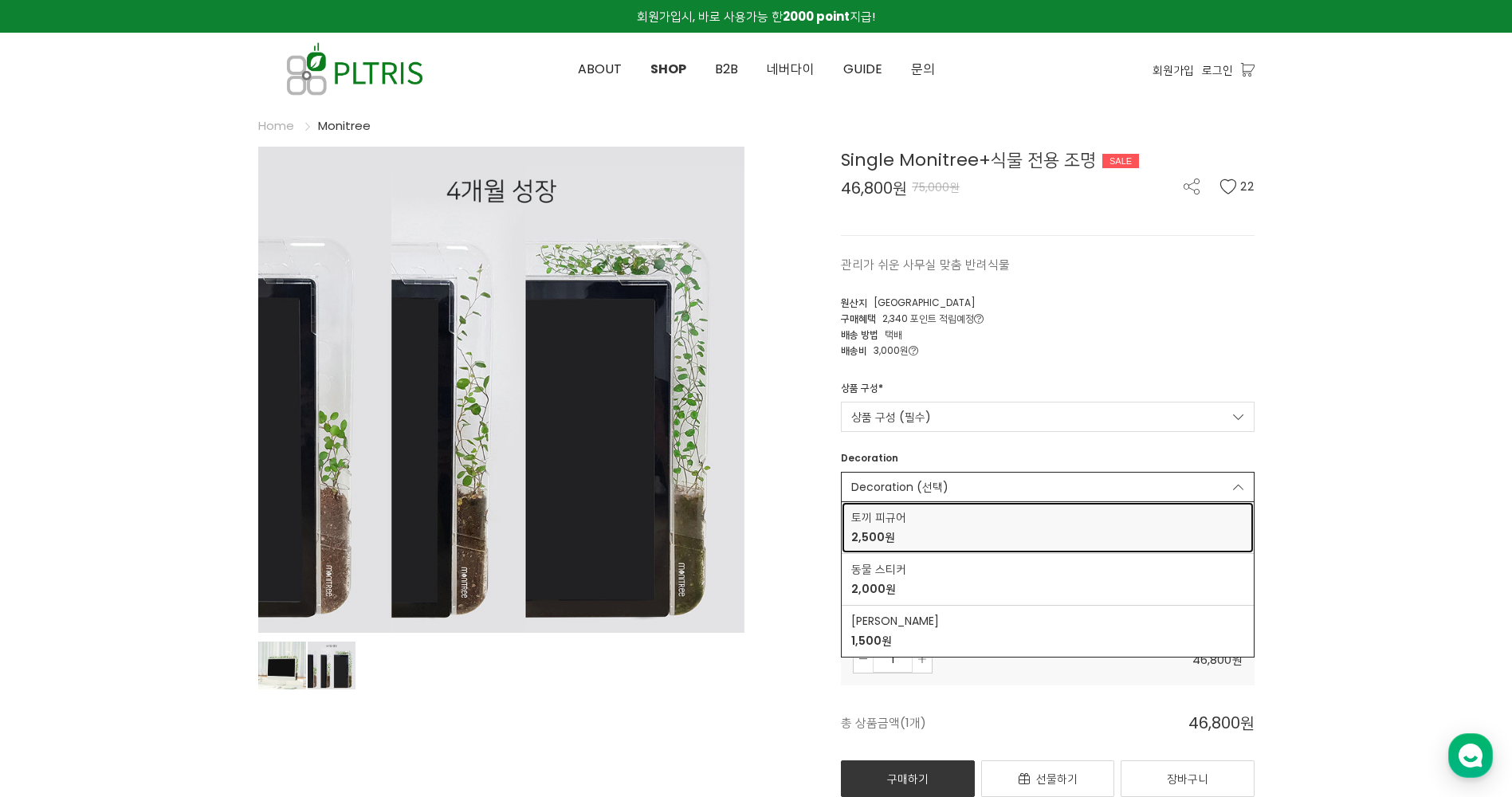
click at [962, 536] on span "2,500원" at bounding box center [1047, 537] width 393 height 17
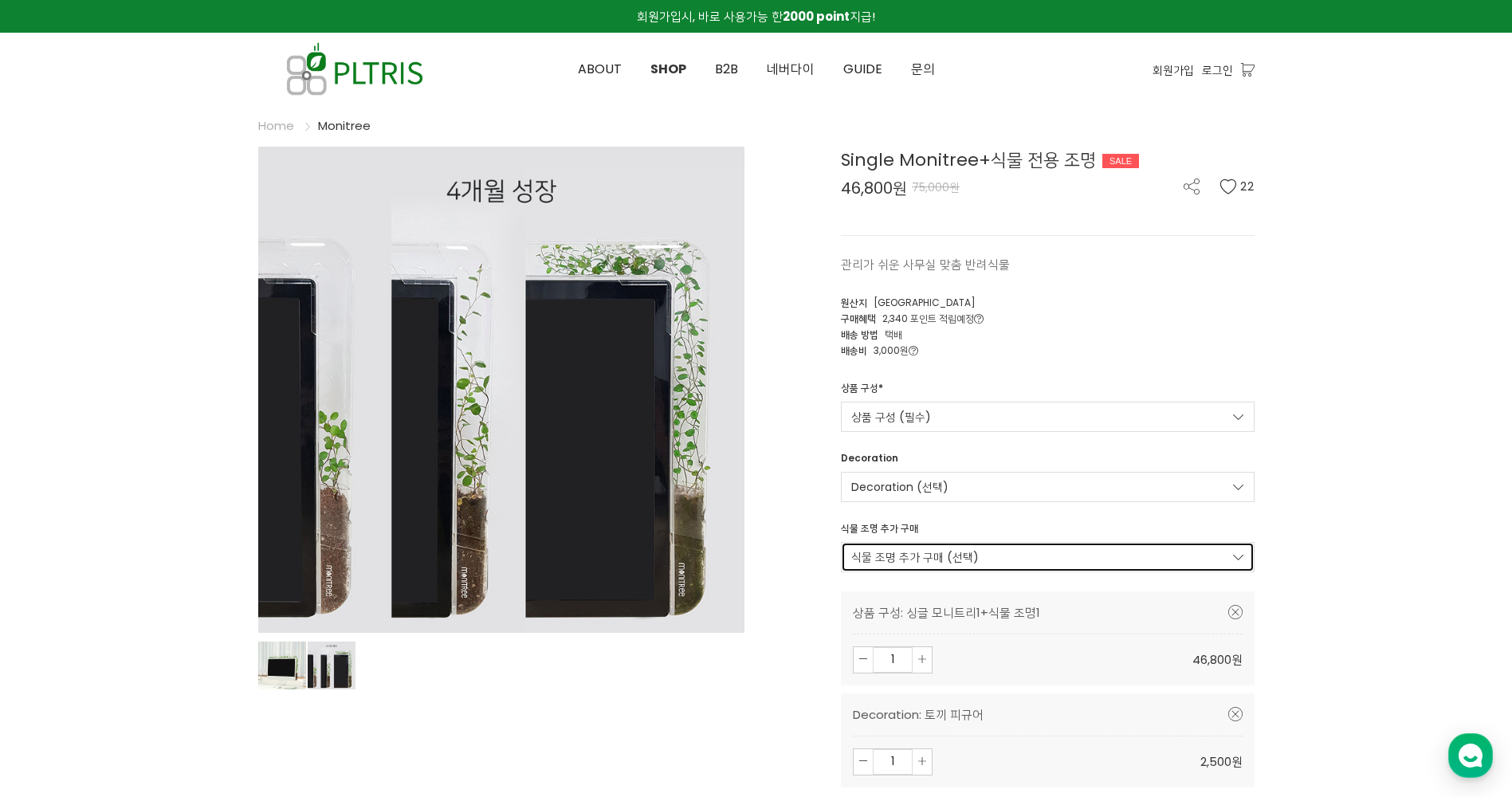
click at [953, 562] on link "식물 조명 추가 구매 (선택)" at bounding box center [1048, 557] width 414 height 31
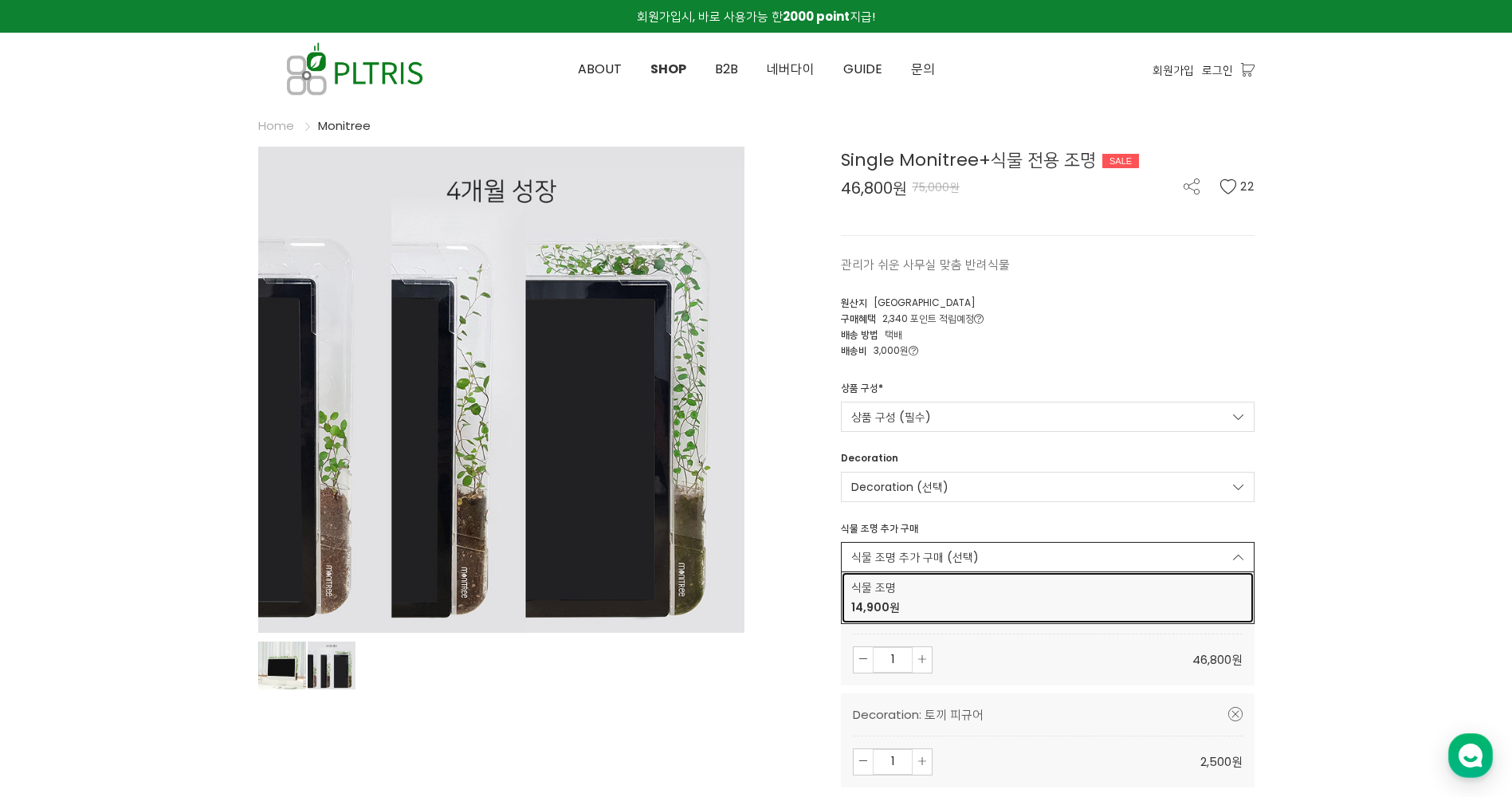
click at [930, 609] on span "14,900원" at bounding box center [1047, 607] width 393 height 17
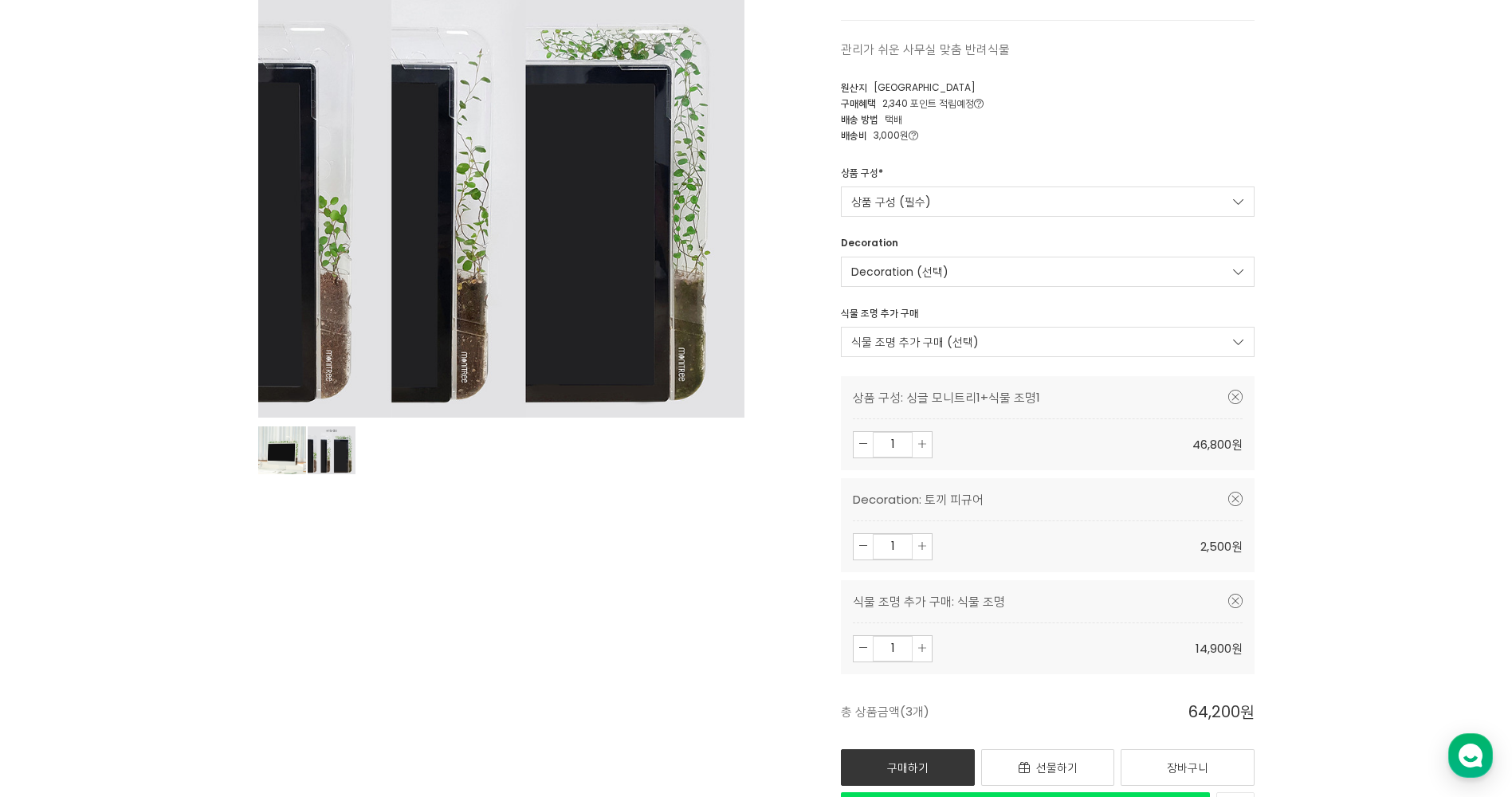
scroll to position [80, 0]
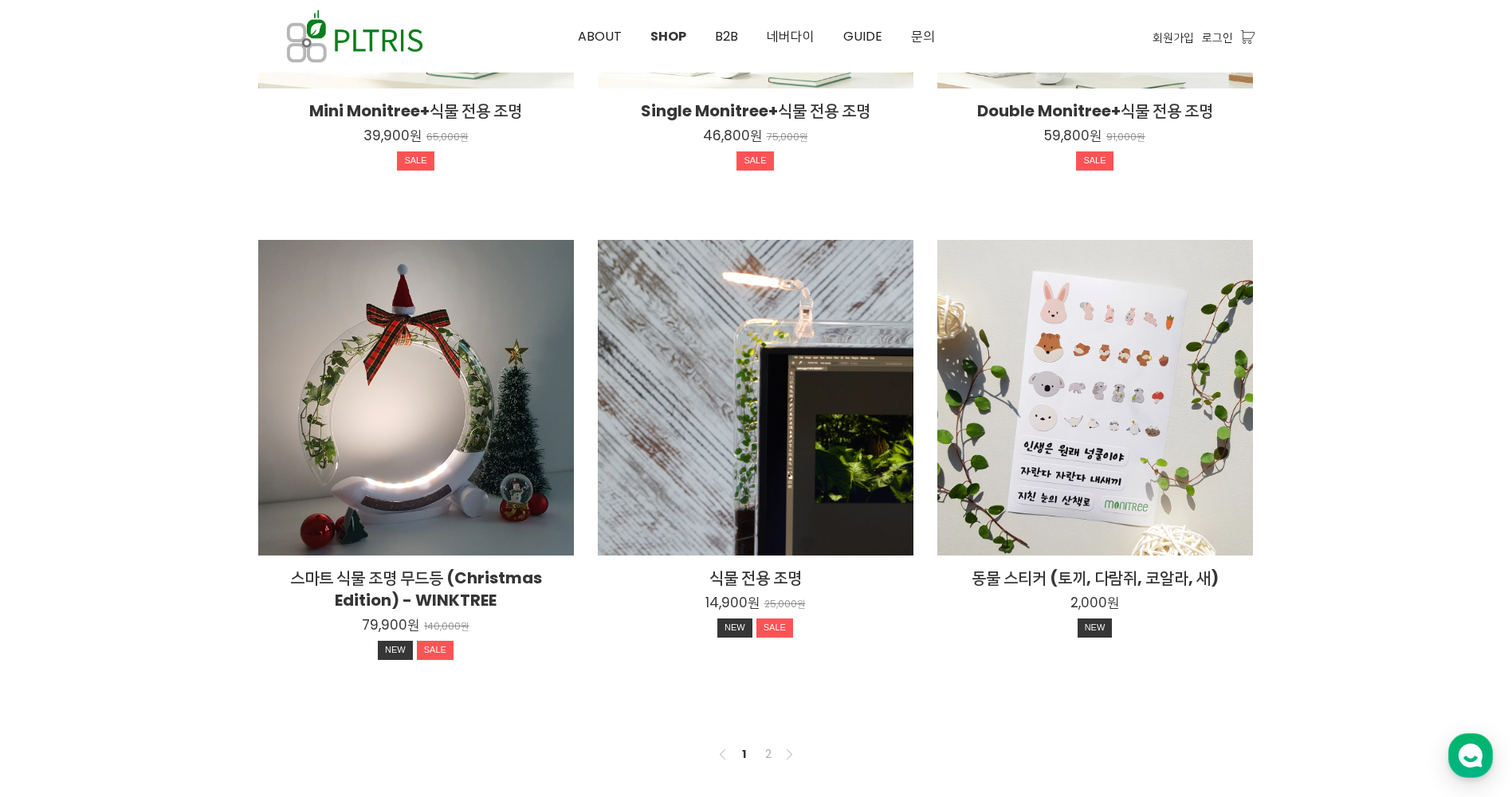
scroll to position [1045, 0]
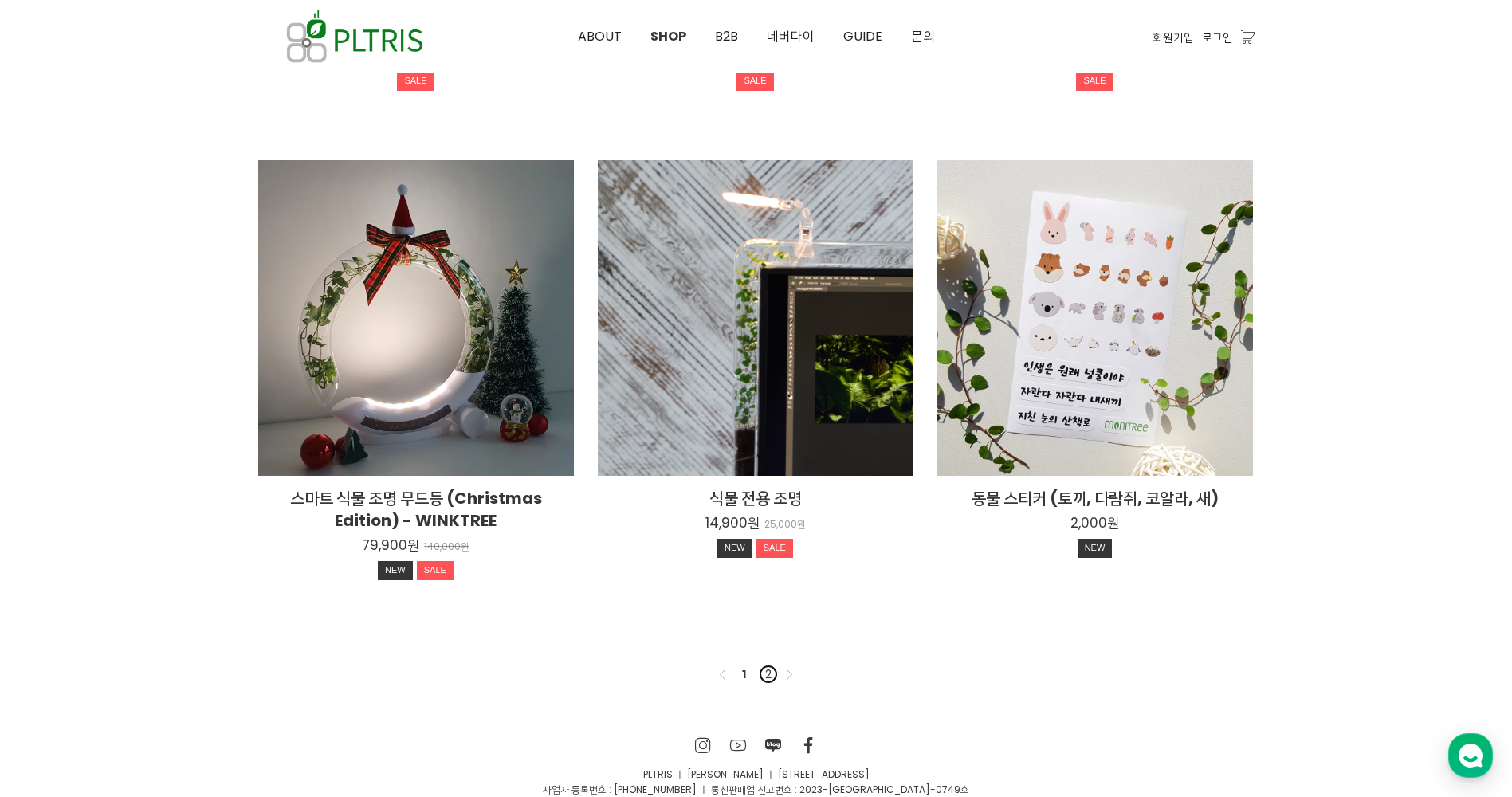
click at [771, 673] on link "2" at bounding box center [768, 674] width 19 height 19
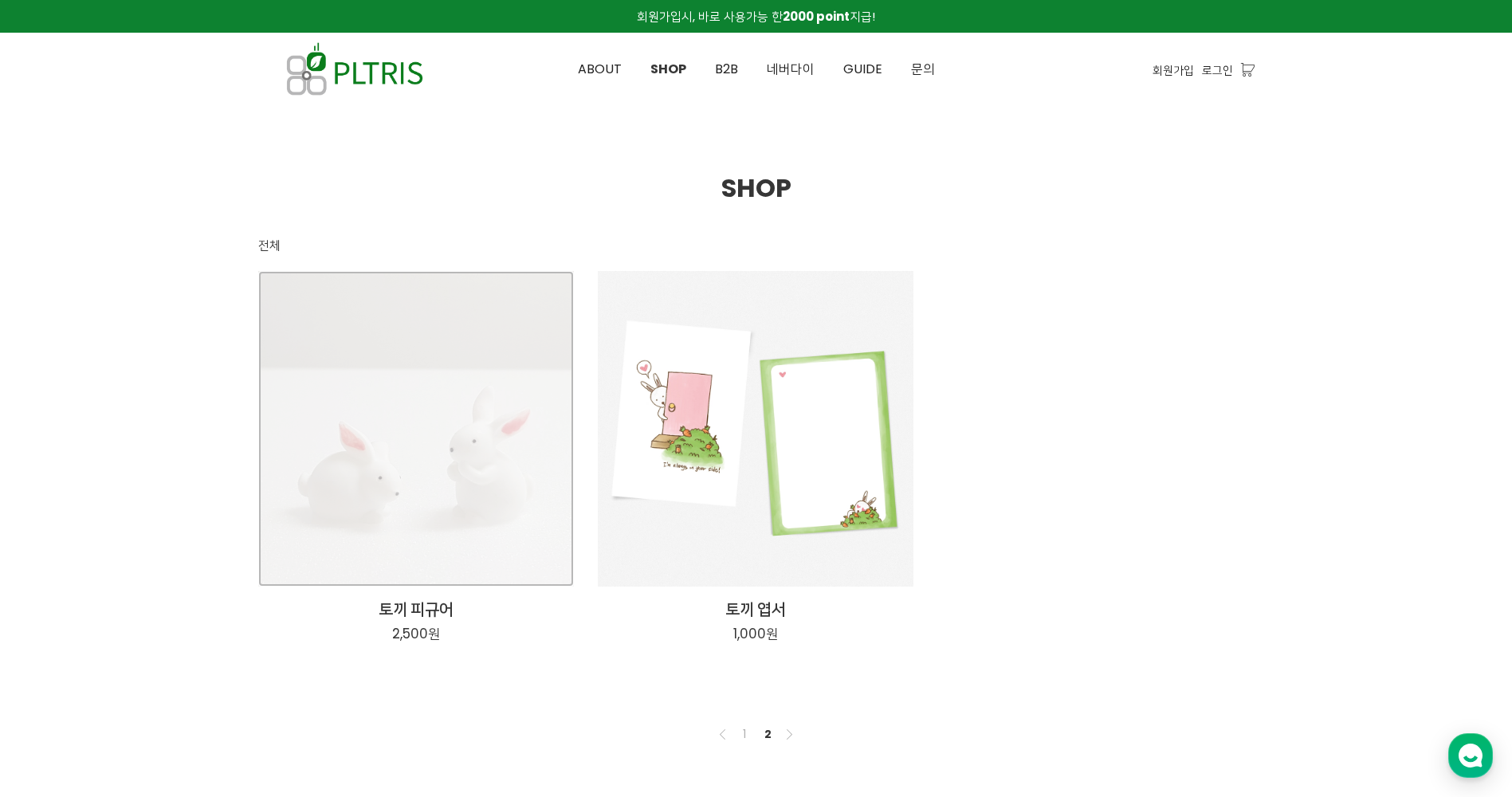
click at [443, 521] on div "토끼 피규어 2,500원" at bounding box center [415, 429] width 316 height 315
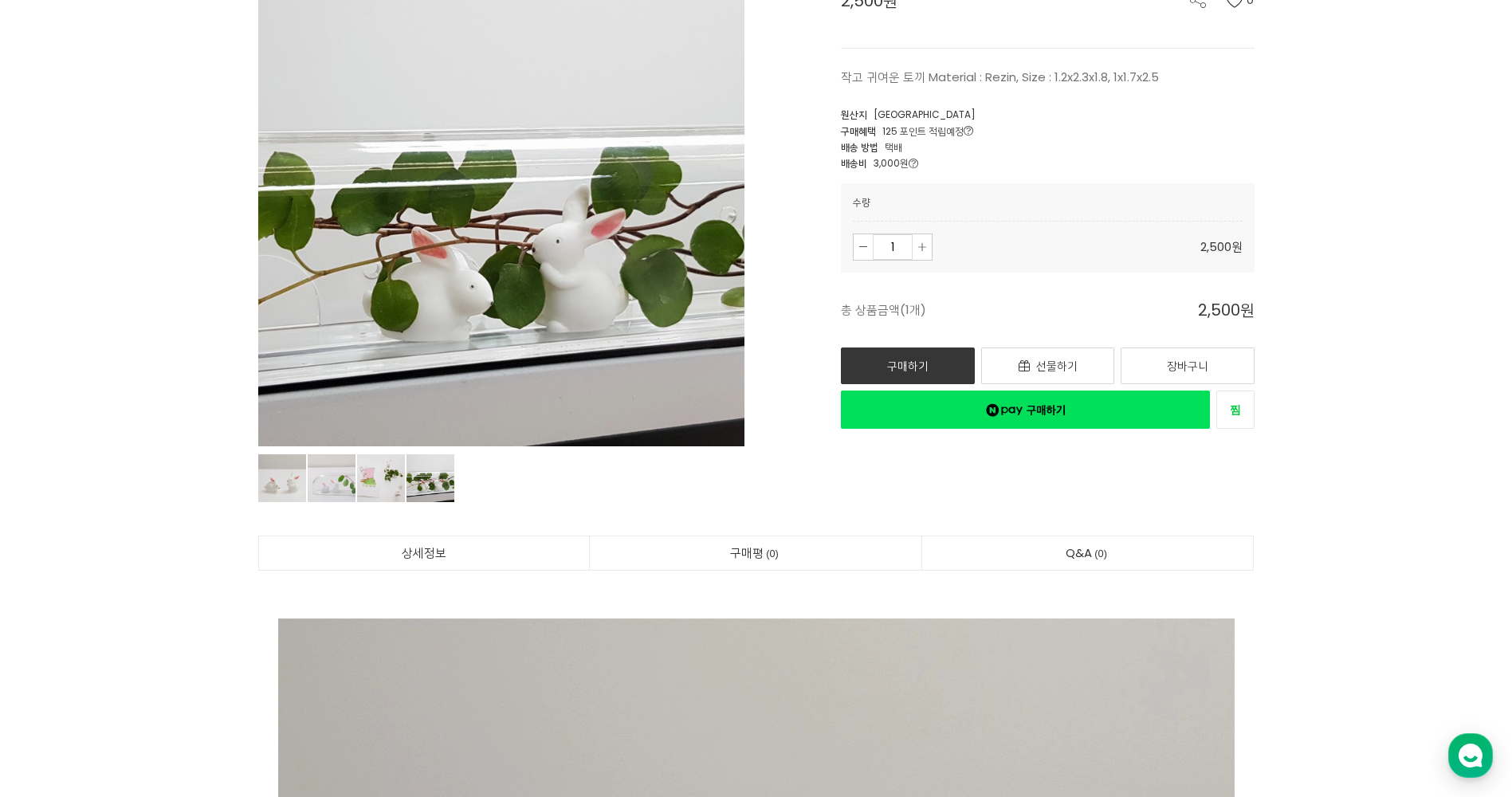
scroll to position [239, 0]
